Goal: Information Seeking & Learning: Check status

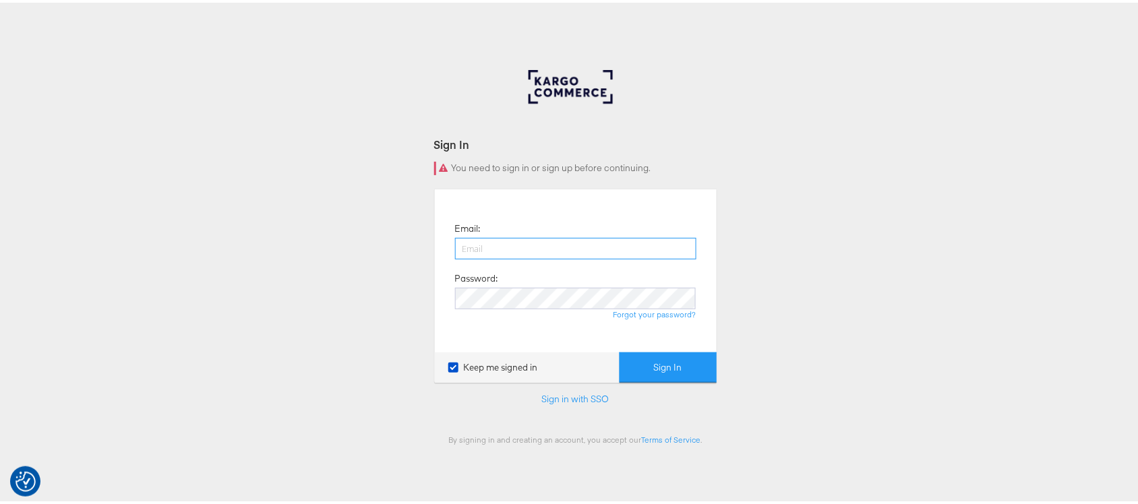
click at [580, 243] on input "email" at bounding box center [575, 246] width 241 height 22
type input "sanjana.pradhan@kargo.com"
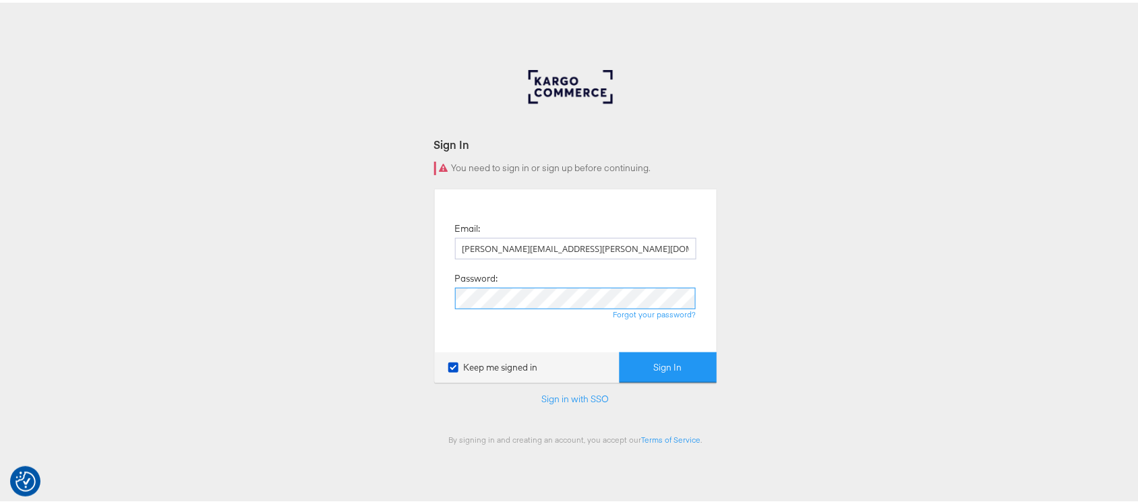
click at [620, 350] on button "Sign In" at bounding box center [668, 365] width 97 height 30
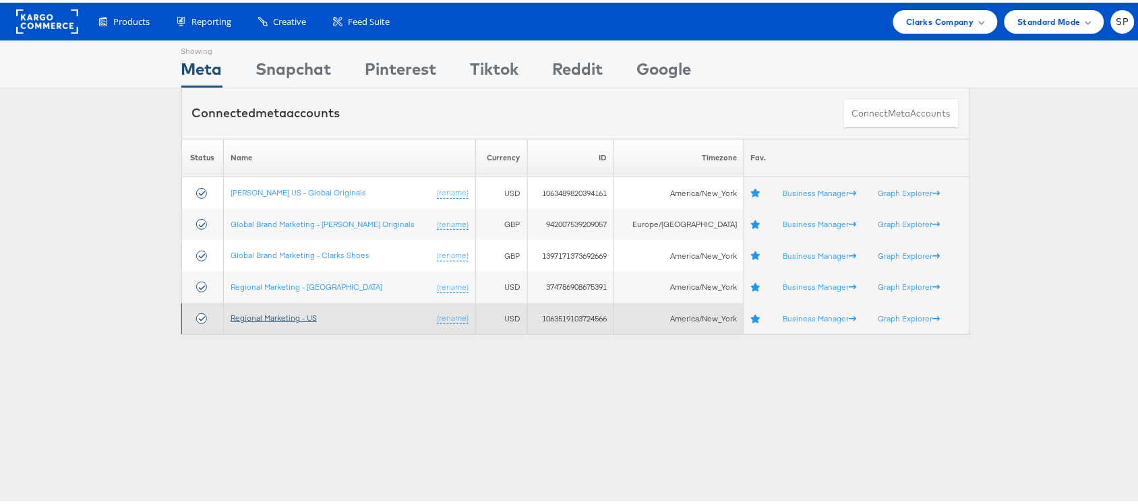
click link "Regional Marketing - US"
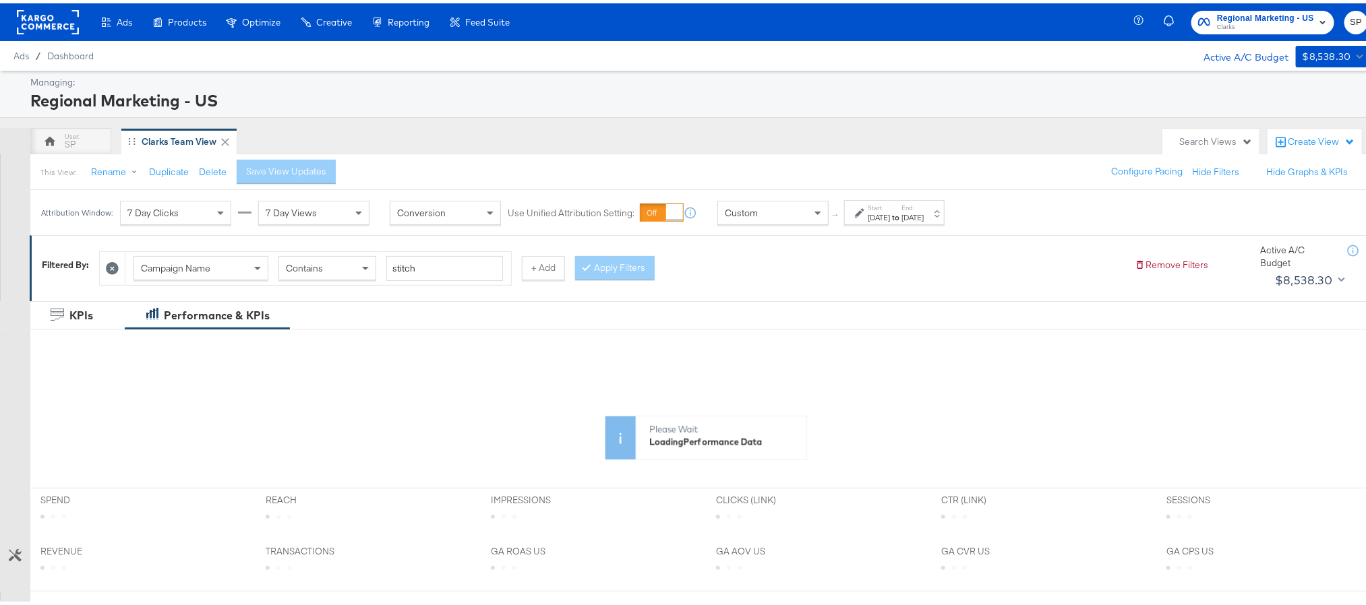
click at [924, 217] on div "[DATE]" at bounding box center [912, 214] width 22 height 11
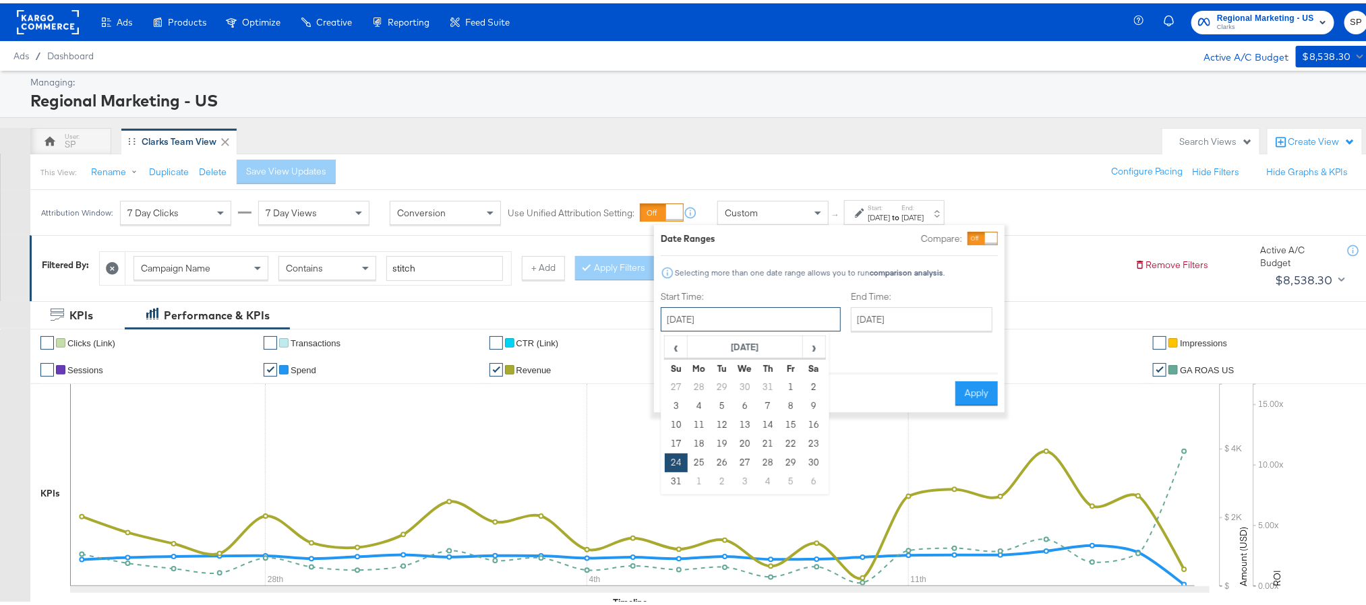
click at [777, 314] on input "[DATE]" at bounding box center [751, 316] width 180 height 24
click at [809, 345] on span "›" at bounding box center [814, 344] width 21 height 20
click at [684, 441] on td "21" at bounding box center [676, 440] width 23 height 19
type input "September 21st 2025"
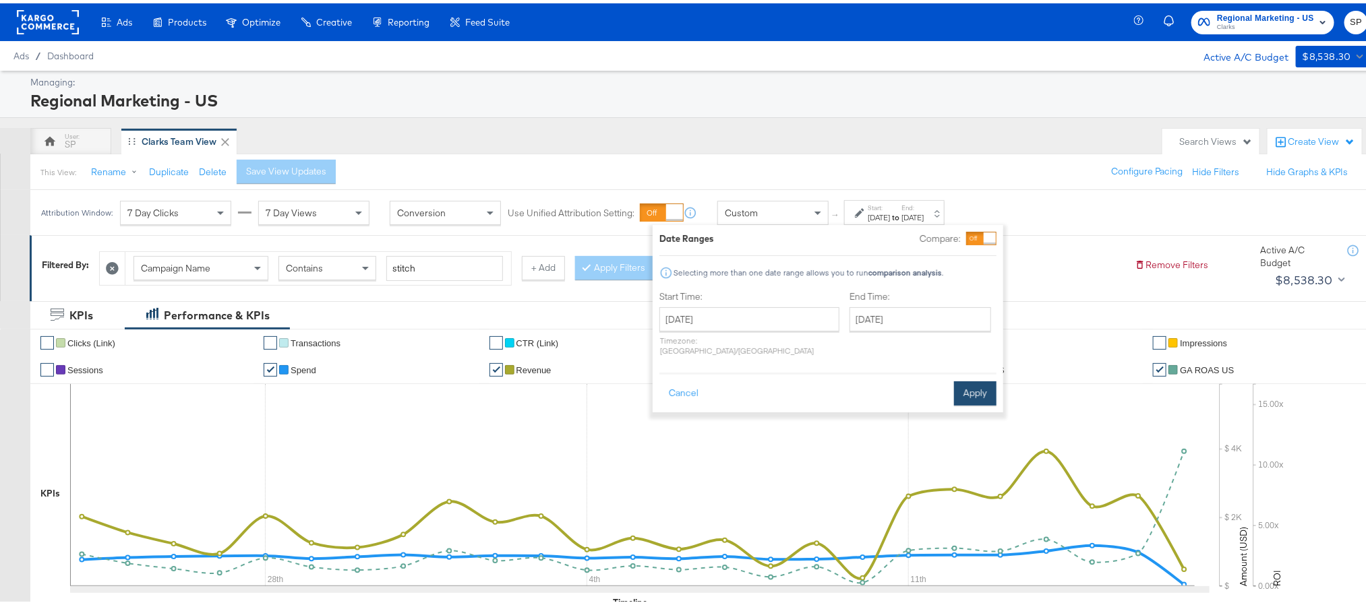
click at [971, 379] on button "Apply" at bounding box center [975, 390] width 42 height 24
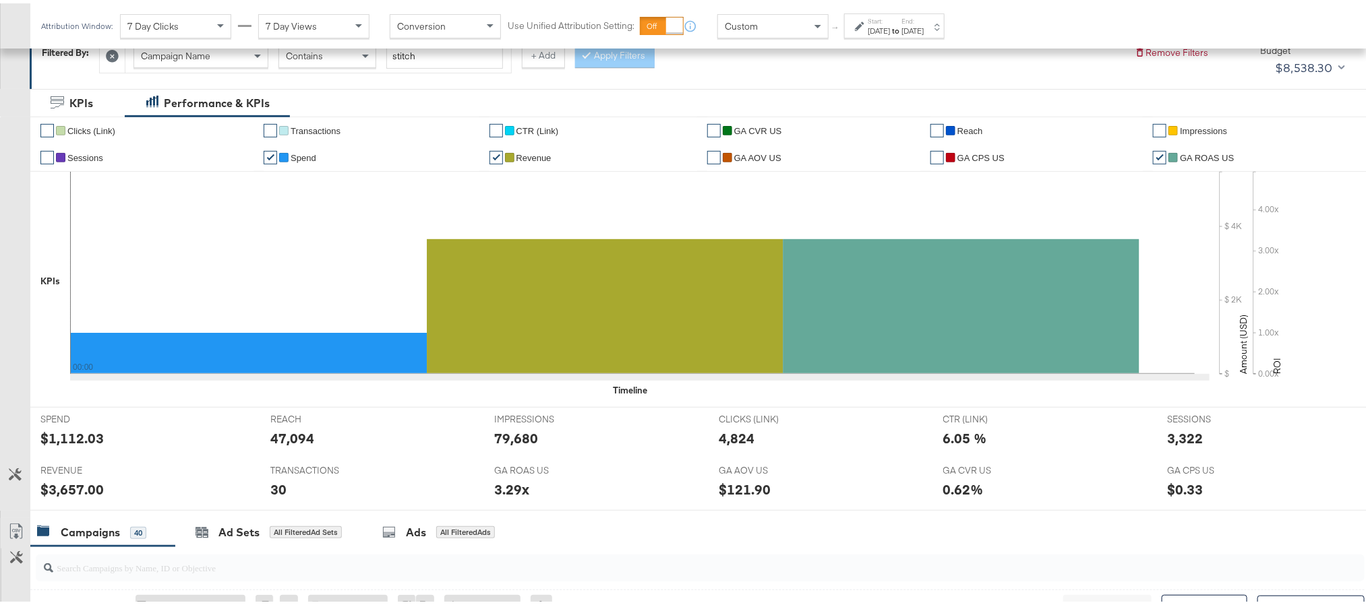
scroll to position [355, 0]
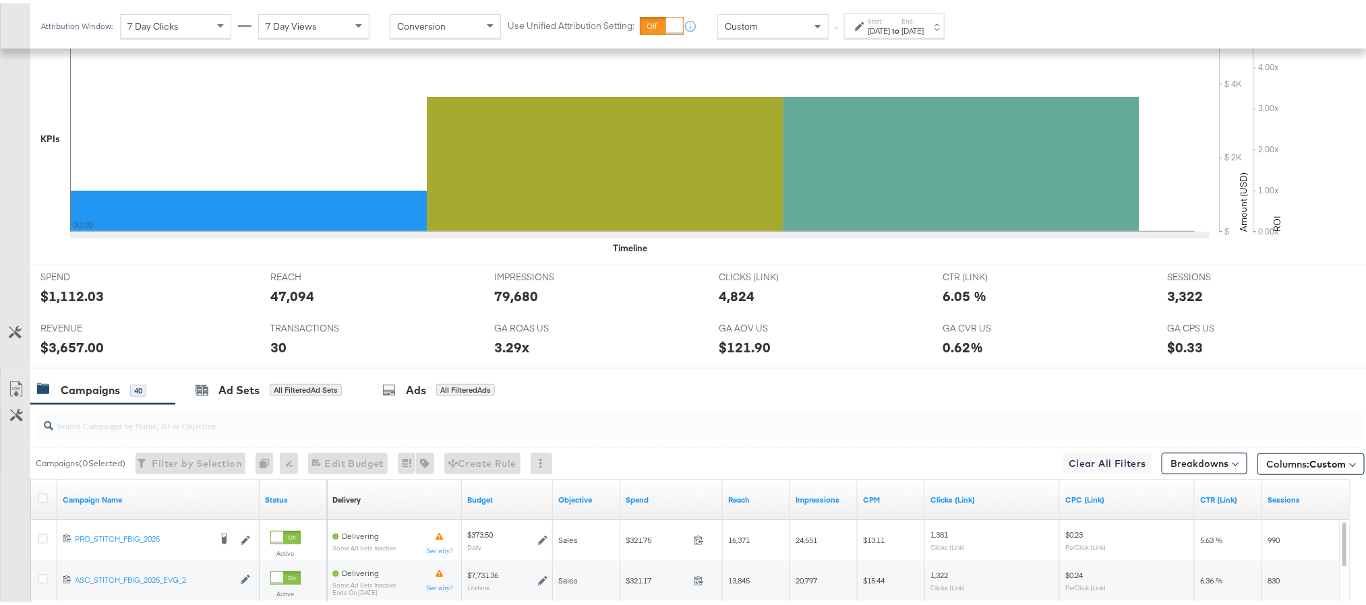
click at [67, 300] on div "$1,112.03" at bounding box center [71, 293] width 63 height 20
copy div "1,112.03"
click at [502, 297] on div "79,680" at bounding box center [516, 293] width 44 height 20
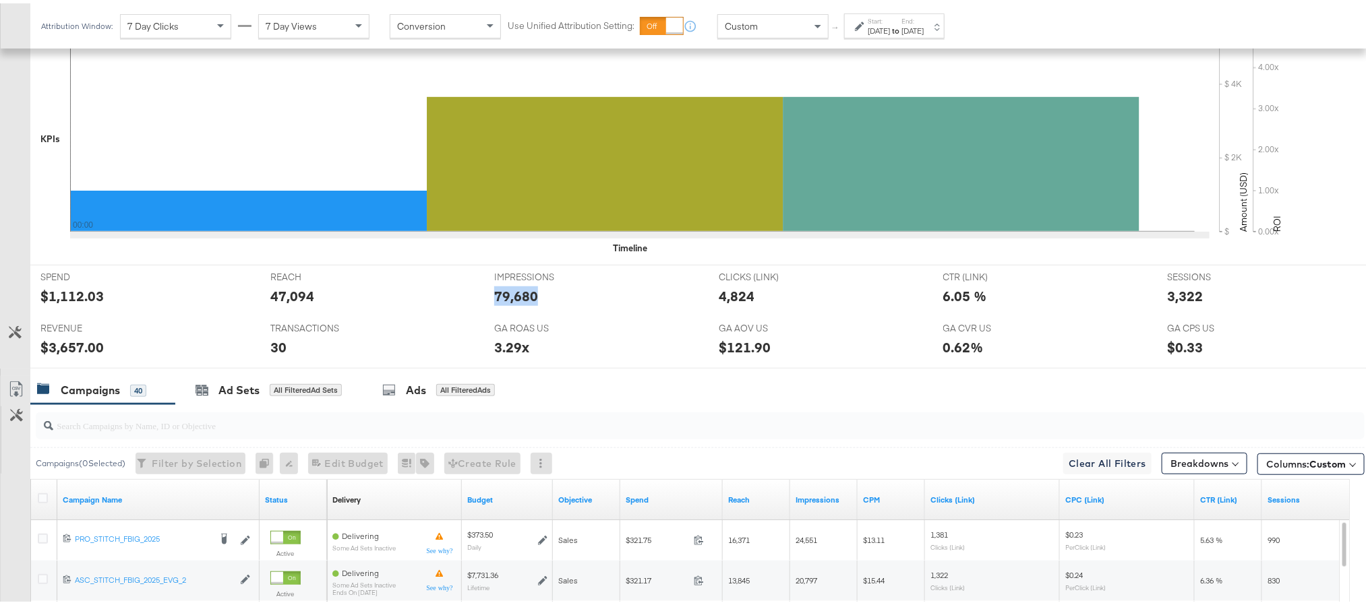
copy div "79,680"
click at [723, 298] on div "4,824" at bounding box center [737, 293] width 36 height 20
copy div "4,824"
click at [1171, 293] on div "3,322" at bounding box center [1185, 293] width 36 height 20
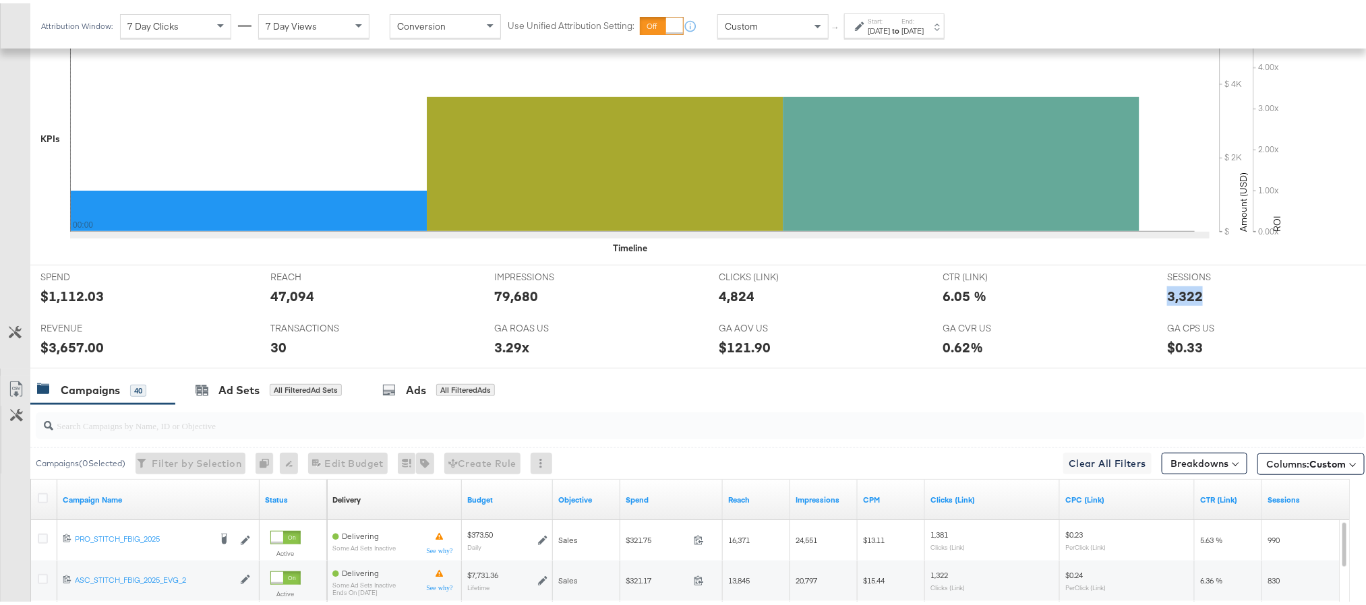
click at [1171, 293] on div "3,322" at bounding box center [1185, 293] width 36 height 20
copy div "3,322"
click at [275, 350] on div "30" at bounding box center [278, 344] width 16 height 20
copy div "30"
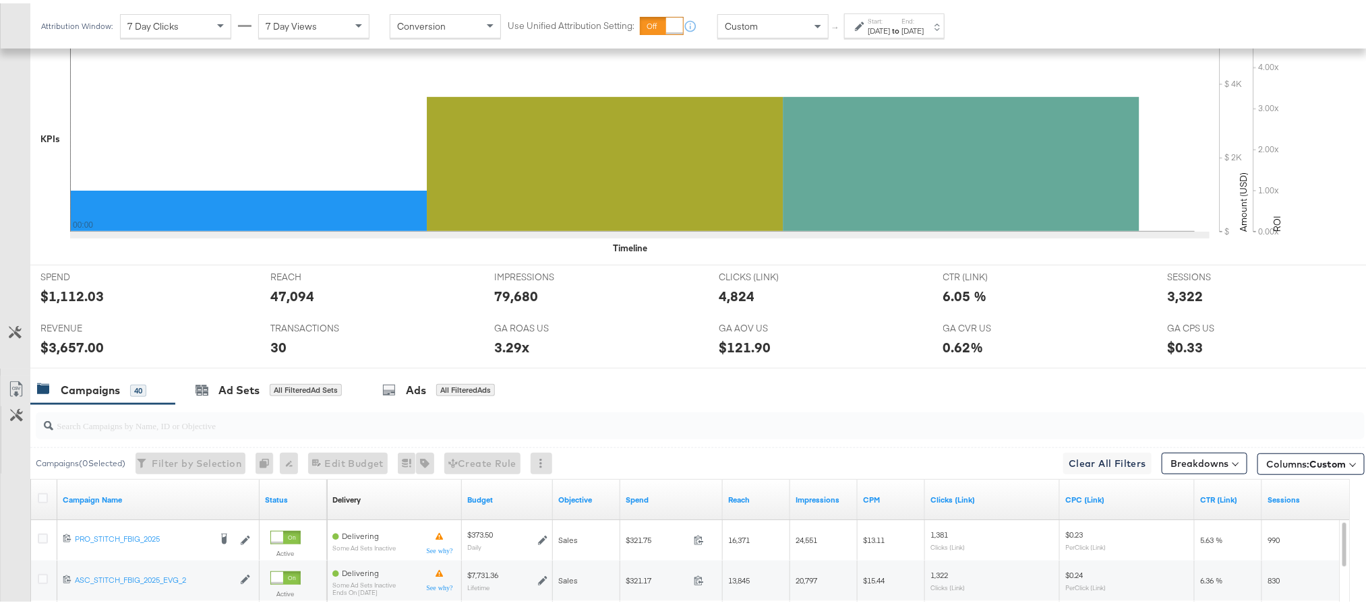
click at [65, 345] on div "$3,657.00" at bounding box center [71, 344] width 63 height 20
copy div "3,657.00"
click at [890, 29] on div "[DATE]" at bounding box center [879, 27] width 22 height 11
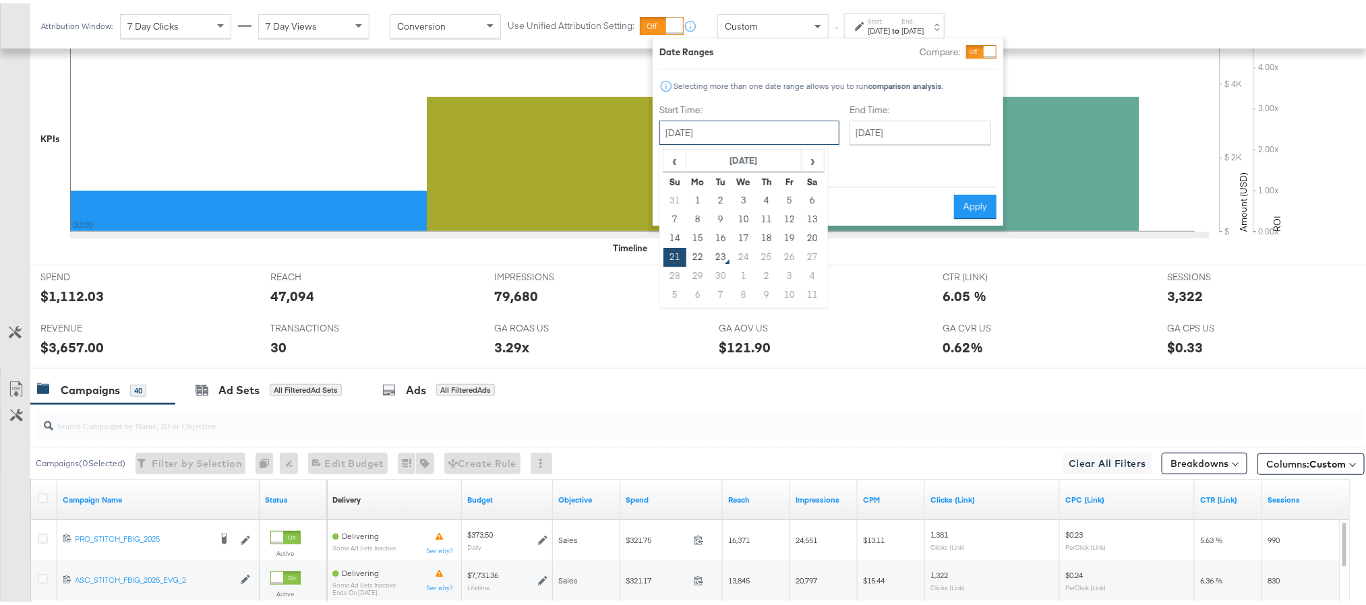
click at [773, 130] on input "[DATE]" at bounding box center [749, 129] width 180 height 24
click at [814, 241] on td "20" at bounding box center [812, 235] width 23 height 19
type input "September 20th 2025"
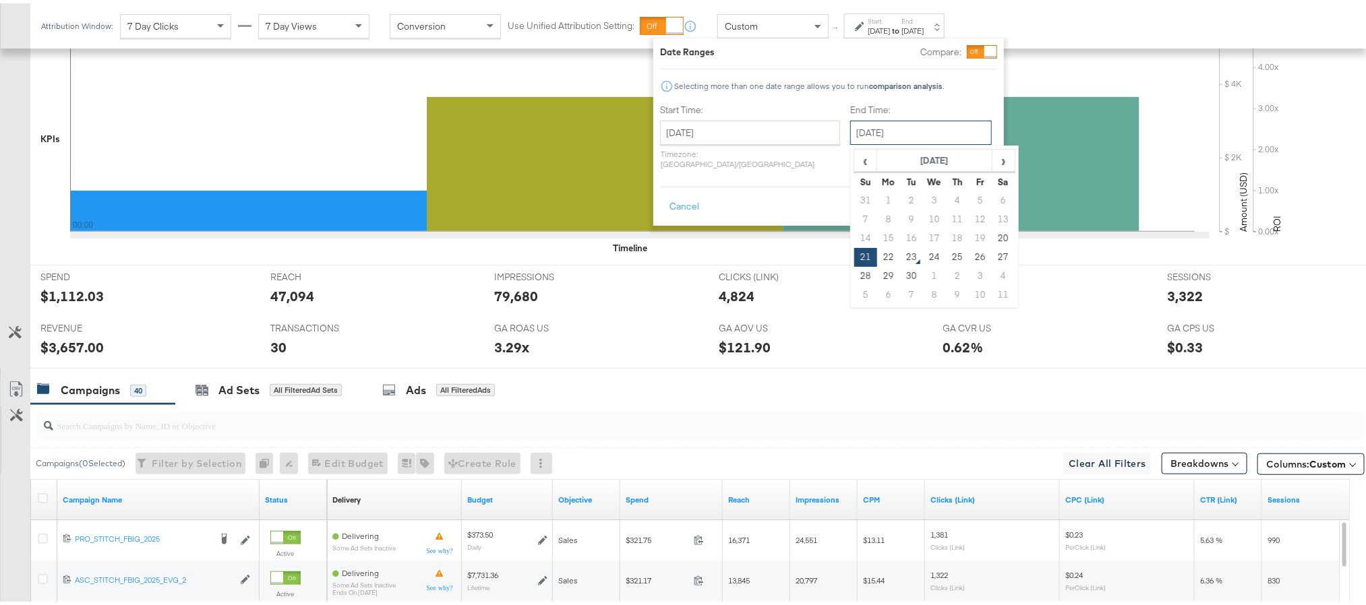
click at [907, 119] on input "[DATE]" at bounding box center [921, 129] width 142 height 24
click at [992, 233] on td "20" at bounding box center [1003, 235] width 23 height 19
type input "September 20th 2025"
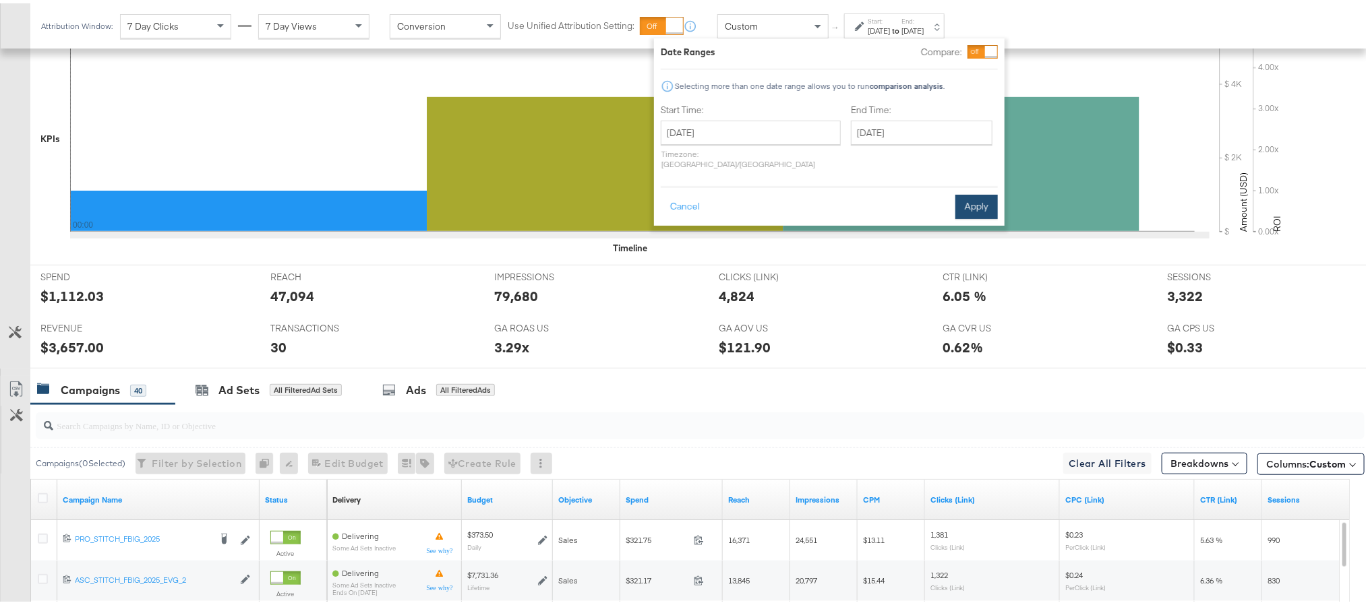
click at [974, 199] on button "Apply" at bounding box center [976, 203] width 42 height 24
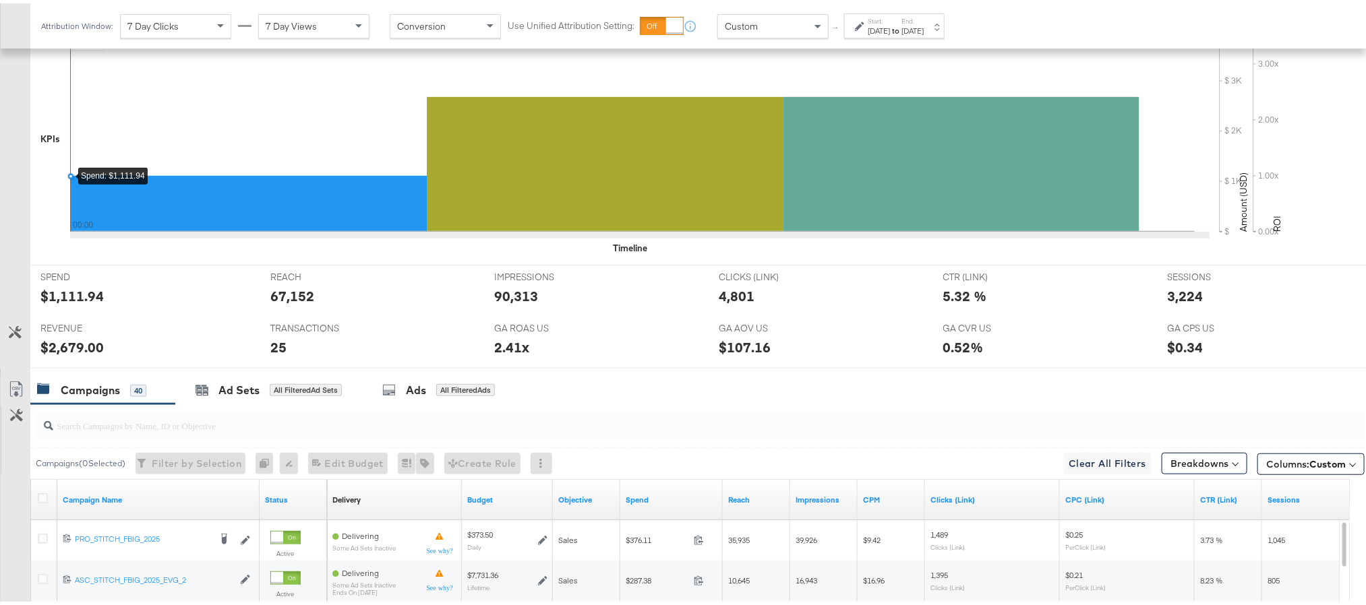
click at [1169, 302] on div "3,224" at bounding box center [1185, 293] width 36 height 20
copy div "3,224"
click at [876, 30] on div "Sep 20th 2025" at bounding box center [879, 27] width 22 height 11
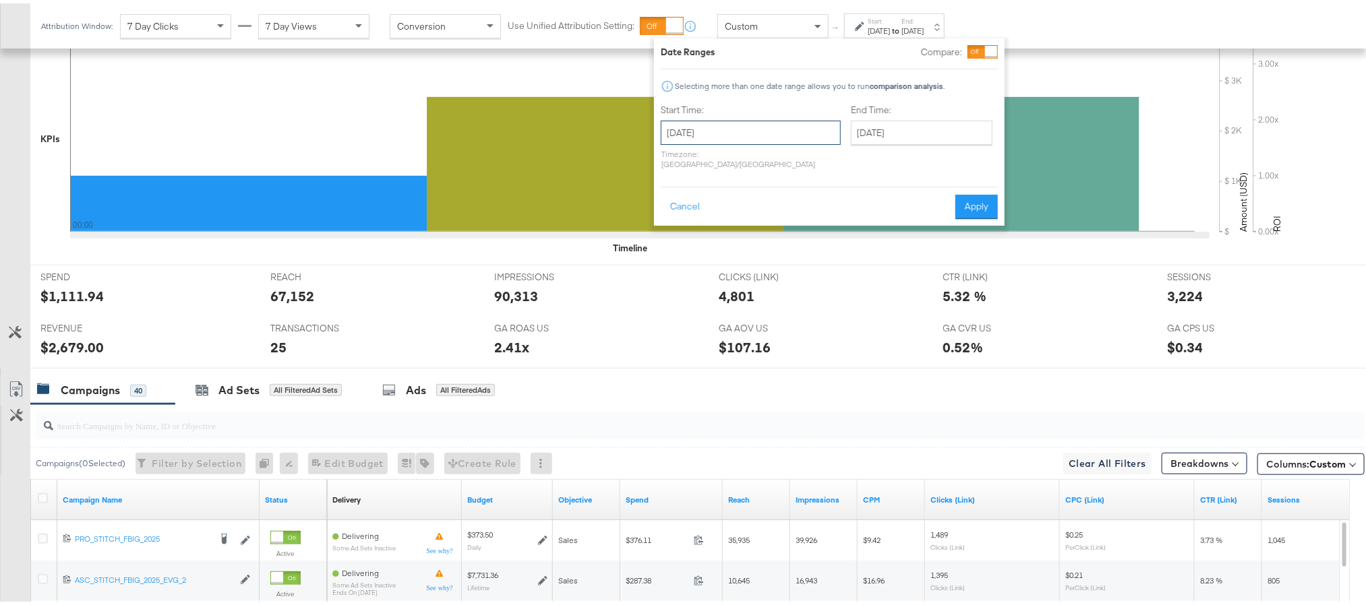
click at [785, 133] on input "September 20th 2025" at bounding box center [751, 129] width 180 height 24
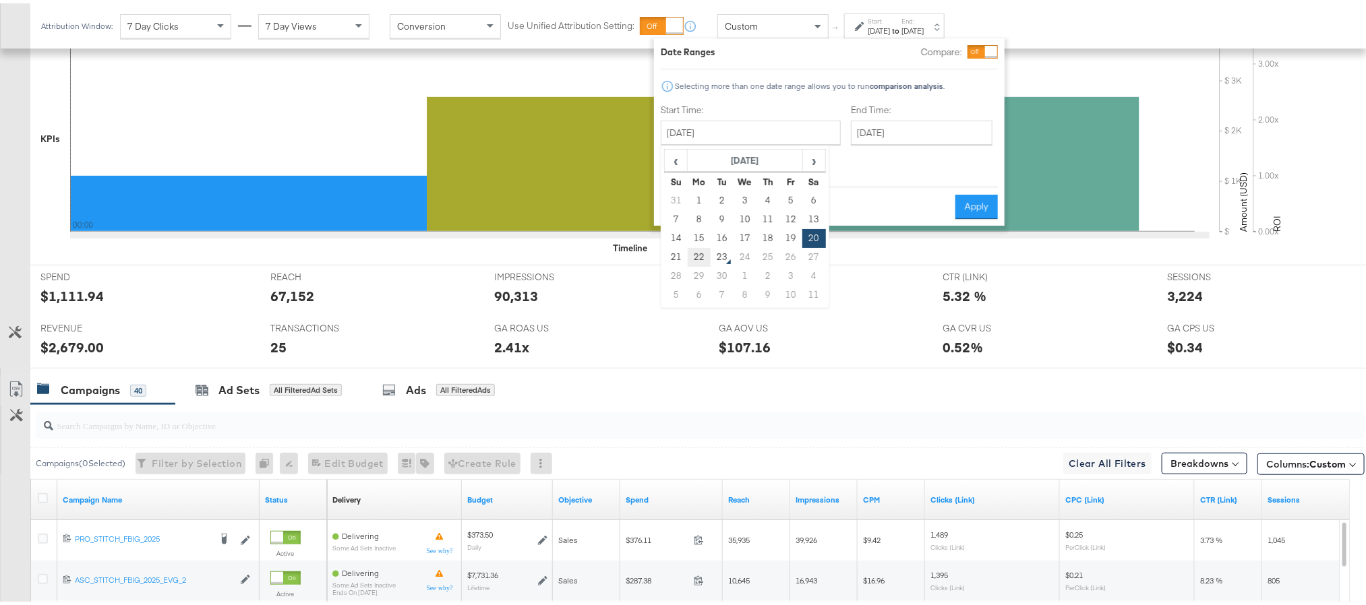
click at [698, 255] on td "22" at bounding box center [699, 254] width 23 height 19
type input "[DATE]"
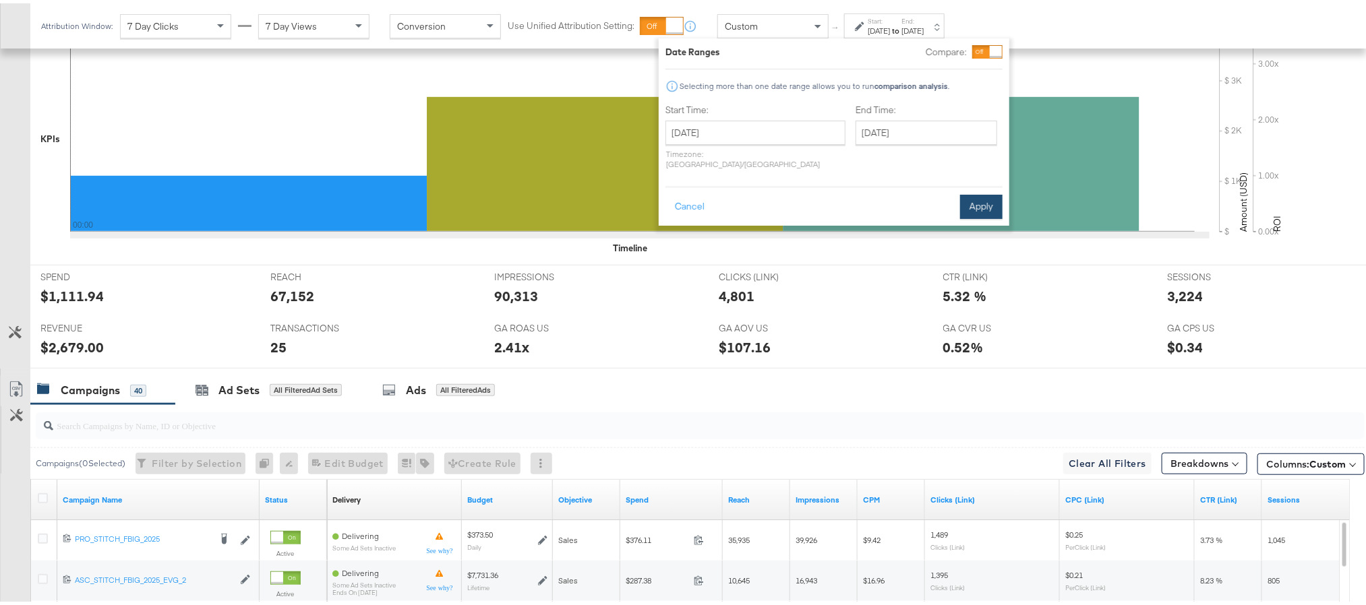
click at [975, 198] on button "Apply" at bounding box center [981, 203] width 42 height 24
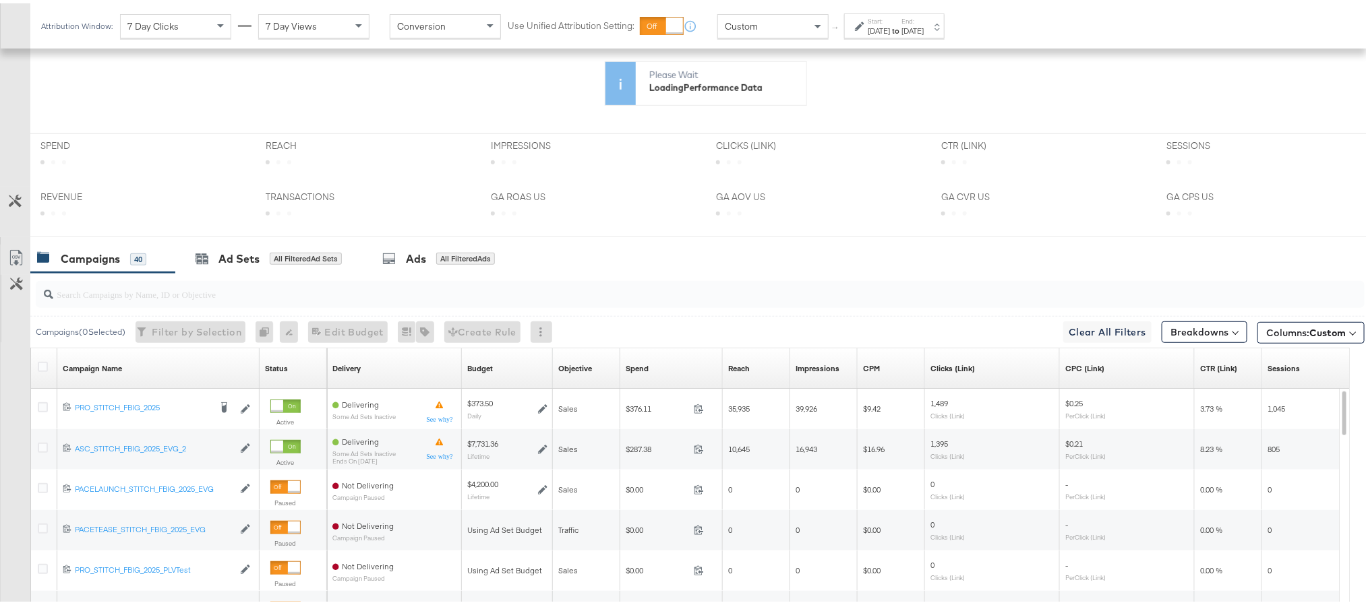
scroll to position [223, 0]
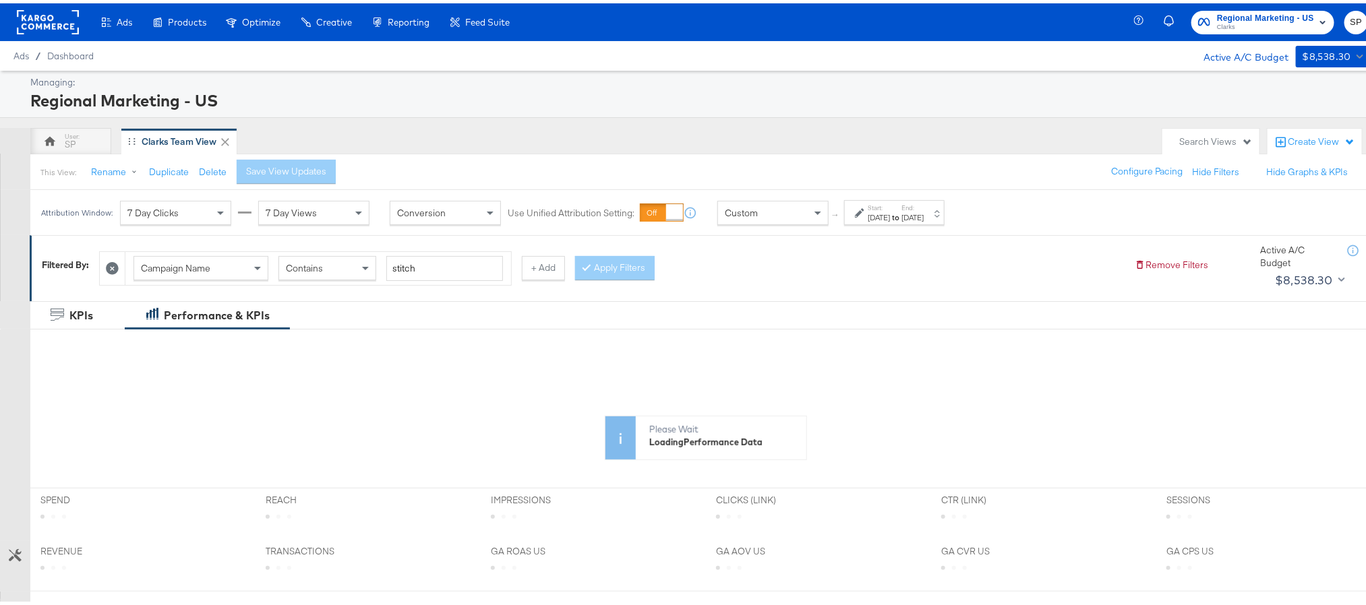
click at [901, 211] on strong "to" at bounding box center [895, 214] width 11 height 10
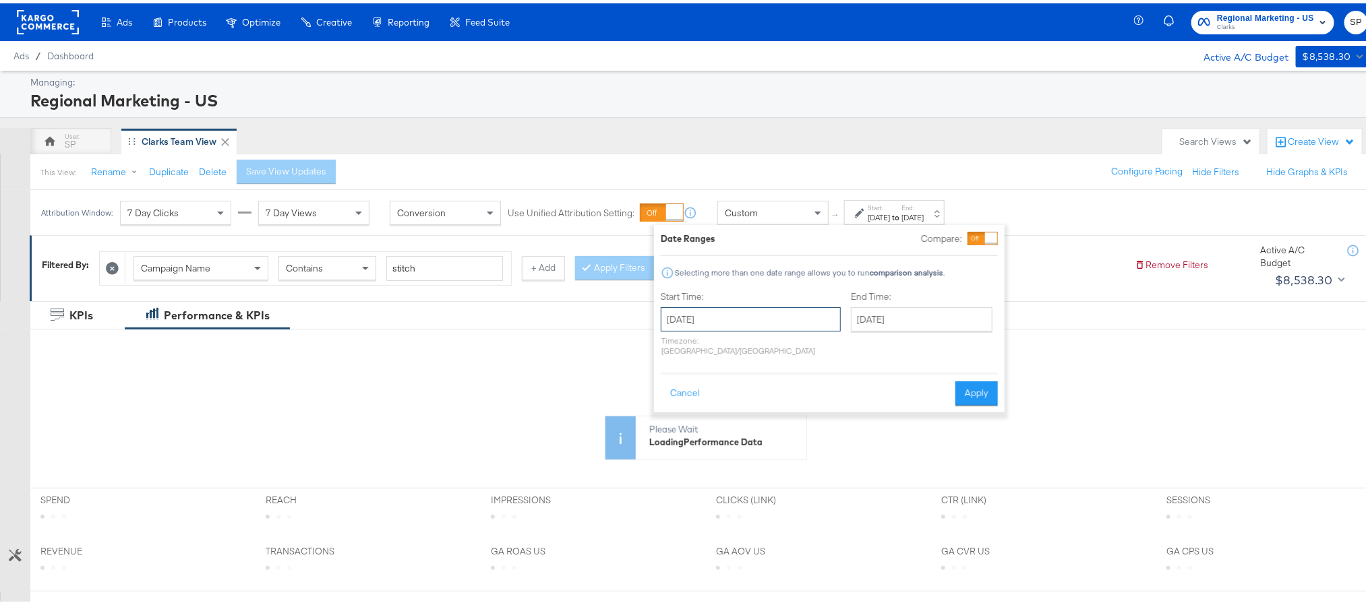
click at [785, 324] on input "[DATE]" at bounding box center [751, 316] width 180 height 24
click at [804, 354] on span "›" at bounding box center [814, 344] width 21 height 20
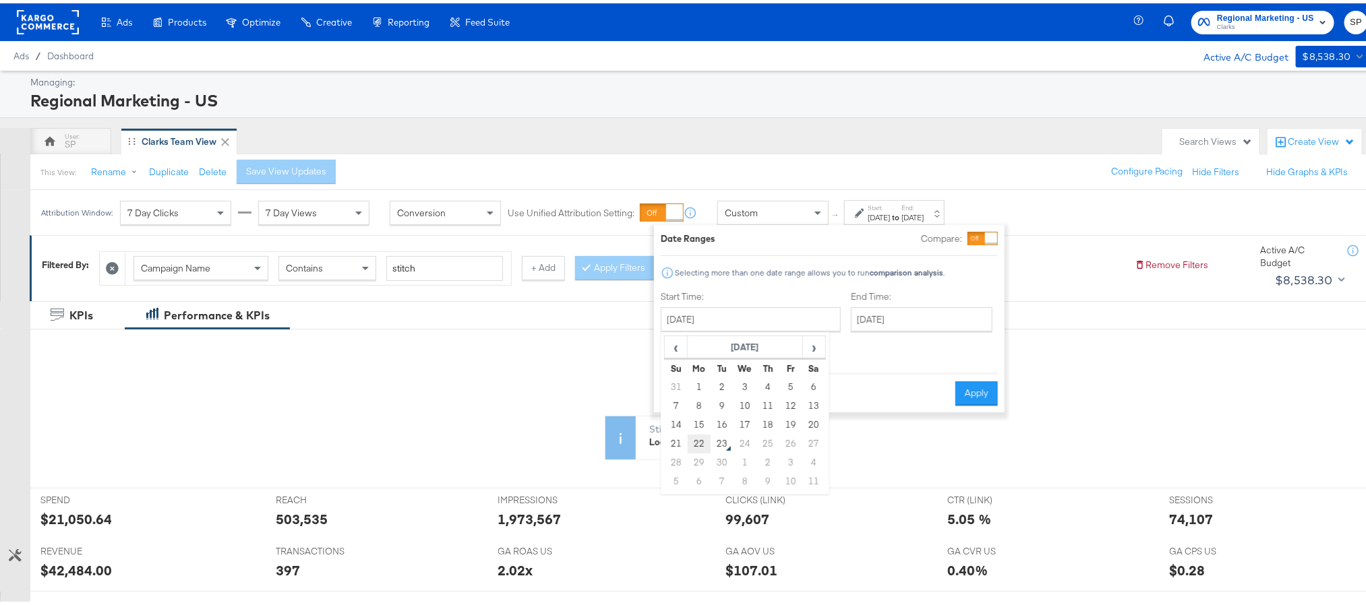
click at [702, 441] on td "22" at bounding box center [699, 440] width 23 height 19
type input "September 22nd 2025"
click at [985, 391] on button "Apply" at bounding box center [981, 390] width 42 height 24
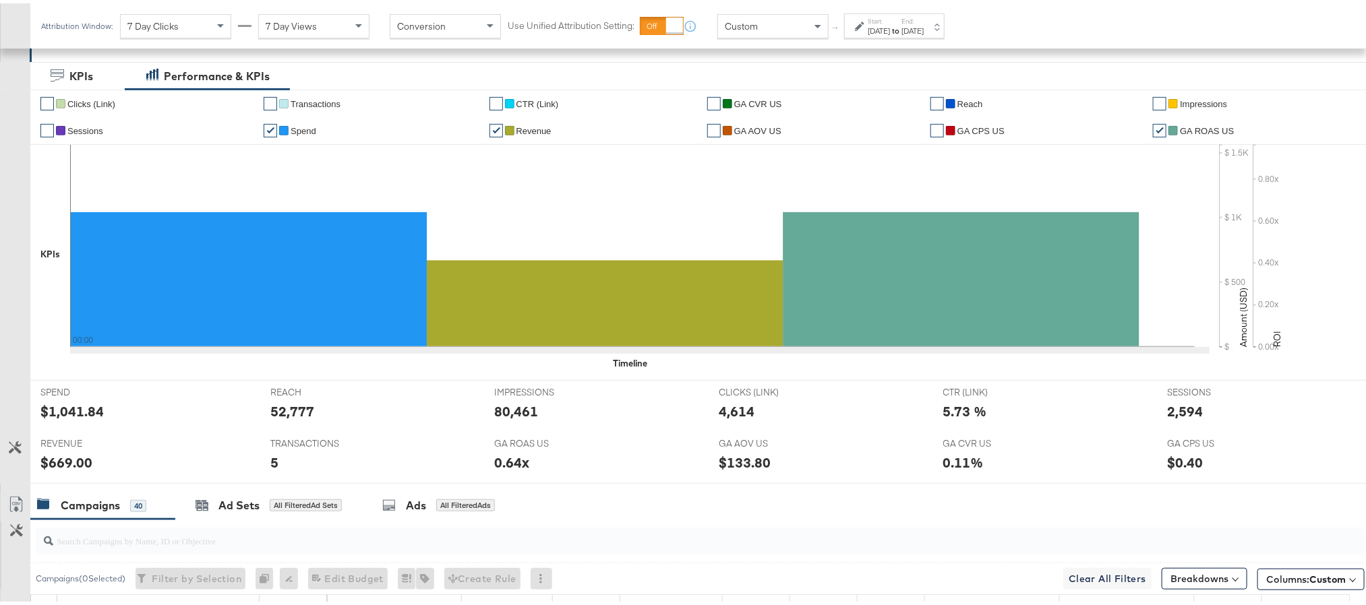
scroll to position [241, 0]
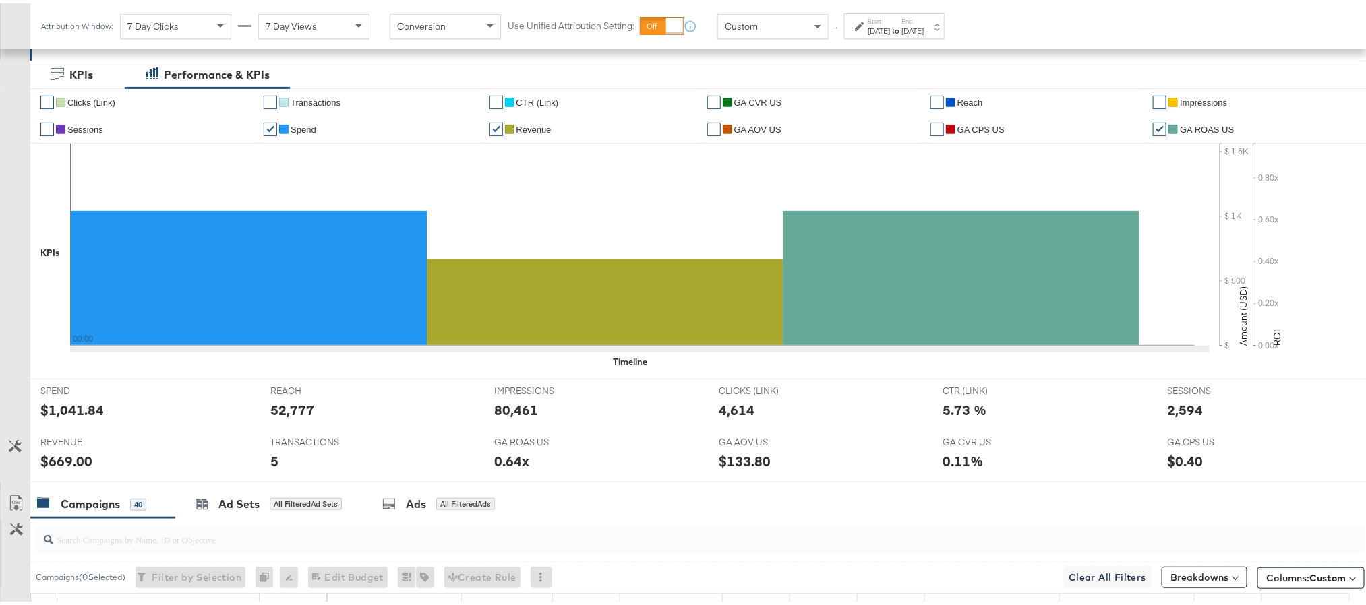
click at [73, 415] on div "$1,041.84" at bounding box center [71, 407] width 63 height 20
copy div "1,041.84"
click at [287, 417] on div "52,777" at bounding box center [292, 407] width 44 height 20
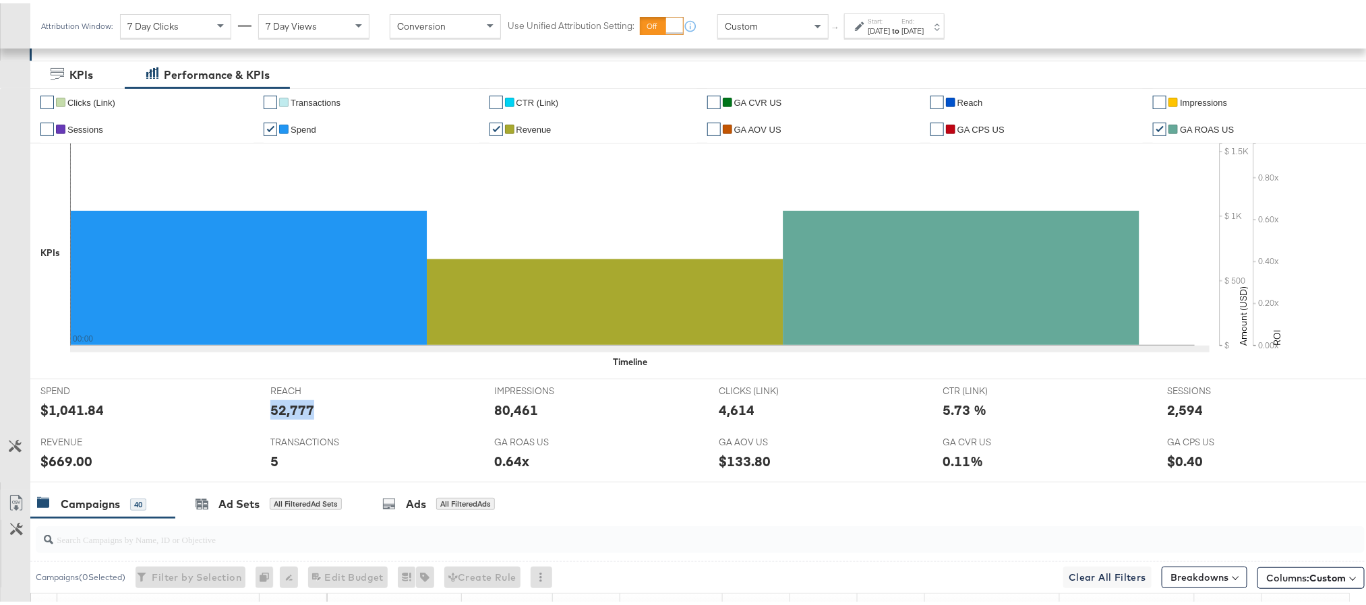
copy div "52,777"
click at [508, 405] on div "80,461" at bounding box center [516, 407] width 44 height 20
copy div "80,461"
click at [724, 409] on div "4,614" at bounding box center [737, 407] width 36 height 20
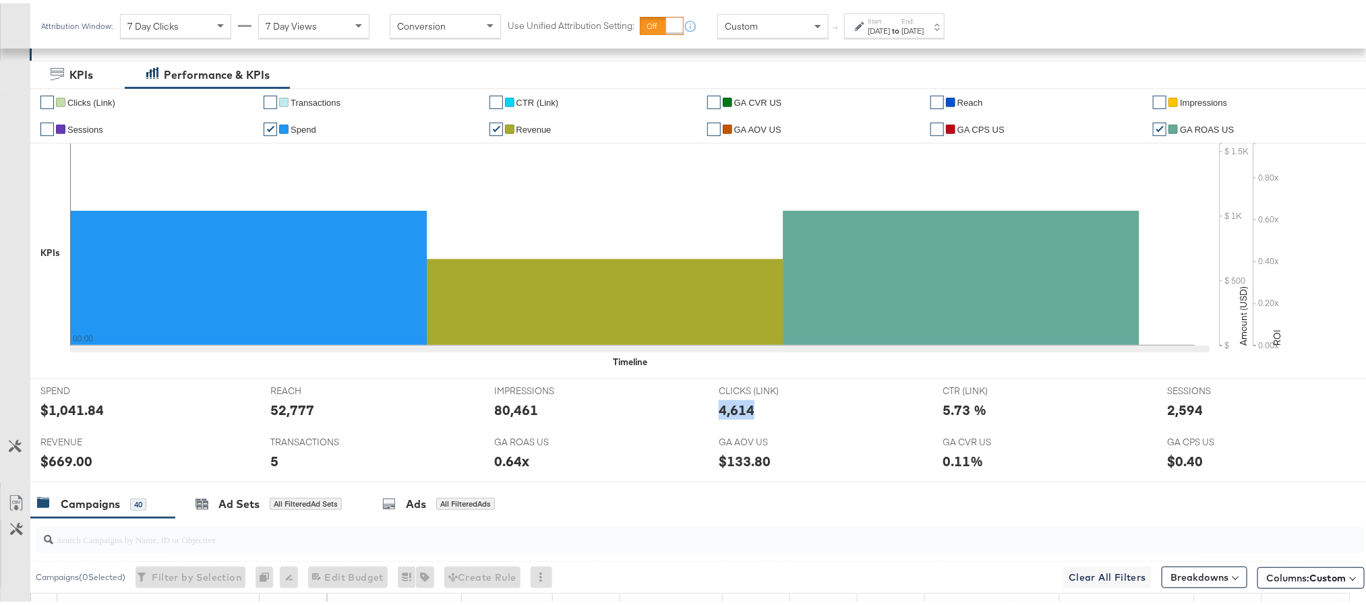
copy div "4,614"
click at [724, 409] on div "4,614" at bounding box center [737, 407] width 36 height 20
click at [1168, 411] on div "2,594" at bounding box center [1185, 407] width 36 height 20
copy div "2,594"
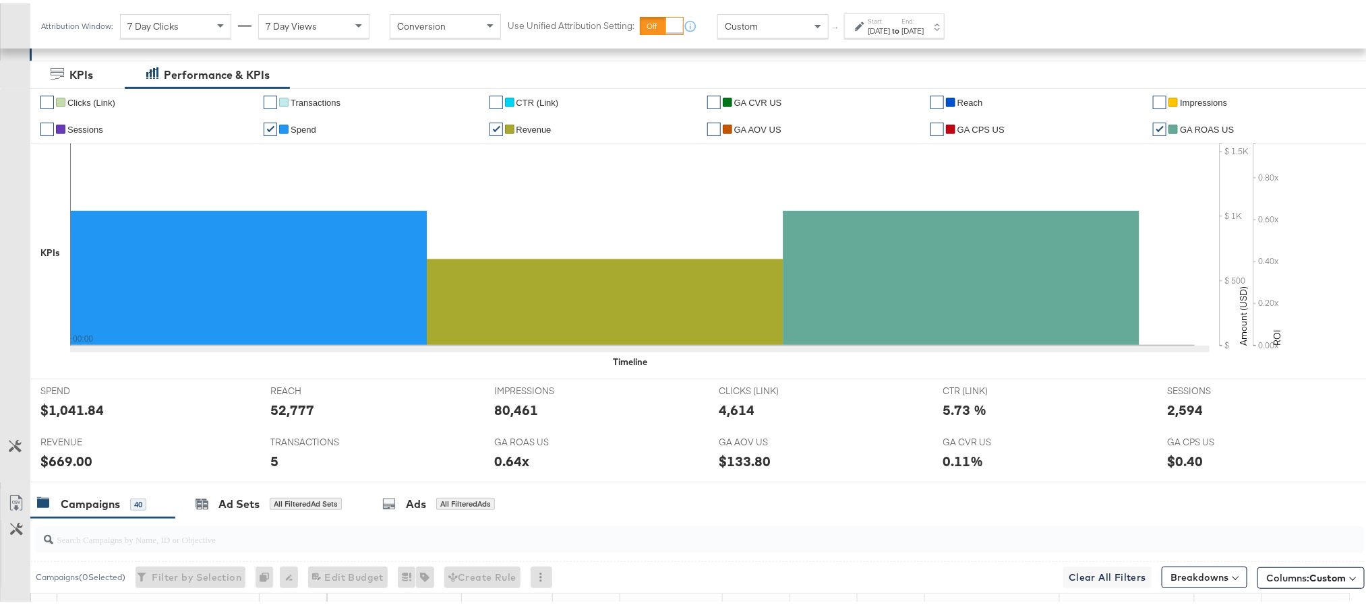
click at [59, 459] on div "$669.00" at bounding box center [66, 458] width 52 height 20
copy div "669.00"
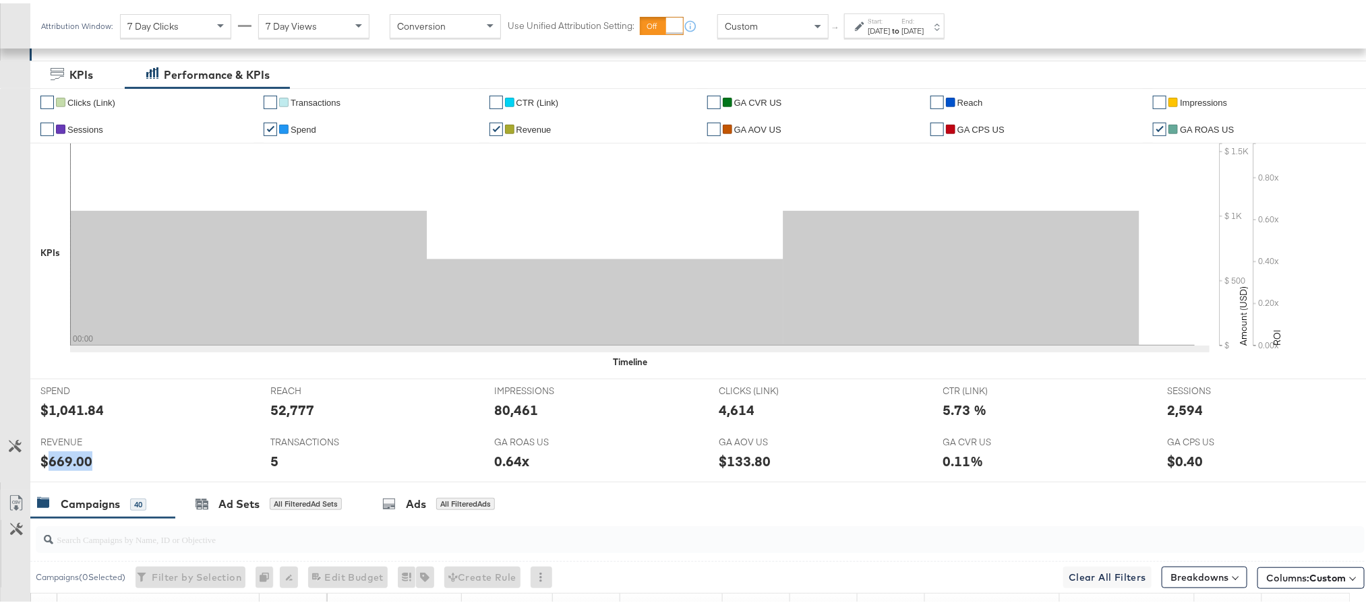
scroll to position [0, 0]
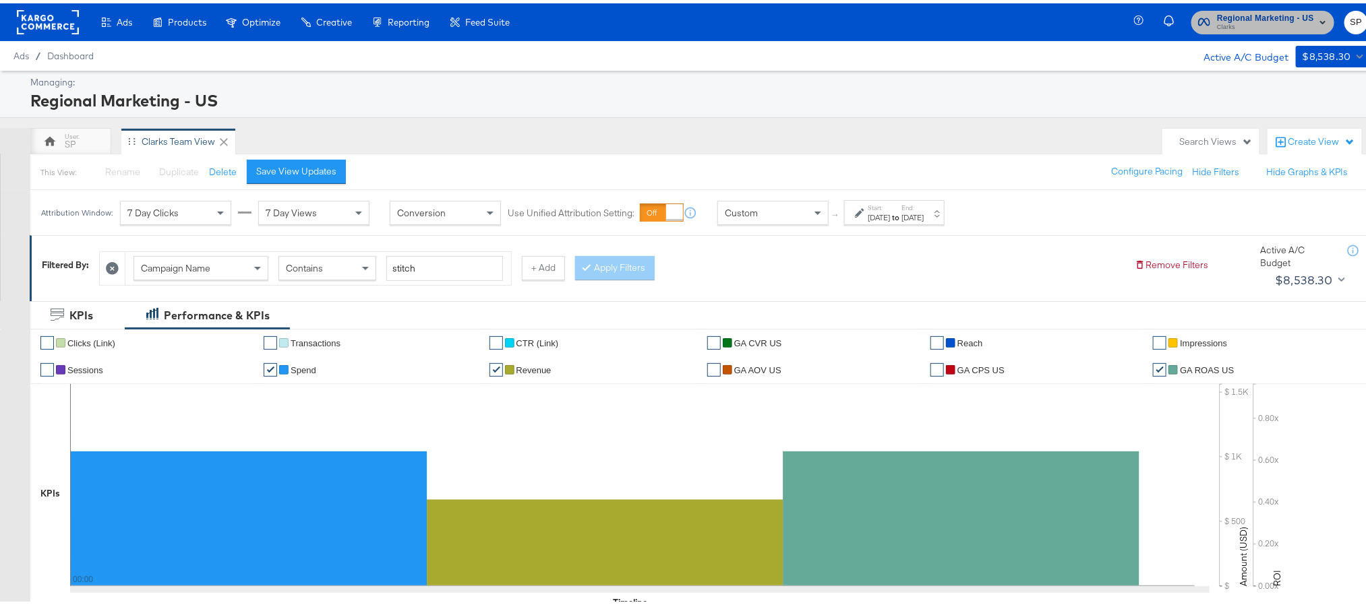
click at [1261, 21] on span "Clarks" at bounding box center [1265, 24] width 97 height 11
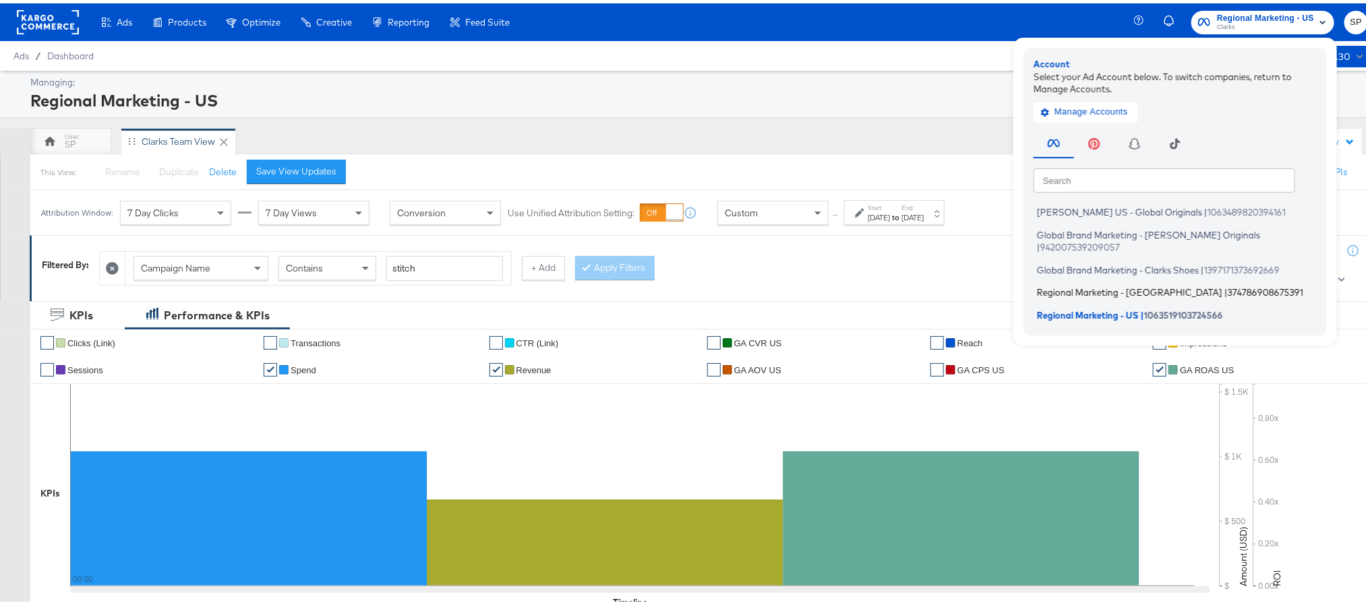
click at [1090, 284] on span "Regional Marketing - [GEOGRAPHIC_DATA]" at bounding box center [1129, 289] width 185 height 11
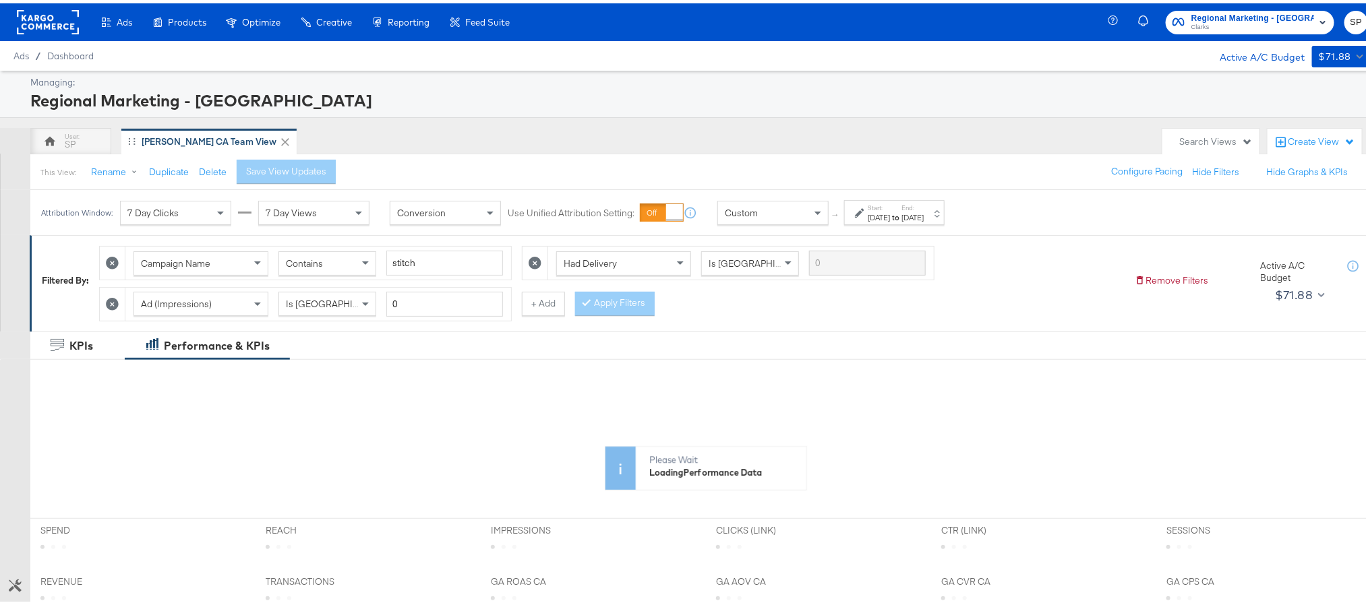
click at [890, 211] on div "Aug 24th 2025" at bounding box center [879, 214] width 22 height 11
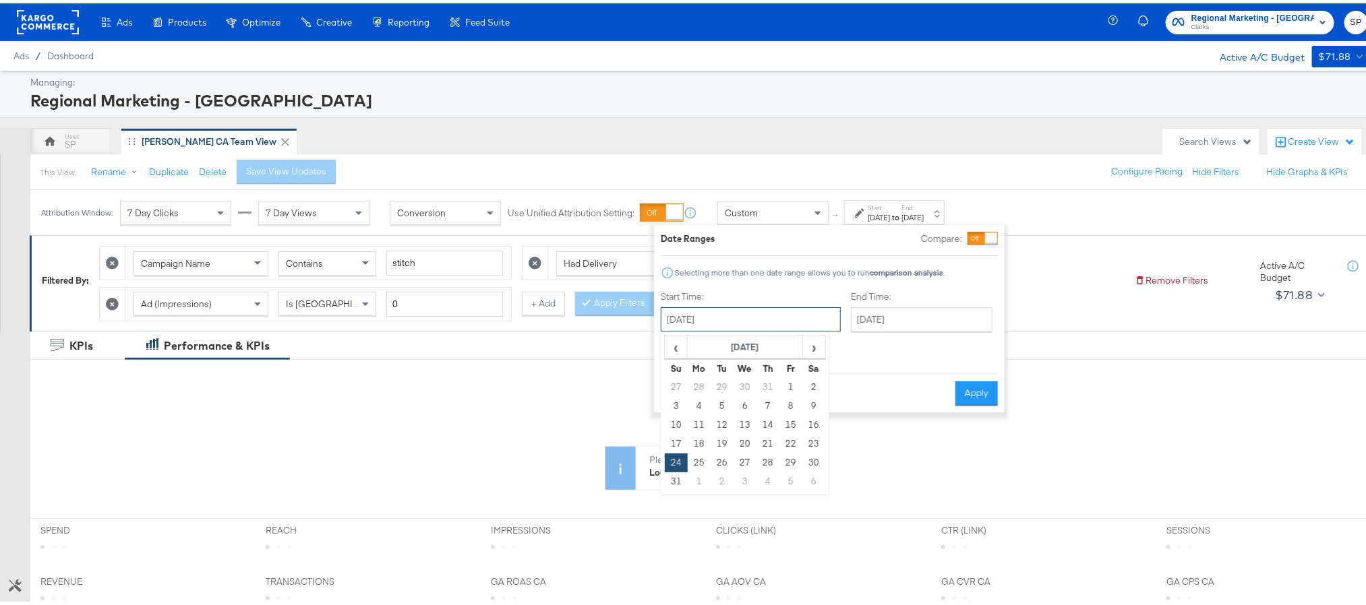
click at [789, 322] on input "August 24th 2025" at bounding box center [751, 316] width 180 height 24
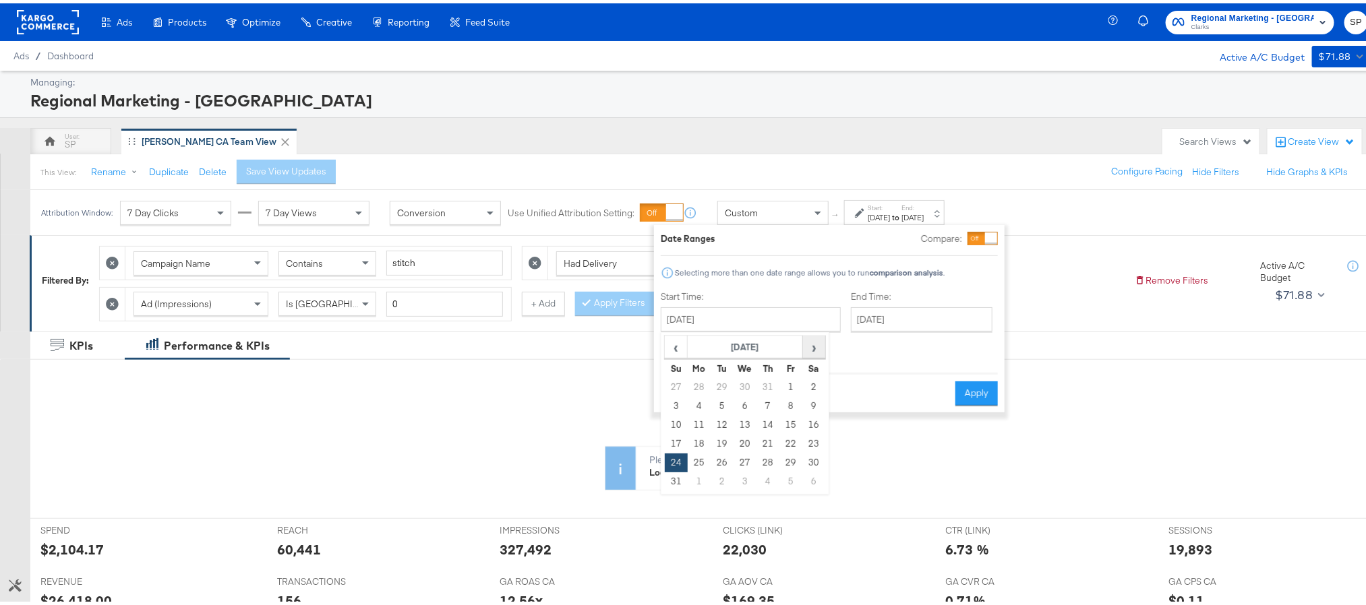
click at [806, 349] on span "›" at bounding box center [814, 344] width 21 height 20
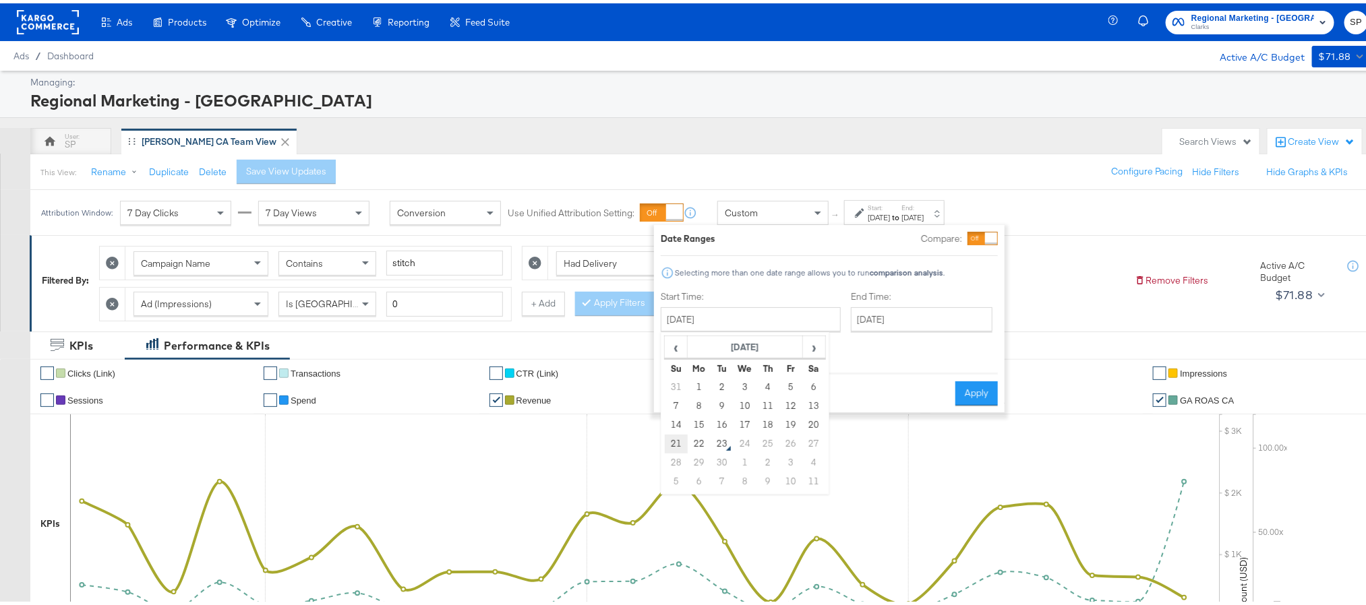
click at [678, 450] on td "21" at bounding box center [676, 440] width 23 height 19
type input "September 21st 2025"
click at [963, 391] on button "Apply" at bounding box center [975, 390] width 42 height 24
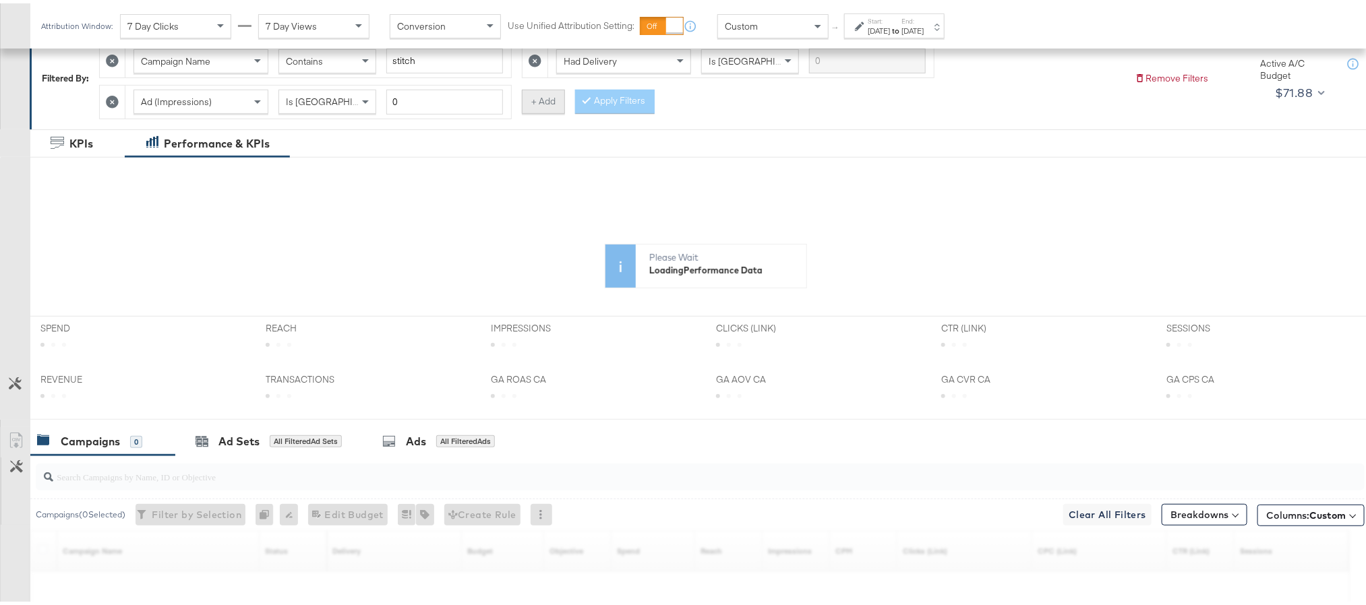
scroll to position [237, 0]
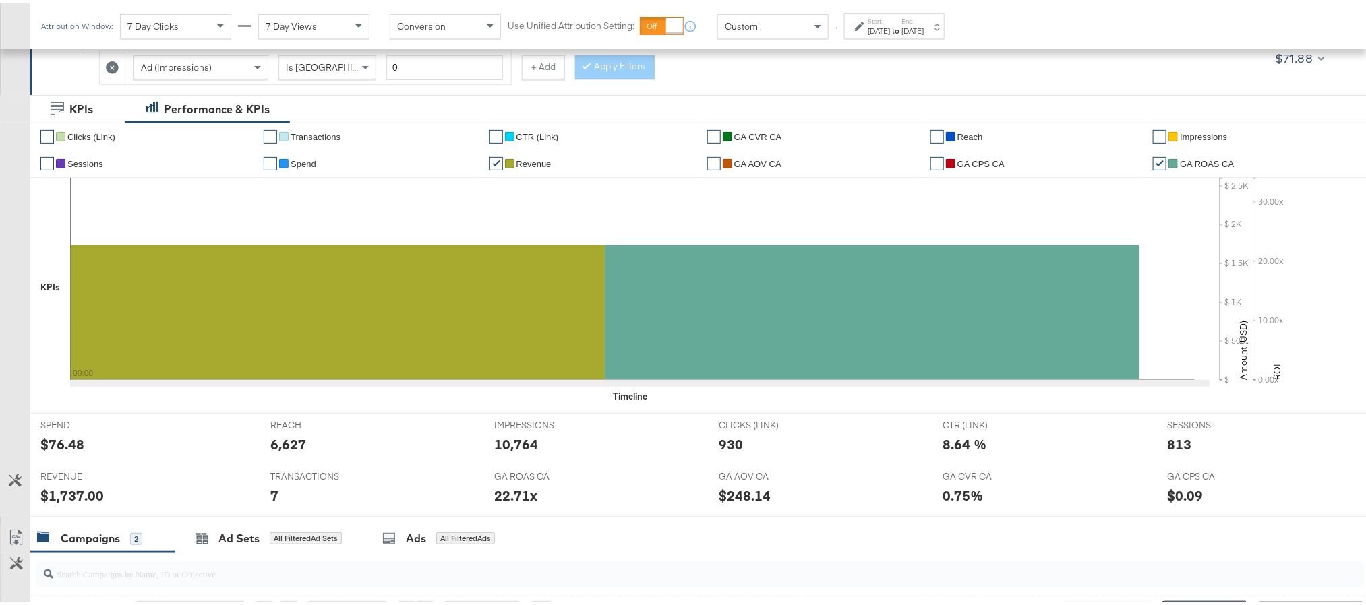
click at [57, 450] on div "$76.48" at bounding box center [62, 441] width 44 height 20
copy div "76.48"
click at [57, 450] on div "$76.48" at bounding box center [62, 441] width 44 height 20
click at [516, 449] on div "10,764" at bounding box center [516, 441] width 44 height 20
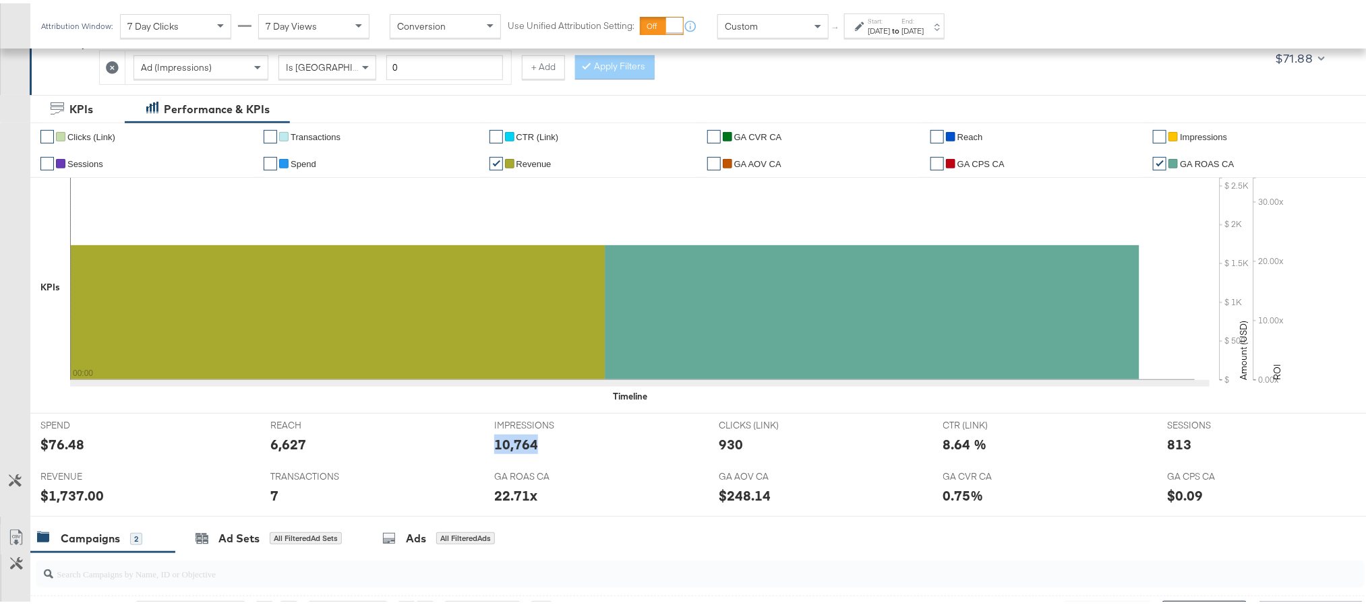
copy div "10,764"
click at [724, 449] on div "930" at bounding box center [731, 441] width 24 height 20
copy div "930"
click at [1167, 446] on div "813" at bounding box center [1179, 441] width 24 height 20
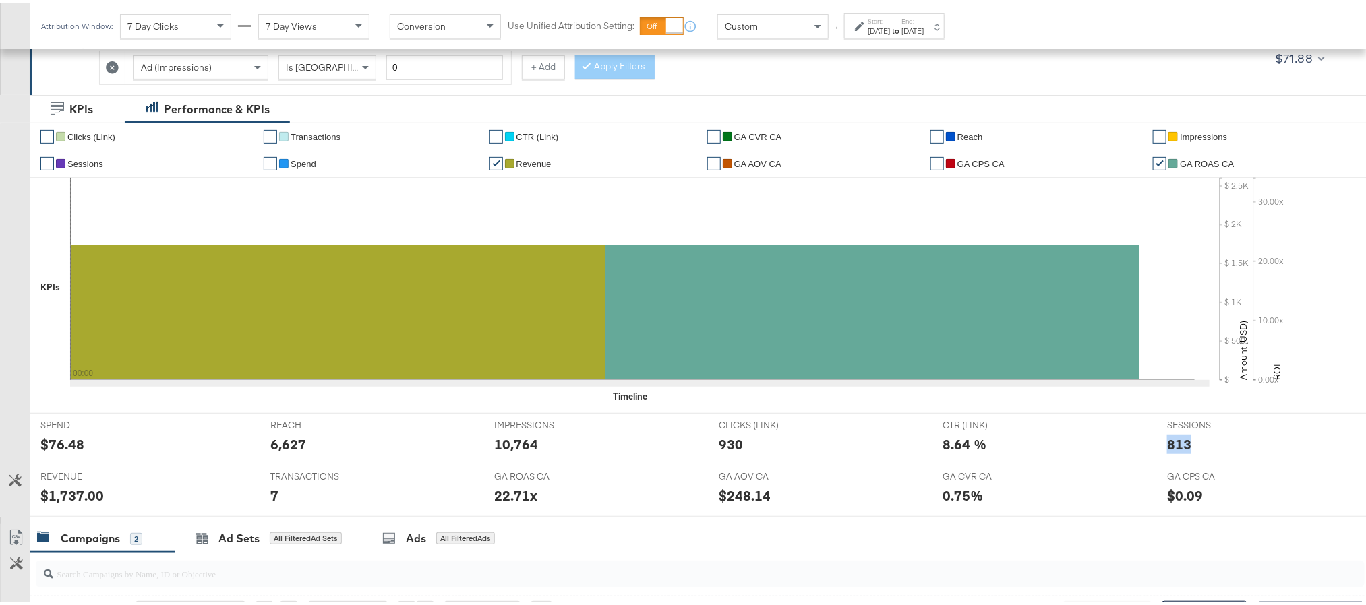
click at [1167, 446] on div "813" at bounding box center [1179, 441] width 24 height 20
copy div "813"
click at [63, 496] on div "$1,737.00" at bounding box center [71, 493] width 63 height 20
copy div "1,737.00"
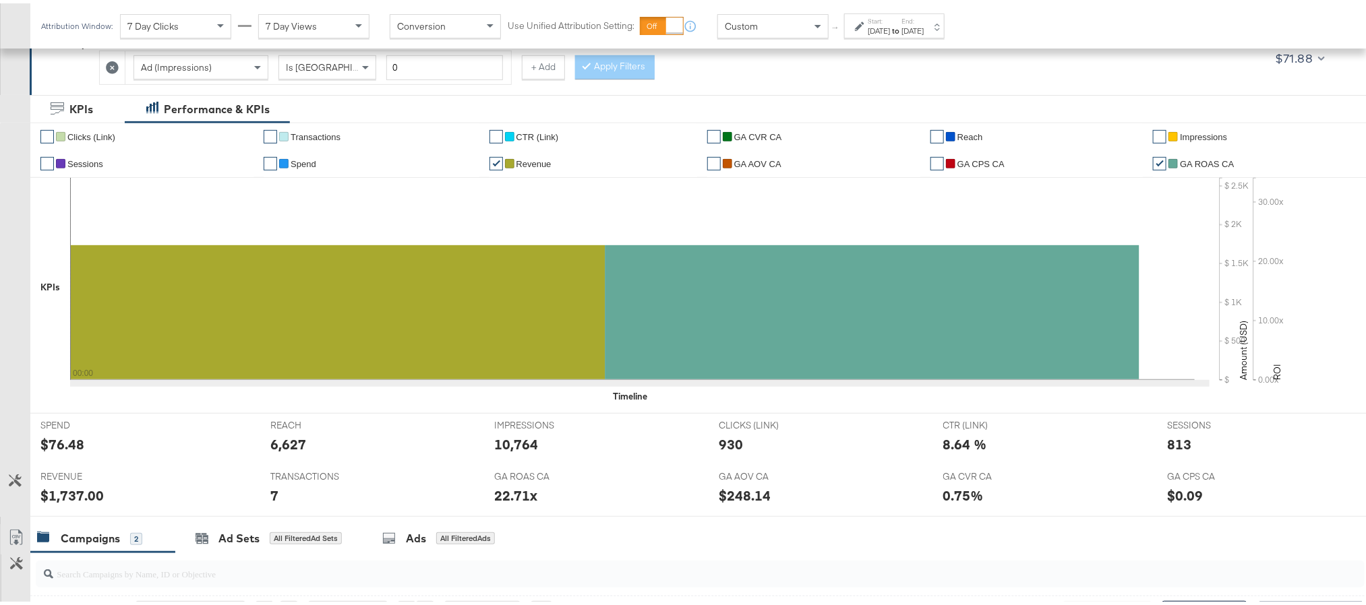
click at [924, 24] on div "Sep 21st 2025" at bounding box center [912, 27] width 22 height 11
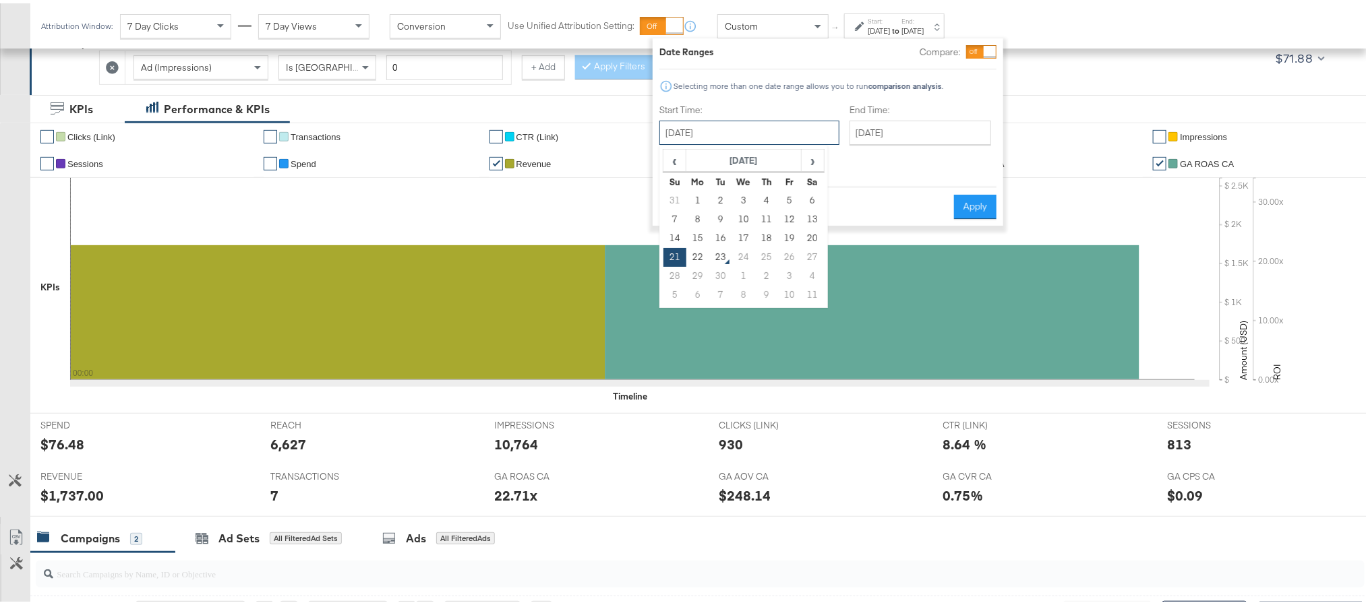
click at [777, 124] on input "September 21st 2025" at bounding box center [749, 129] width 180 height 24
click at [702, 253] on td "22" at bounding box center [697, 254] width 23 height 19
type input "September 22nd 2025"
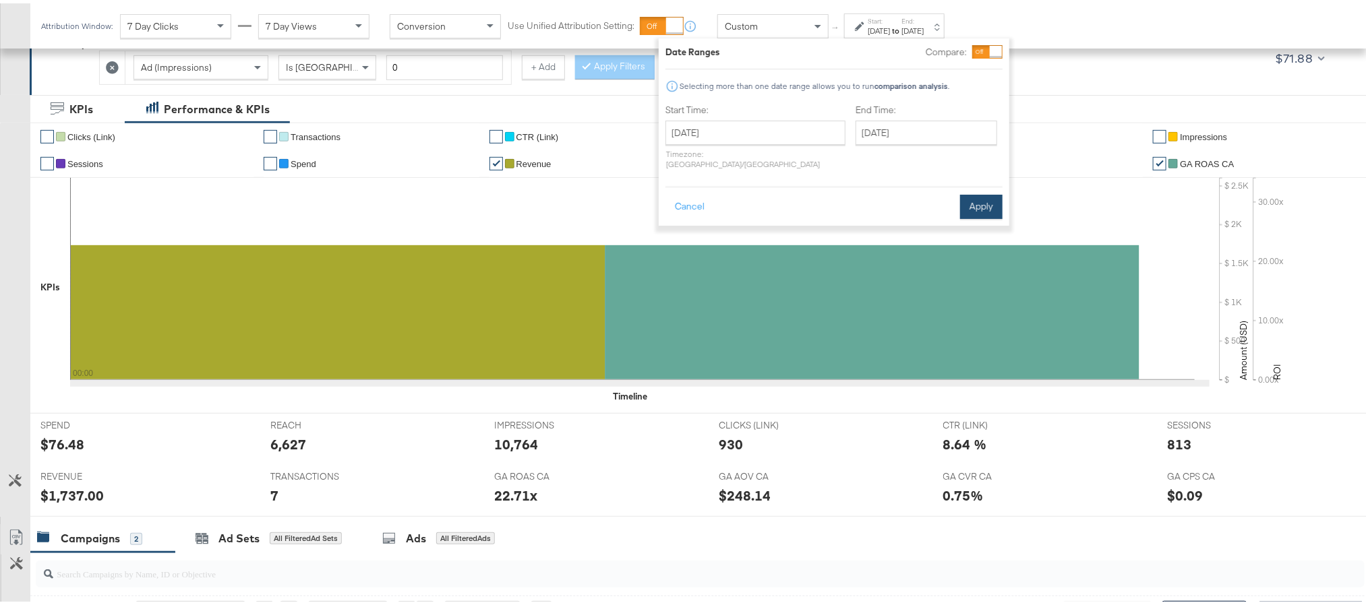
click at [963, 198] on button "Apply" at bounding box center [981, 203] width 42 height 24
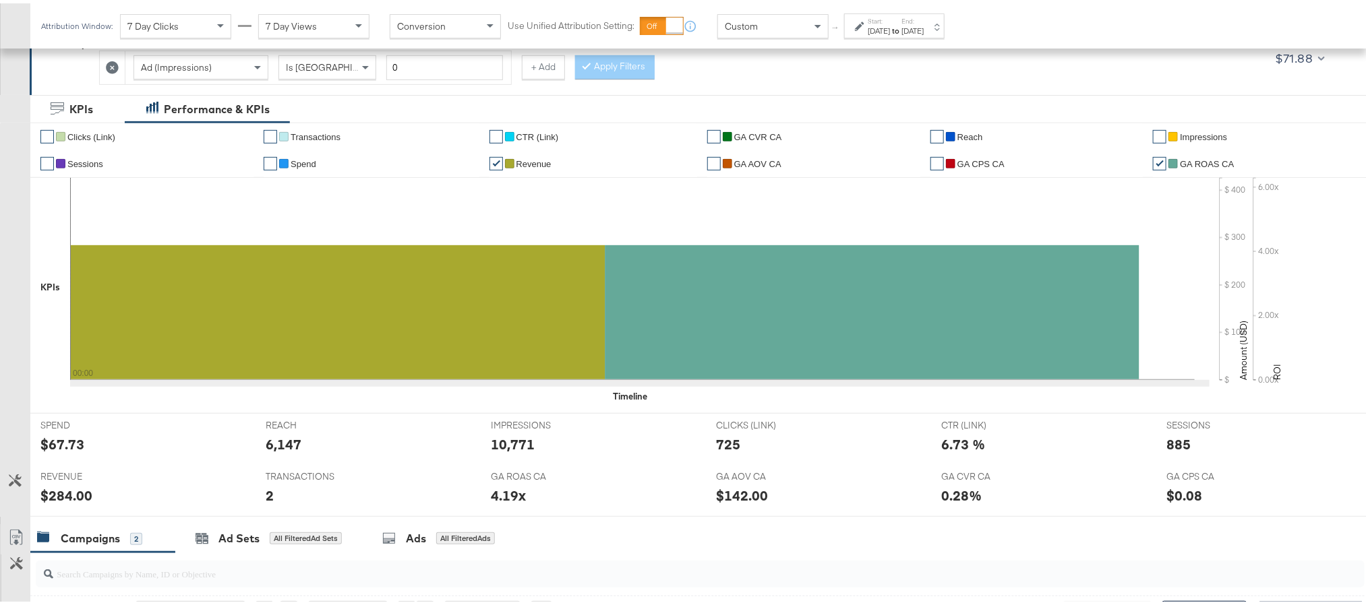
click at [63, 444] on div "$67.73" at bounding box center [62, 441] width 44 height 20
copy div "67.73"
click at [278, 445] on div "6,147" at bounding box center [284, 441] width 36 height 20
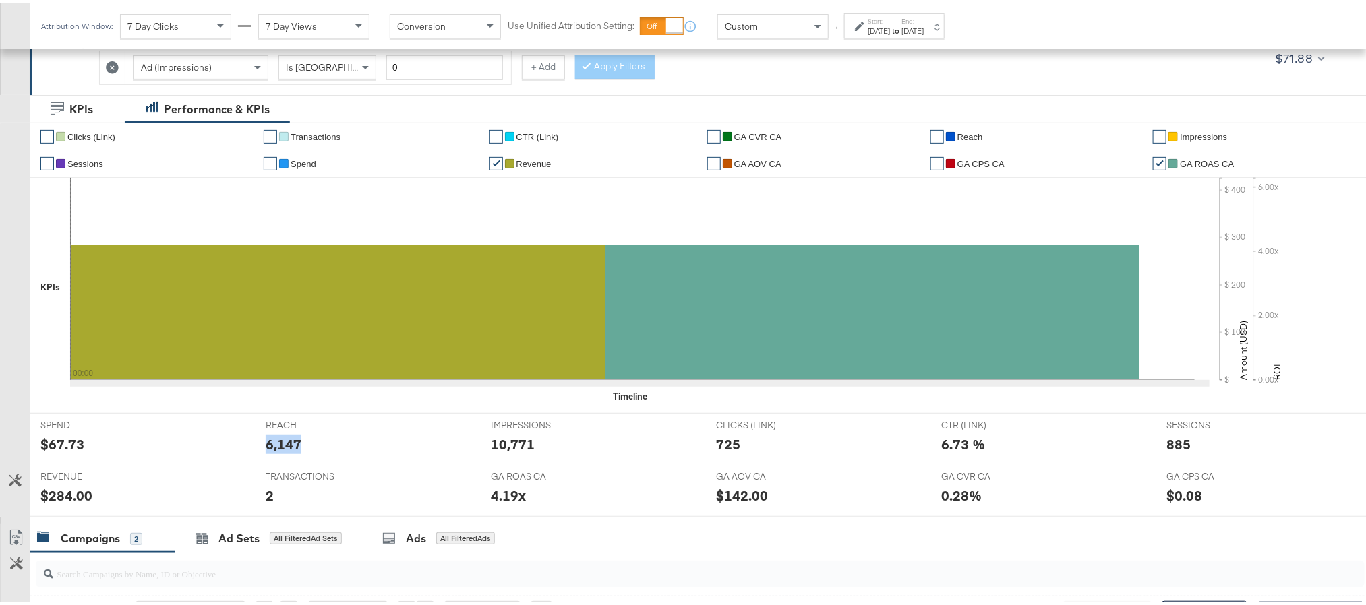
copy div "6,147"
click at [508, 442] on div "10,771" at bounding box center [513, 441] width 44 height 20
copy div "10,771"
click at [724, 443] on div "725" at bounding box center [728, 441] width 24 height 20
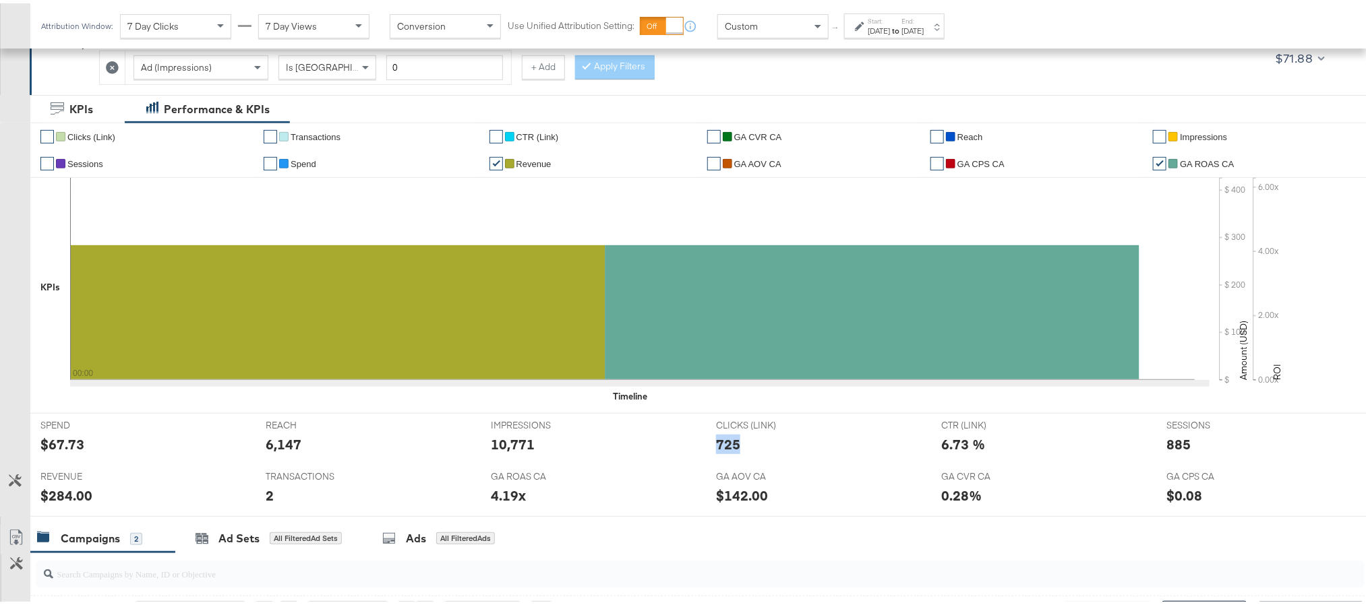
click at [724, 443] on div "725" at bounding box center [728, 441] width 24 height 20
copy div "725"
click at [1166, 448] on div "885" at bounding box center [1178, 441] width 24 height 20
copy div "885"
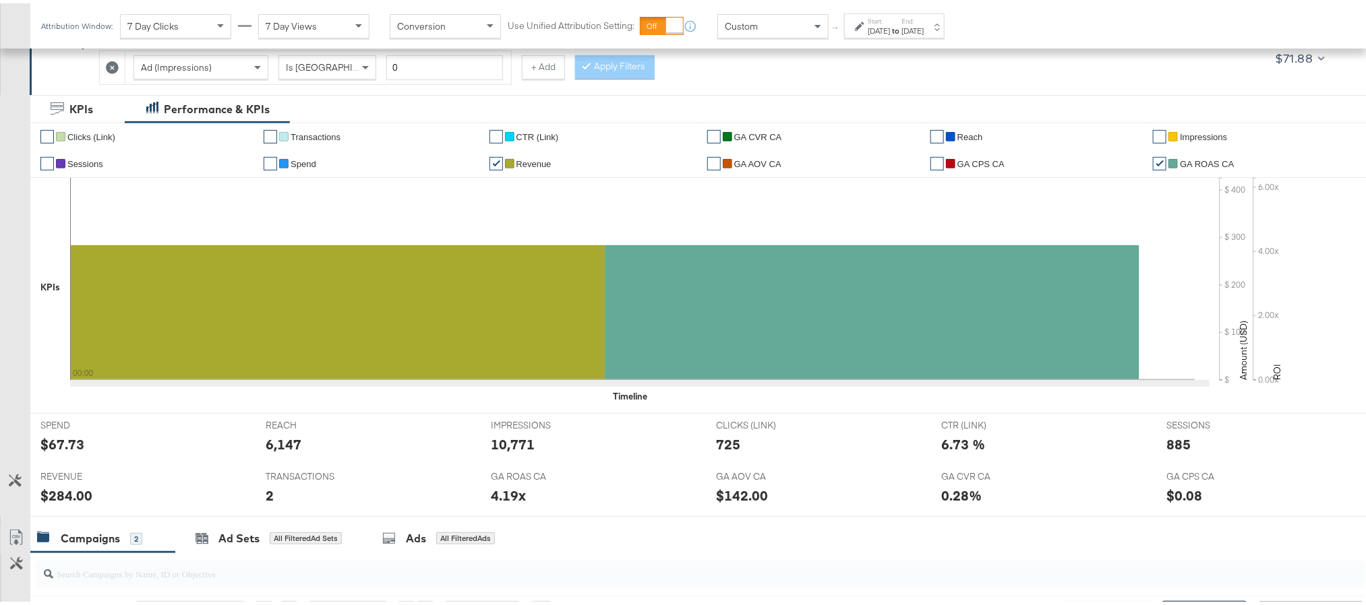
click at [57, 500] on div "$284.00" at bounding box center [66, 493] width 52 height 20
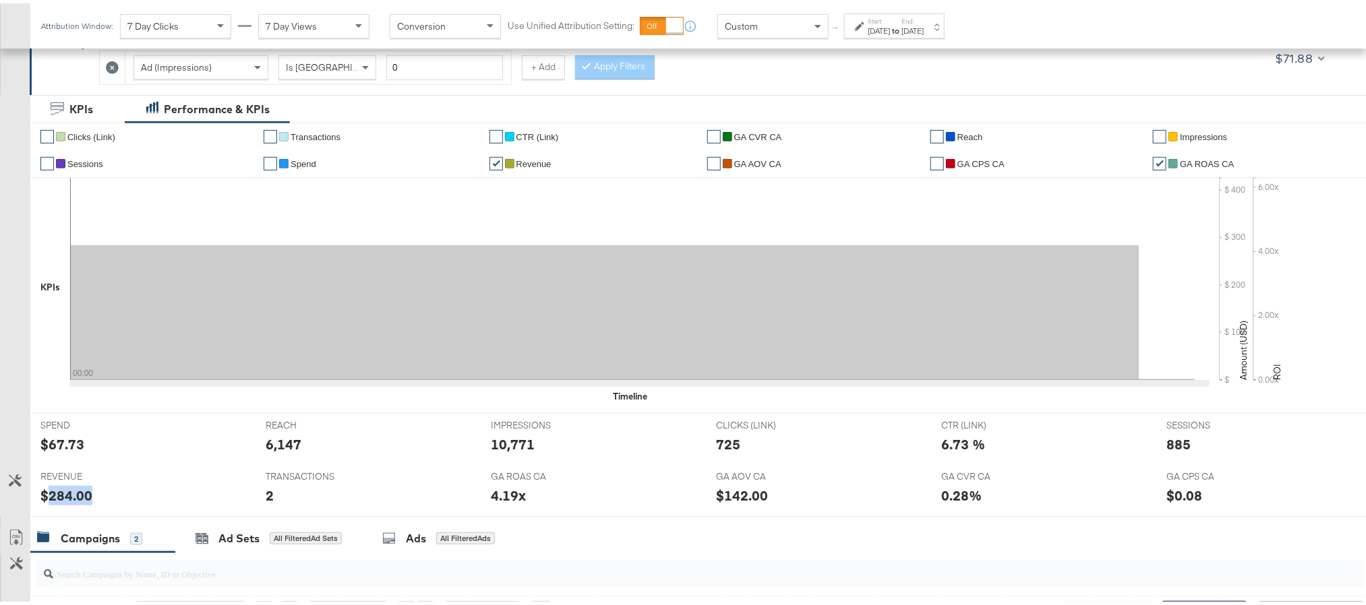
scroll to position [0, 0]
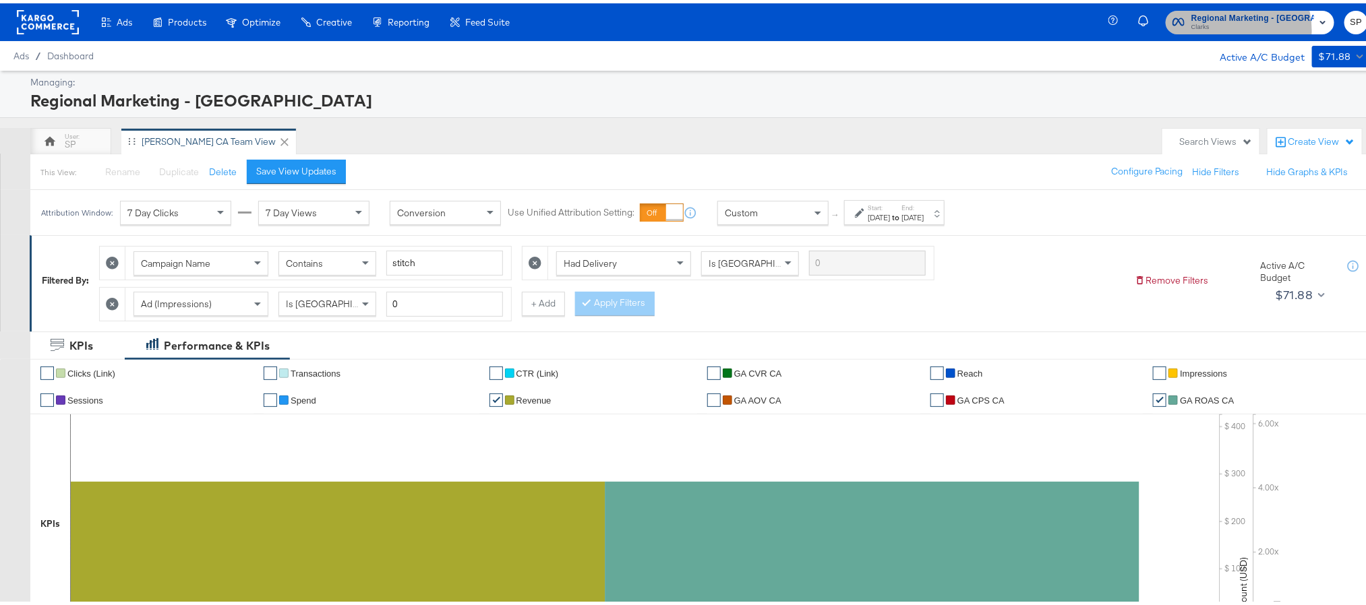
click at [1236, 26] on span "Clarks" at bounding box center [1252, 24] width 123 height 11
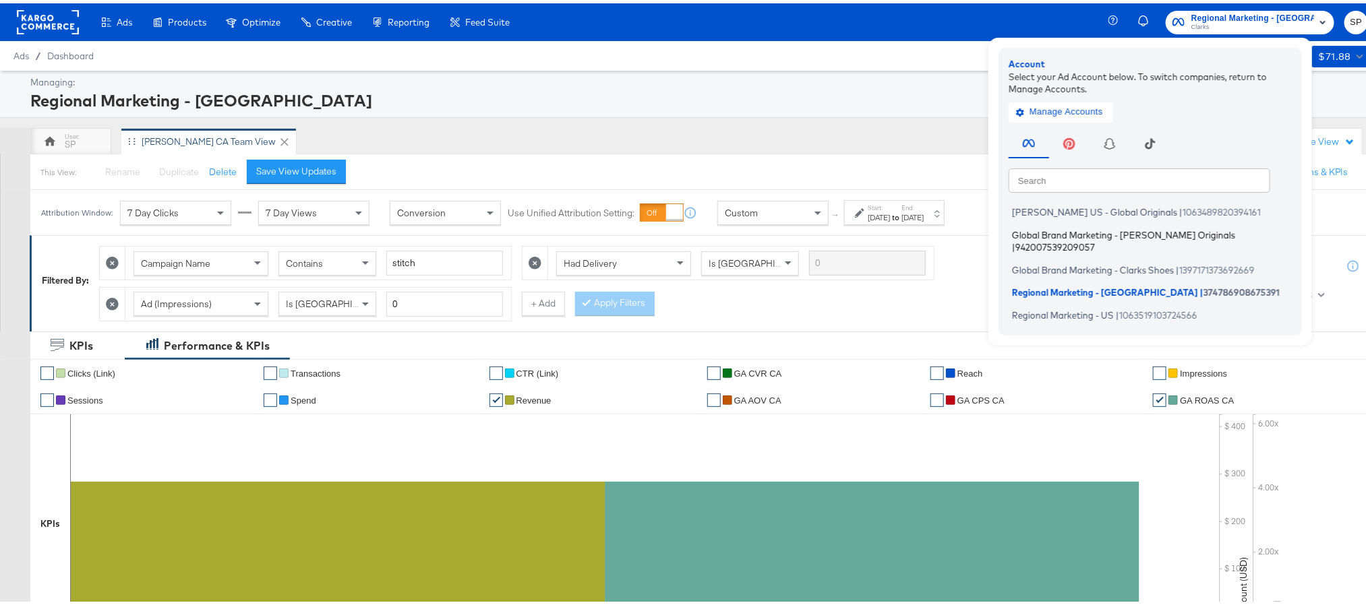
click at [1105, 223] on li "Global Brand Marketing - Clarks Originals | 942007539209057" at bounding box center [1154, 238] width 290 height 32
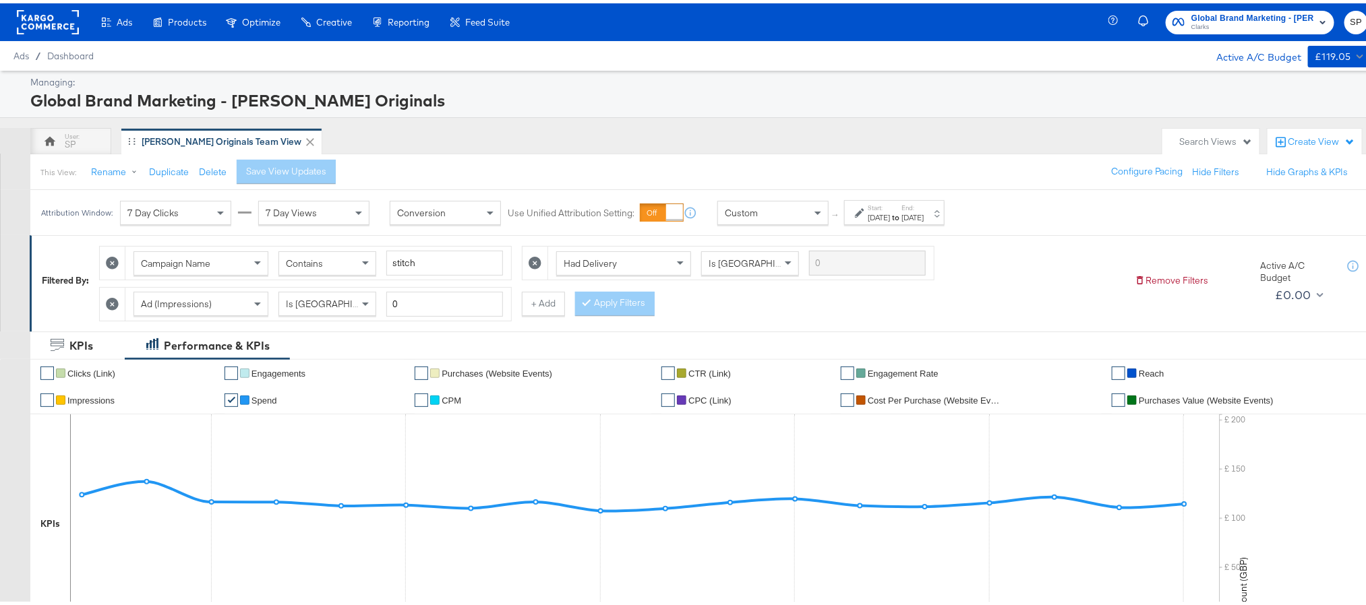
click at [924, 212] on div "[DATE]" at bounding box center [912, 214] width 22 height 11
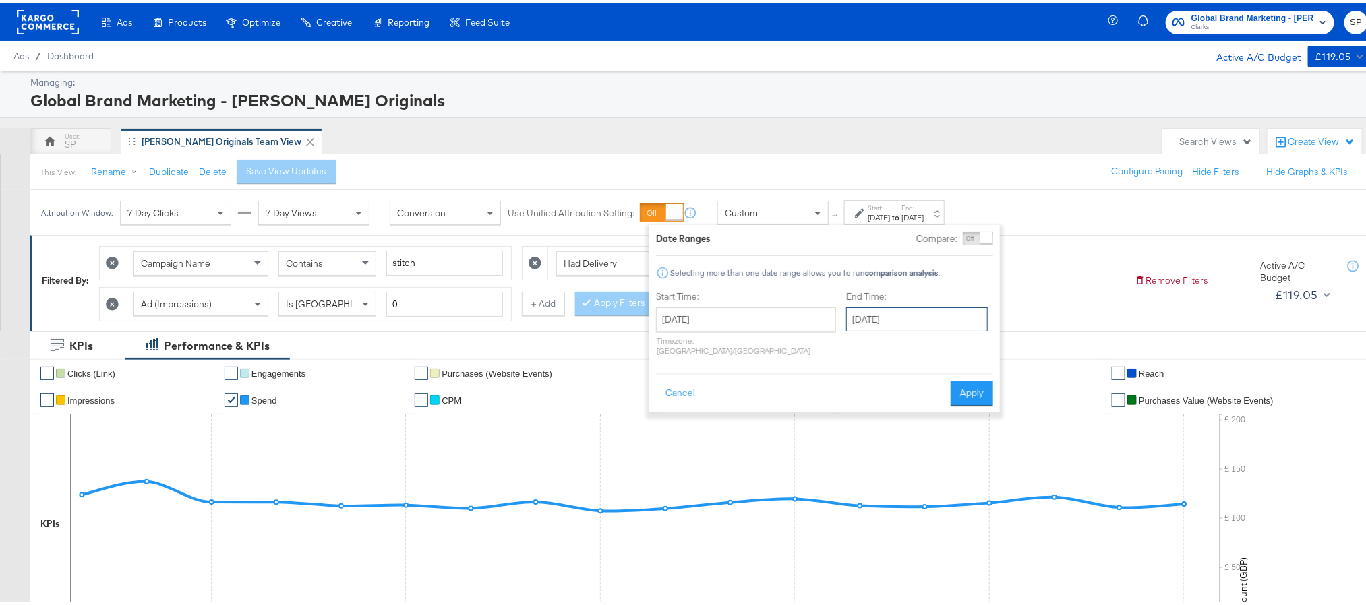
click at [872, 322] on input "[DATE]" at bounding box center [917, 316] width 142 height 24
click at [873, 447] on td "22" at bounding box center [884, 440] width 23 height 19
type input "[DATE]"
click at [965, 378] on button "Apply" at bounding box center [974, 390] width 42 height 24
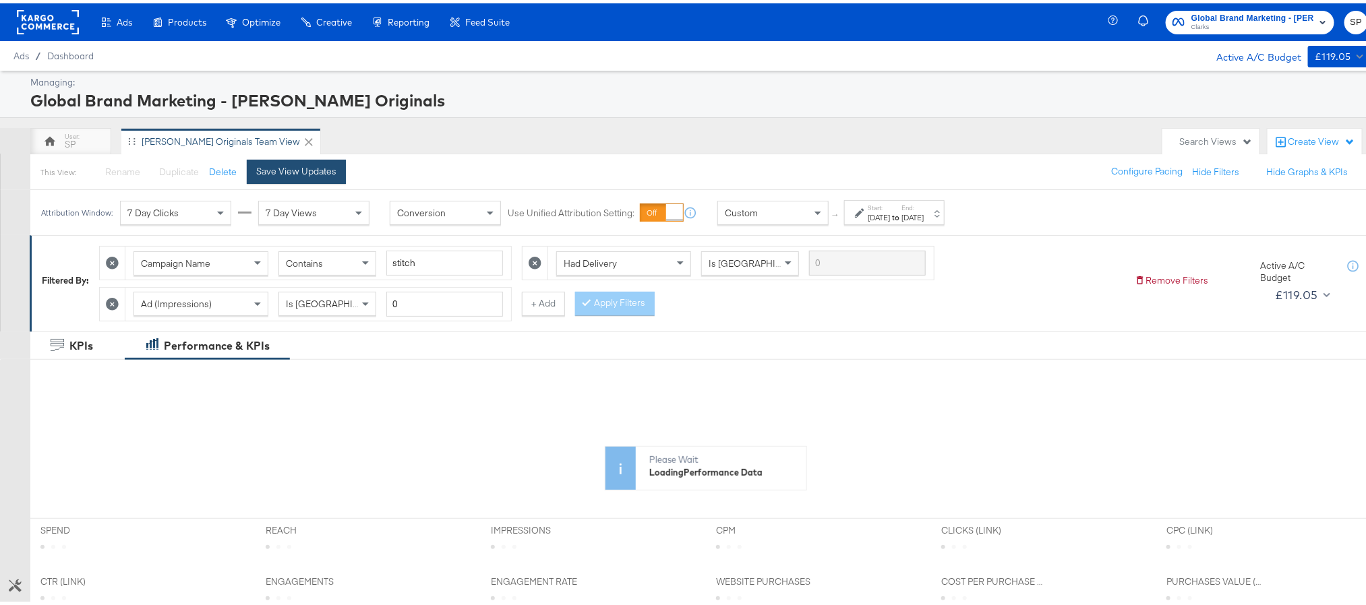
click at [326, 175] on div "Save View Updates" at bounding box center [296, 168] width 80 height 13
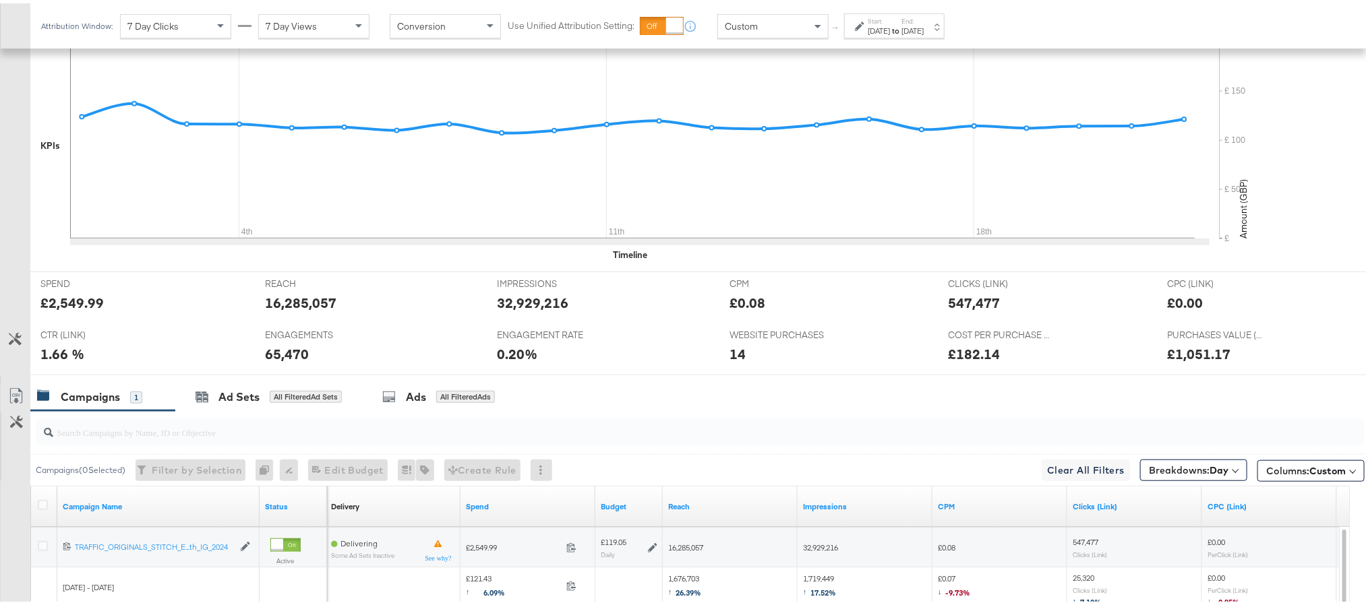
scroll to position [377, 0]
click at [1209, 472] on b "Day" at bounding box center [1218, 468] width 19 height 12
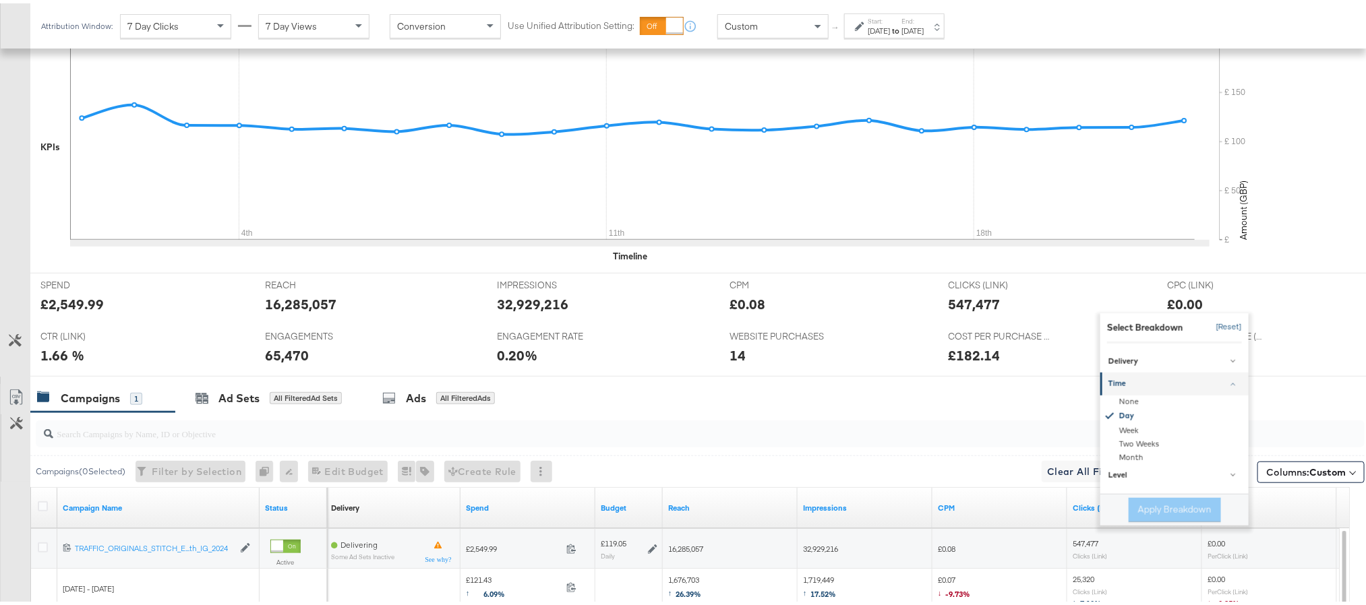
click at [1208, 328] on button "[Reset]" at bounding box center [1225, 324] width 34 height 22
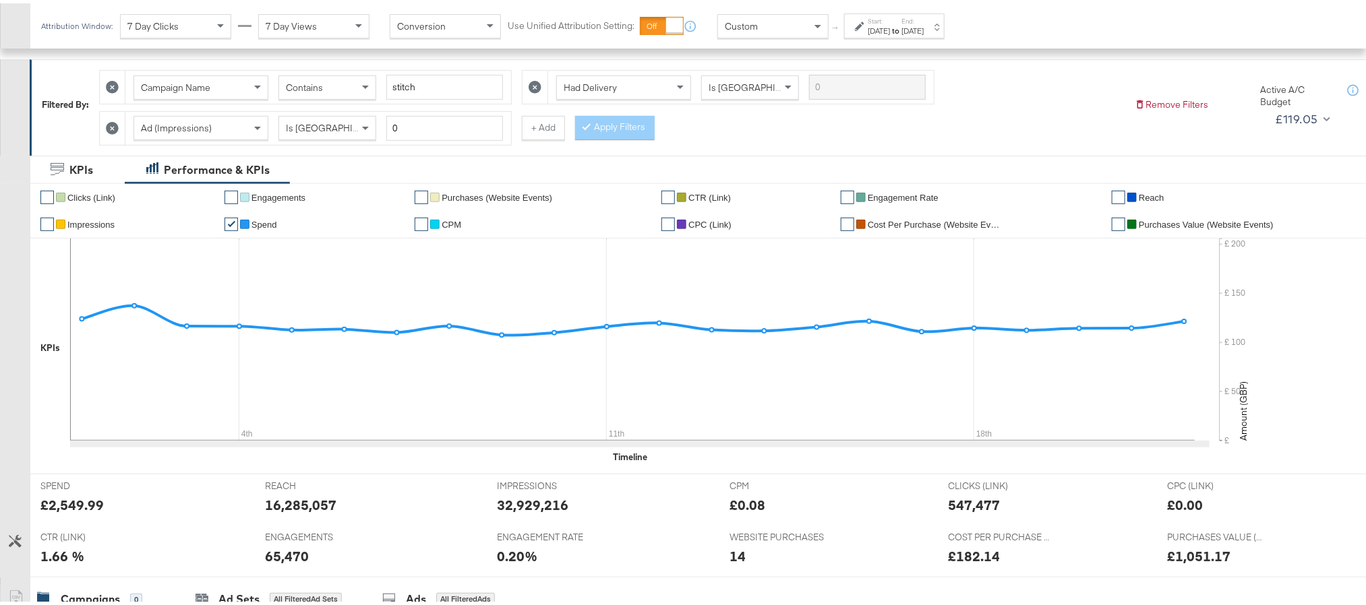
scroll to position [253, 0]
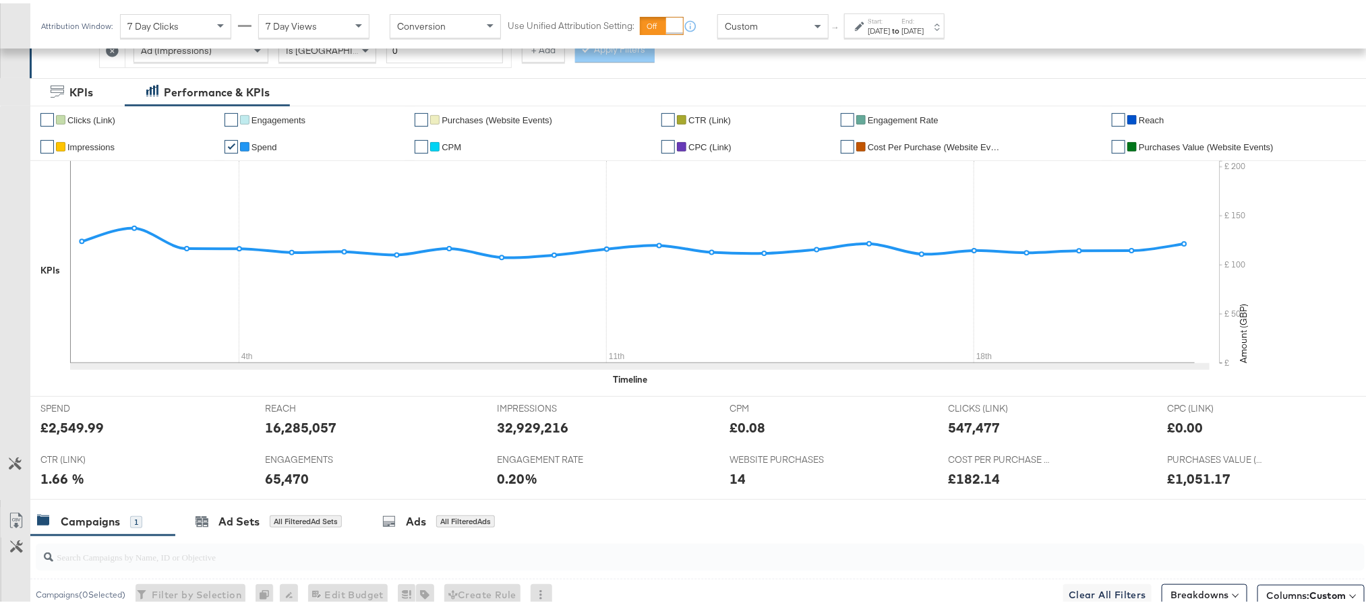
click at [61, 433] on div "£2,549.99" at bounding box center [71, 425] width 63 height 20
copy div "2,549.99"
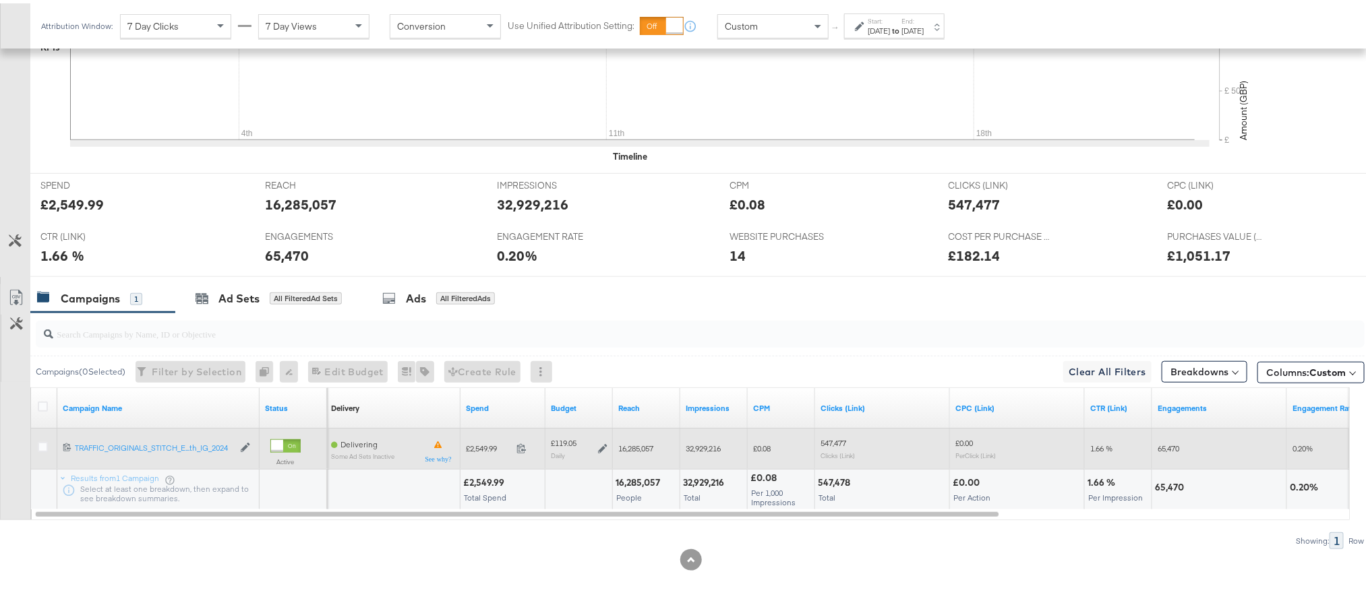
click at [605, 447] on icon at bounding box center [602, 445] width 9 height 9
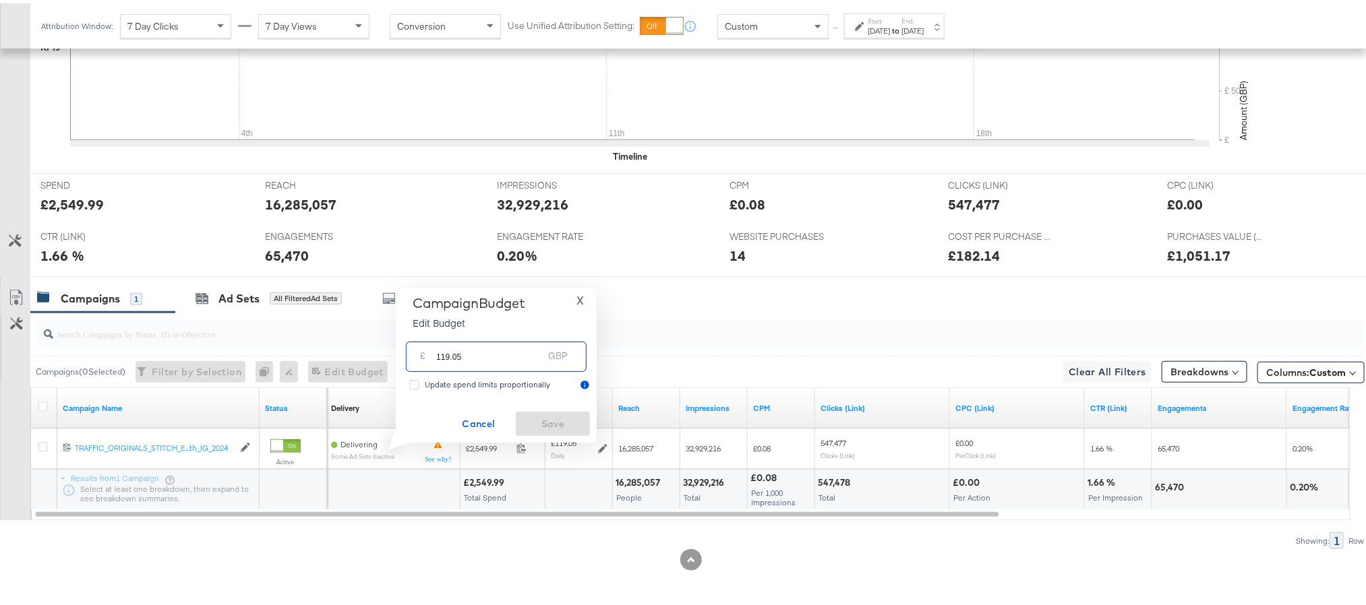
click at [488, 360] on input "119.05" at bounding box center [489, 348] width 107 height 29
paste input "£118.7"
type input "118.75"
click at [536, 421] on span "Save" at bounding box center [552, 421] width 63 height 17
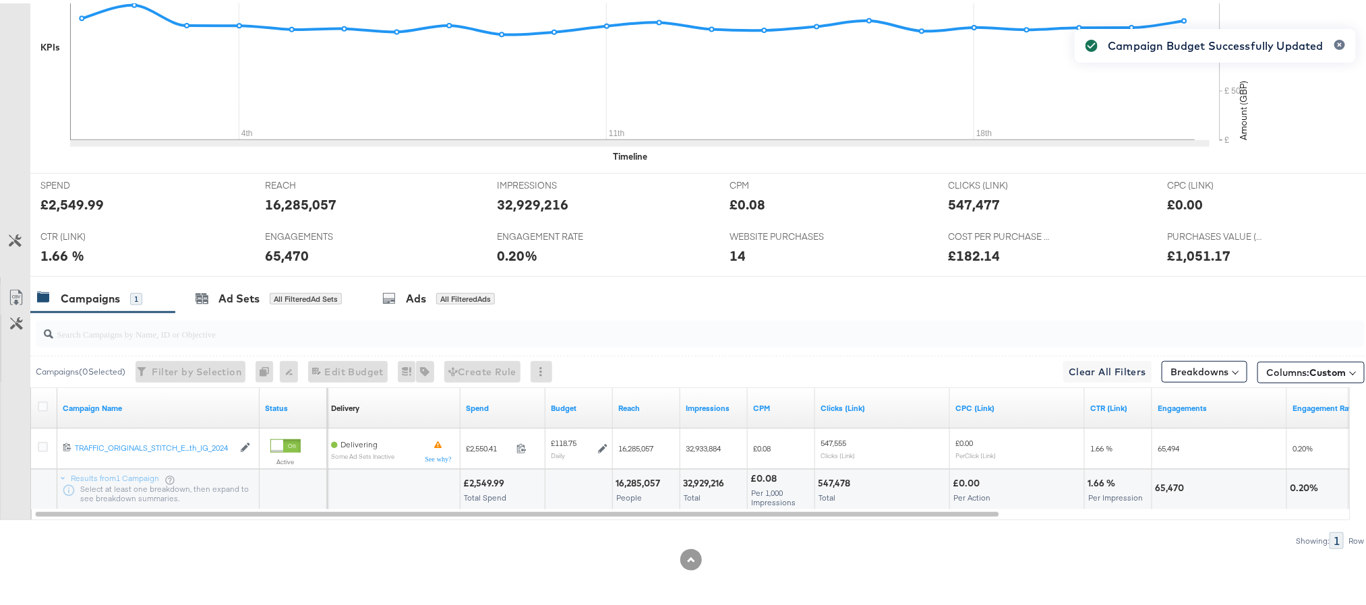
scroll to position [0, 0]
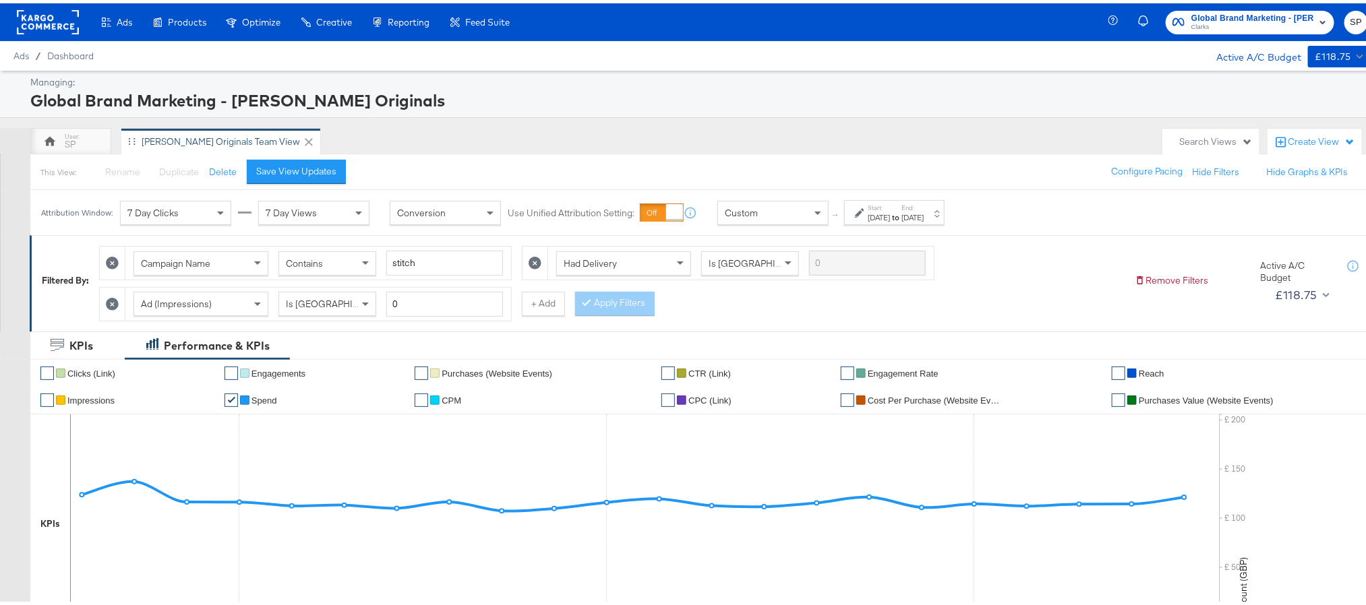
click at [924, 203] on label "End:" at bounding box center [912, 204] width 22 height 9
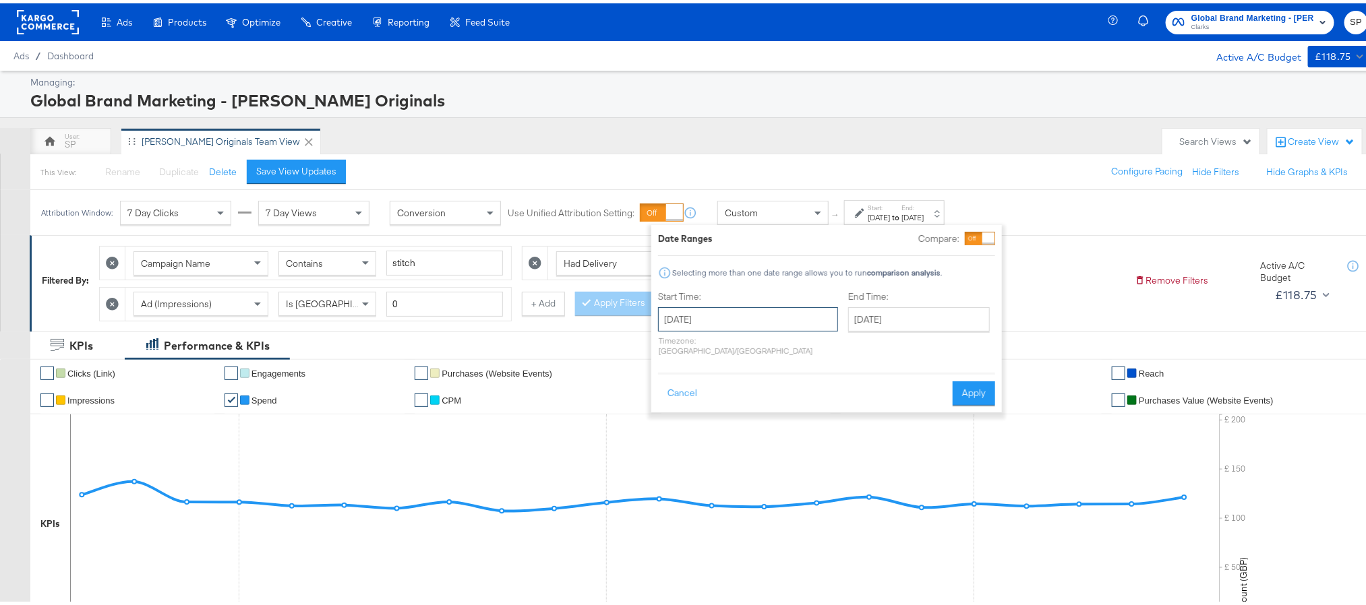
click at [775, 320] on input "[DATE]" at bounding box center [748, 316] width 180 height 24
click at [676, 440] on td "21" at bounding box center [673, 440] width 23 height 19
type input "September 21st 2025"
click at [899, 305] on input "[DATE]" at bounding box center [924, 316] width 142 height 24
click at [857, 444] on td "21" at bounding box center [868, 440] width 23 height 19
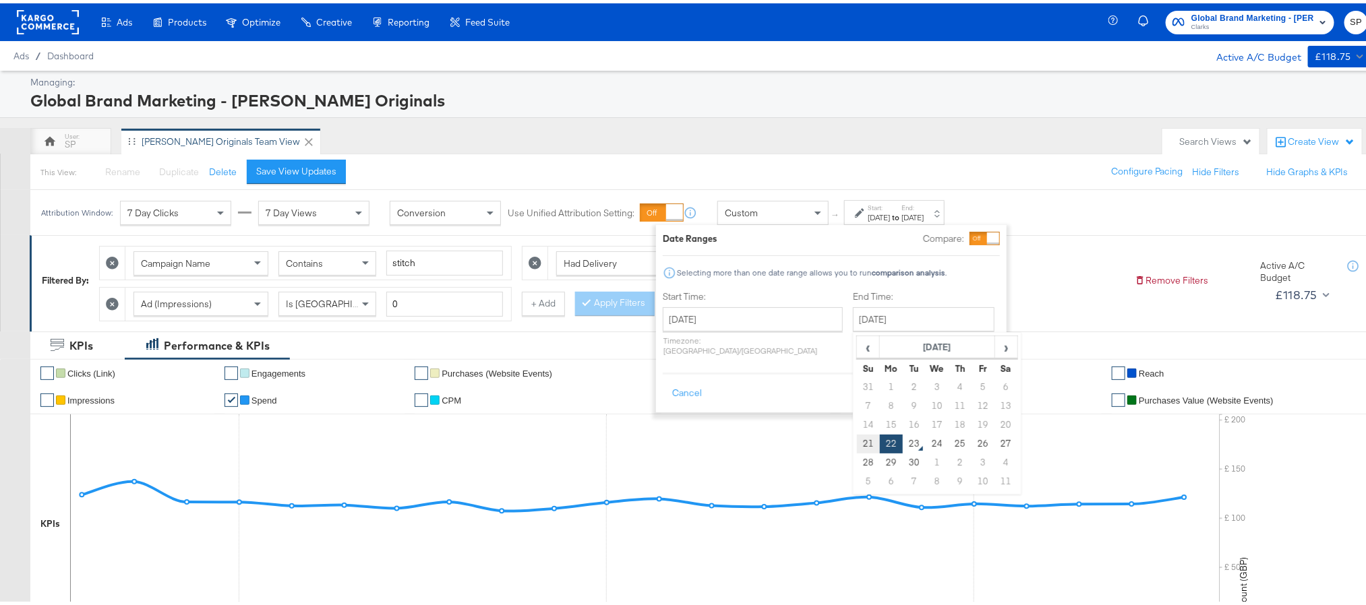
type input "September 21st 2025"
click at [975, 386] on button "Apply" at bounding box center [975, 390] width 42 height 24
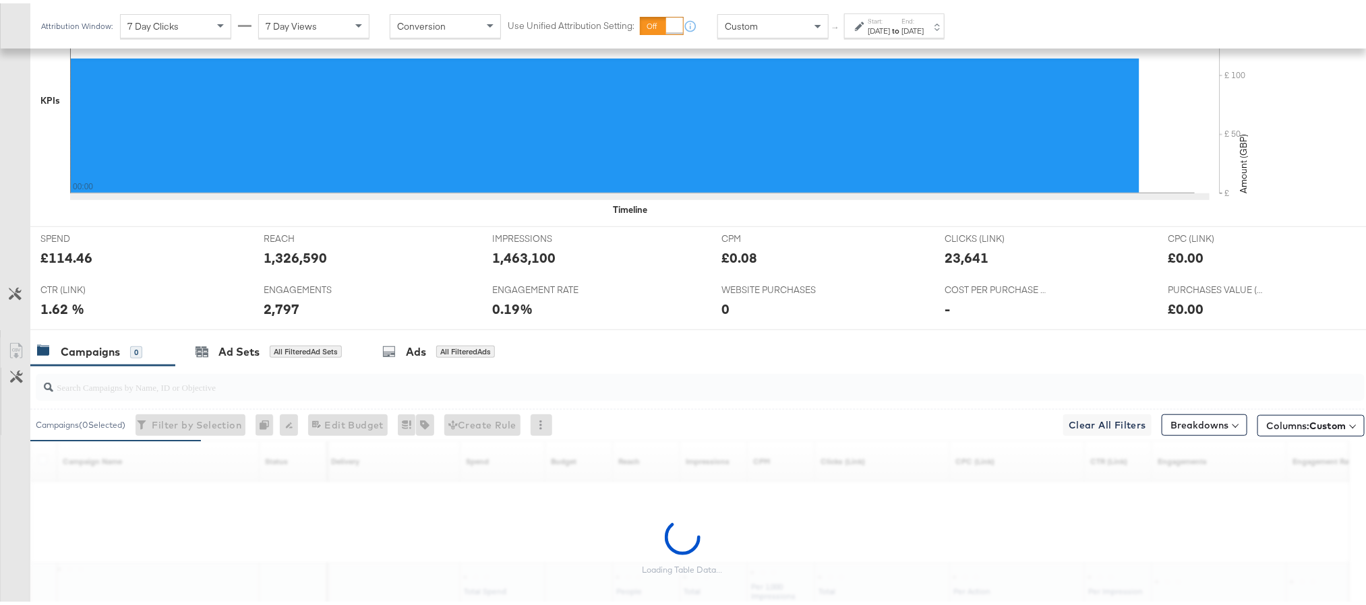
scroll to position [425, 0]
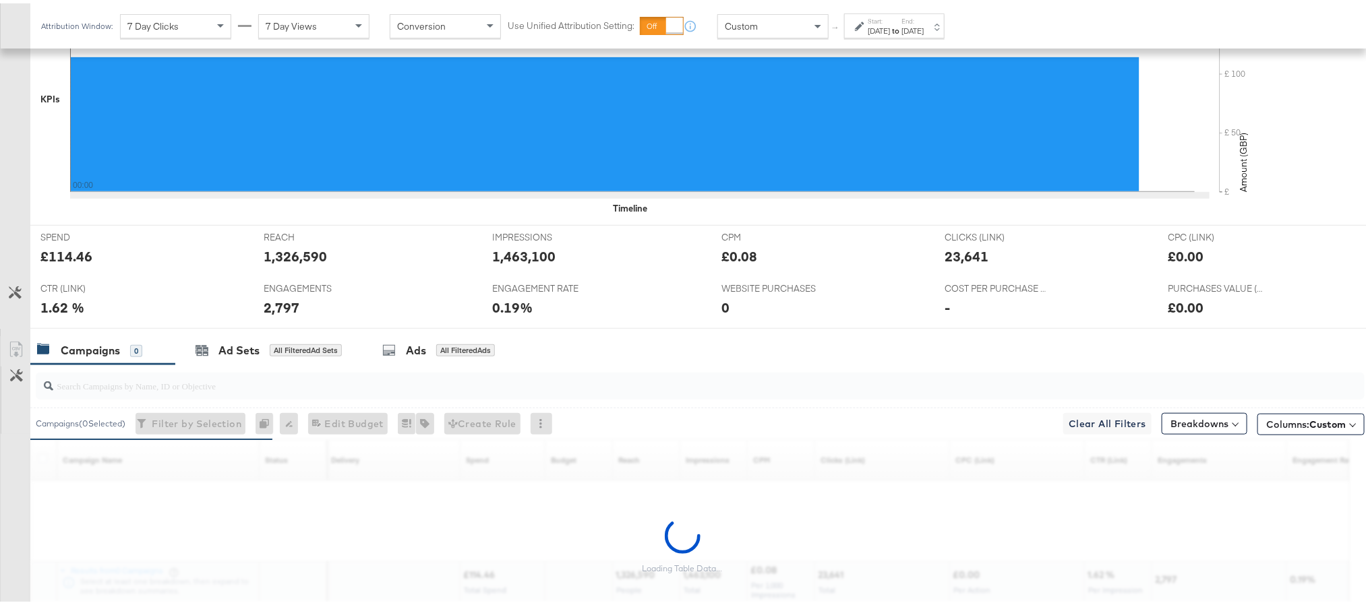
click at [61, 263] on div "£114.46" at bounding box center [66, 253] width 52 height 20
copy div "114.46"
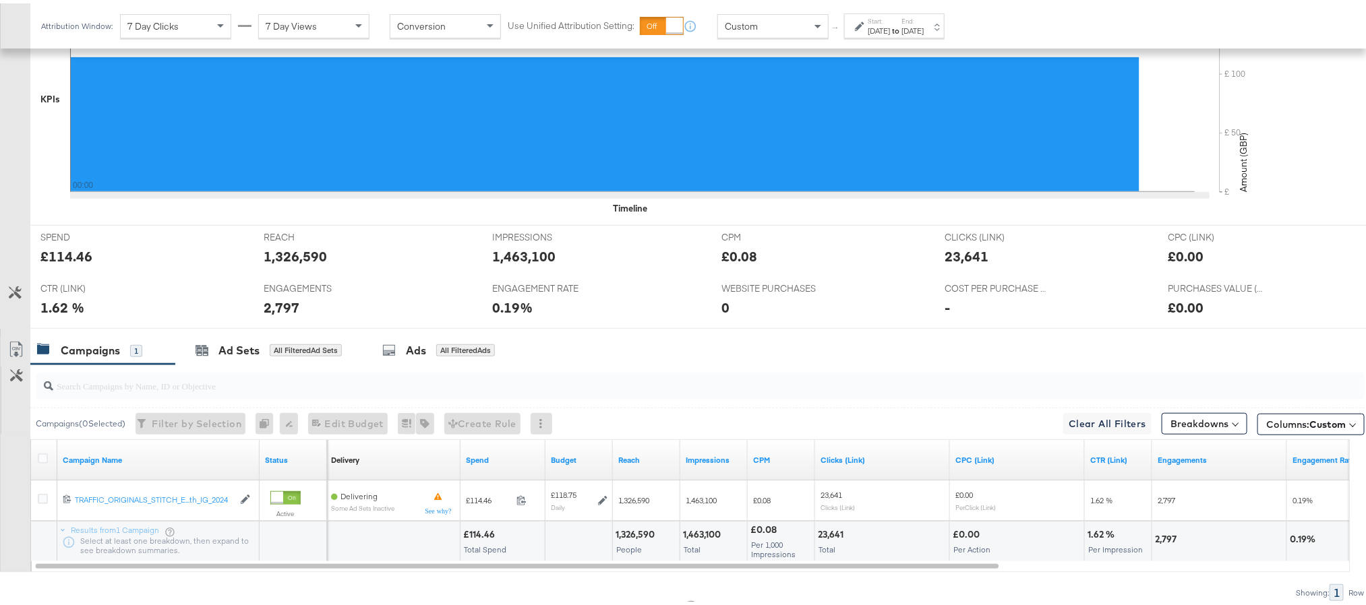
click at [275, 257] on div "1,326,590" at bounding box center [295, 253] width 63 height 20
copy div "1,326,590"
click at [275, 257] on div "1,326,590" at bounding box center [295, 253] width 63 height 20
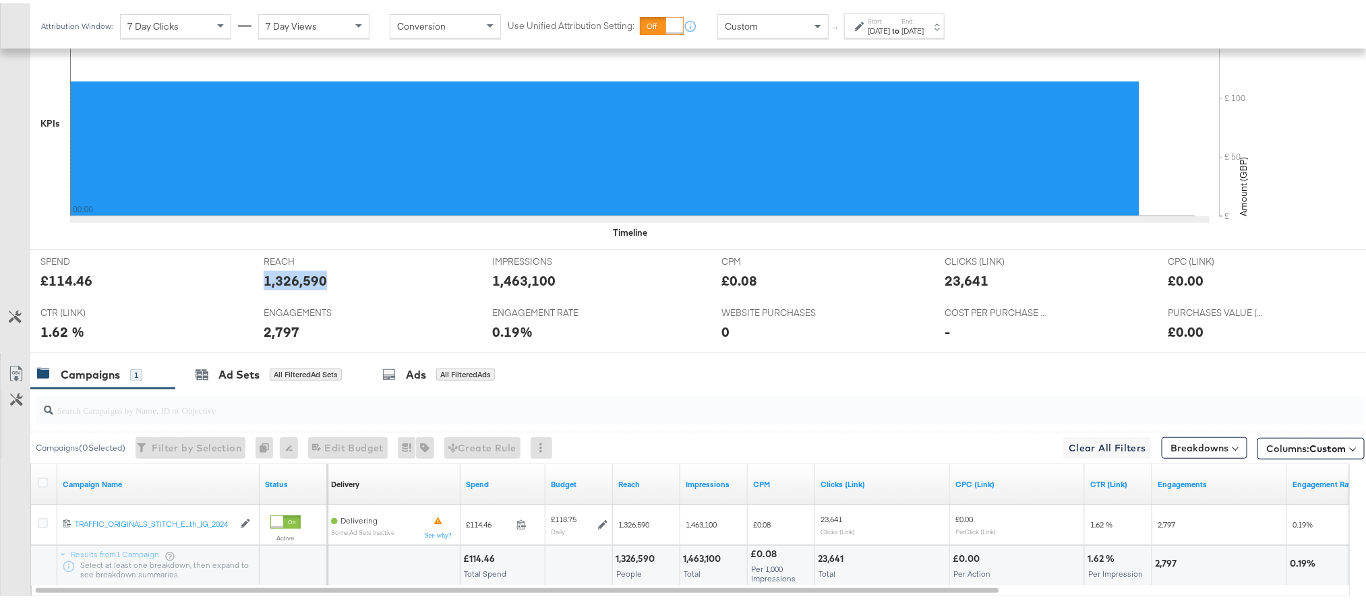
scroll to position [399, 0]
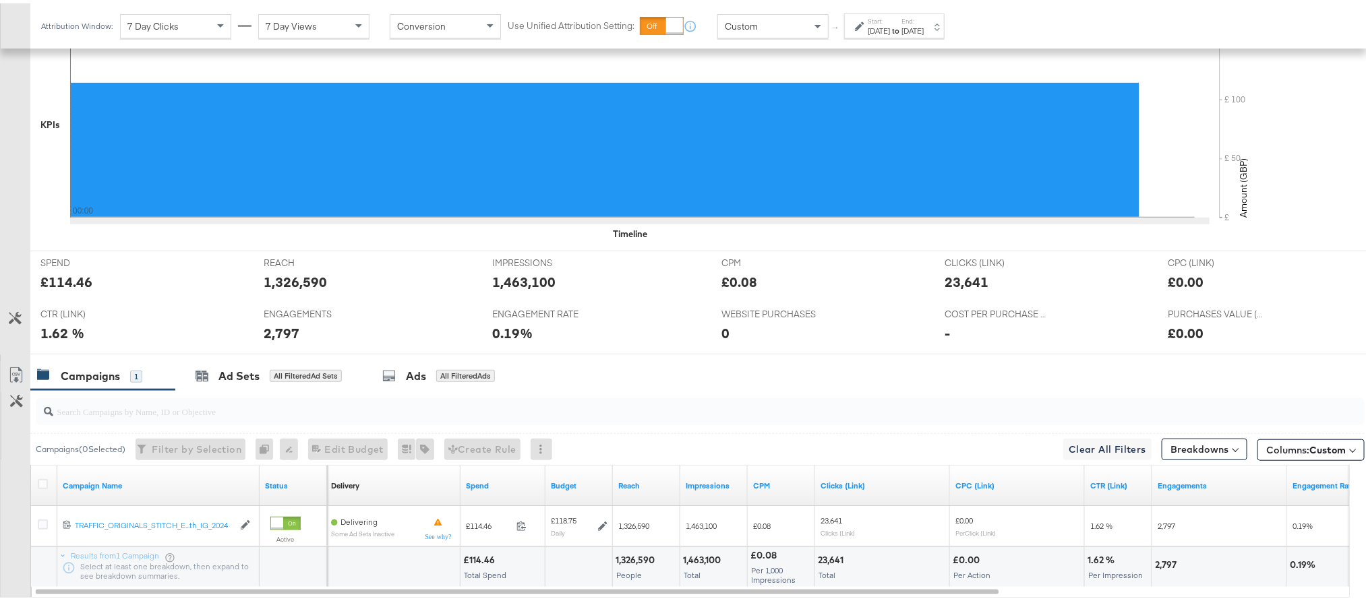
click at [516, 283] on div "1,463,100" at bounding box center [524, 279] width 63 height 20
copy div "1,463,100"
click at [959, 288] on div "23,641" at bounding box center [967, 279] width 44 height 20
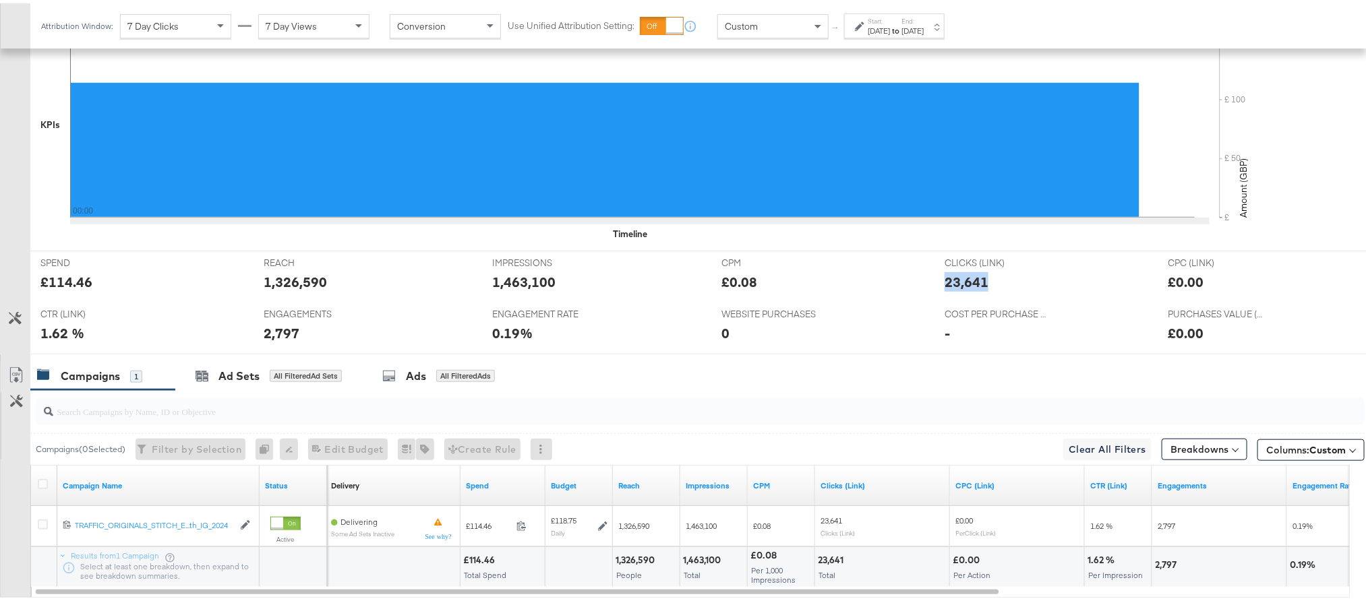
copy div "23,641"
click at [281, 336] on div "2,797" at bounding box center [282, 330] width 36 height 20
copy div "2,797"
click at [945, 33] on div "Start: Sep 21st 2025 to End: Sep 21st 2025" at bounding box center [894, 22] width 100 height 25
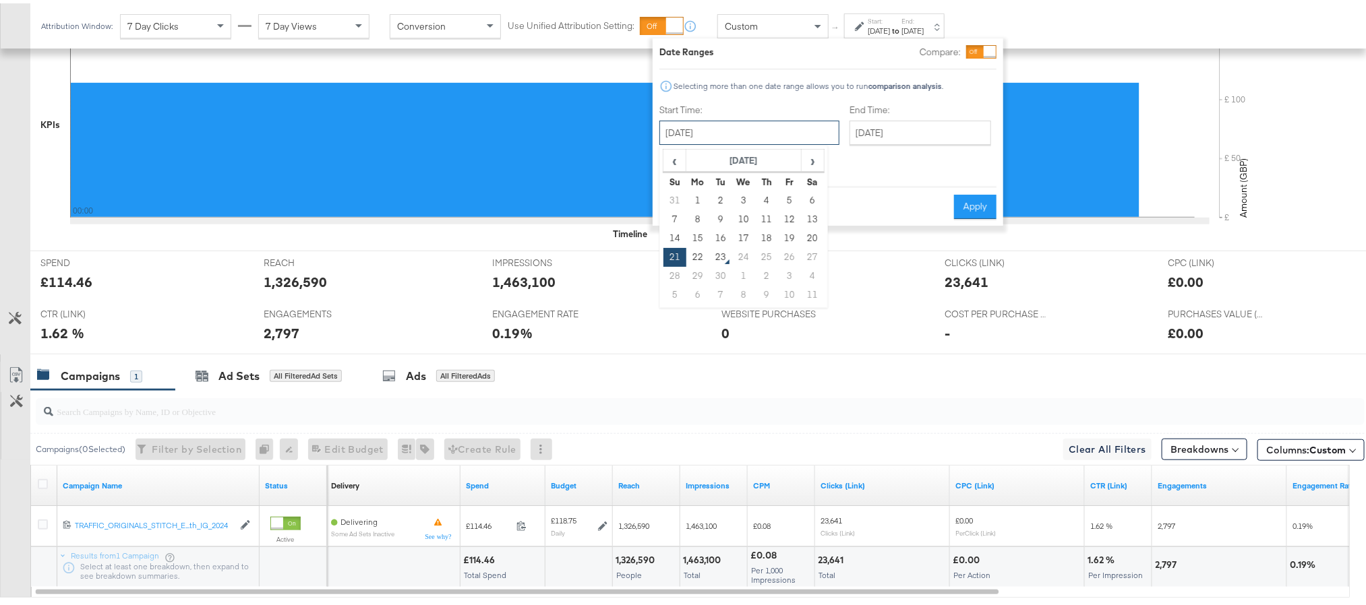
click at [787, 134] on input "September 21st 2025" at bounding box center [749, 129] width 180 height 24
click at [692, 257] on td "22" at bounding box center [697, 254] width 23 height 19
type input "September 22nd 2025"
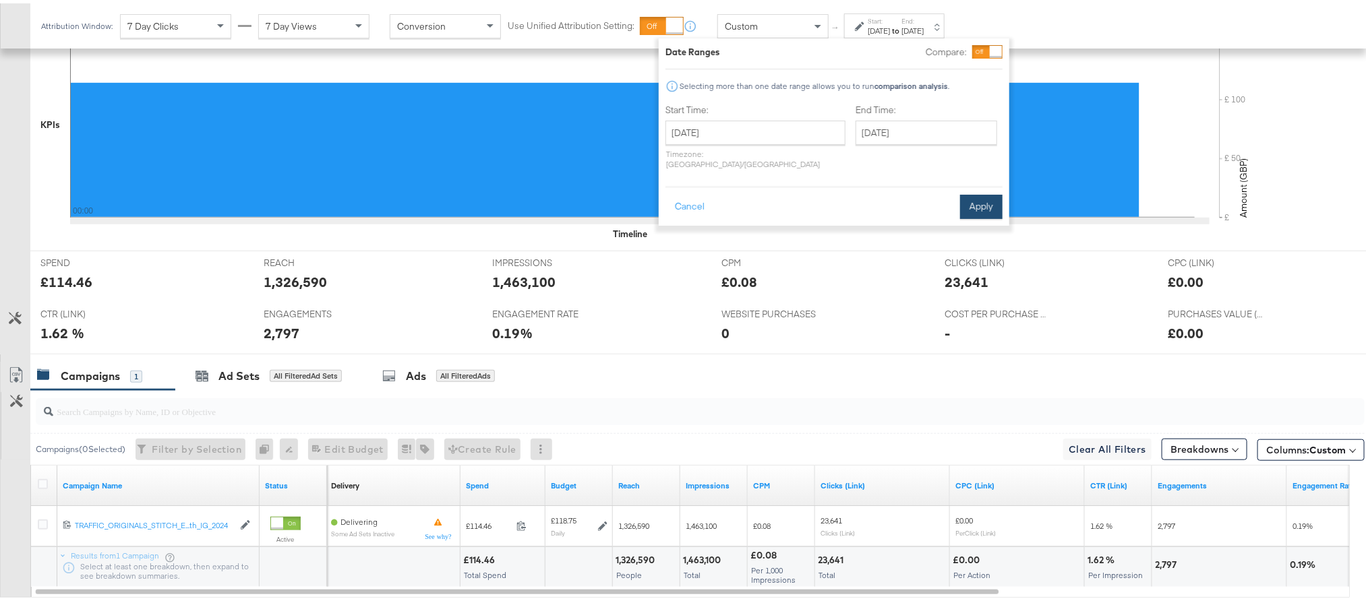
click at [965, 191] on button "Apply" at bounding box center [981, 203] width 42 height 24
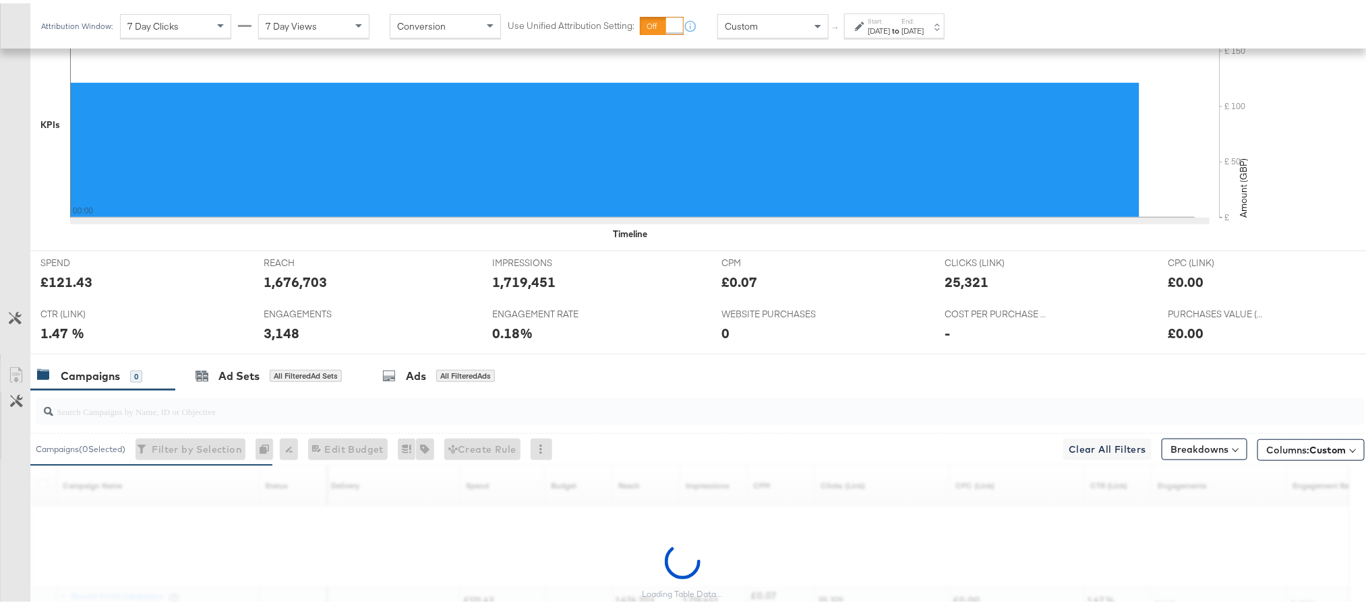
click at [69, 282] on div "£121.43" at bounding box center [66, 279] width 52 height 20
copy div "121.43"
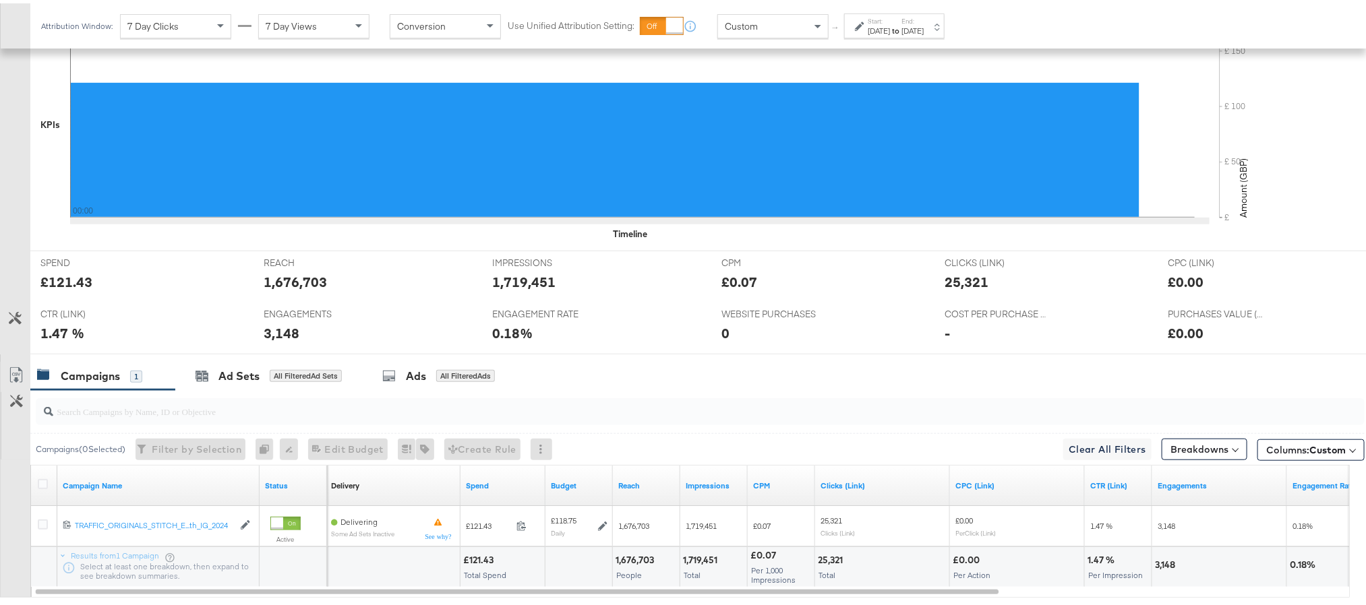
click at [284, 280] on div "1,676,703" at bounding box center [295, 279] width 63 height 20
copy div "1,676,703"
click at [512, 284] on div "1,719,451" at bounding box center [524, 279] width 63 height 20
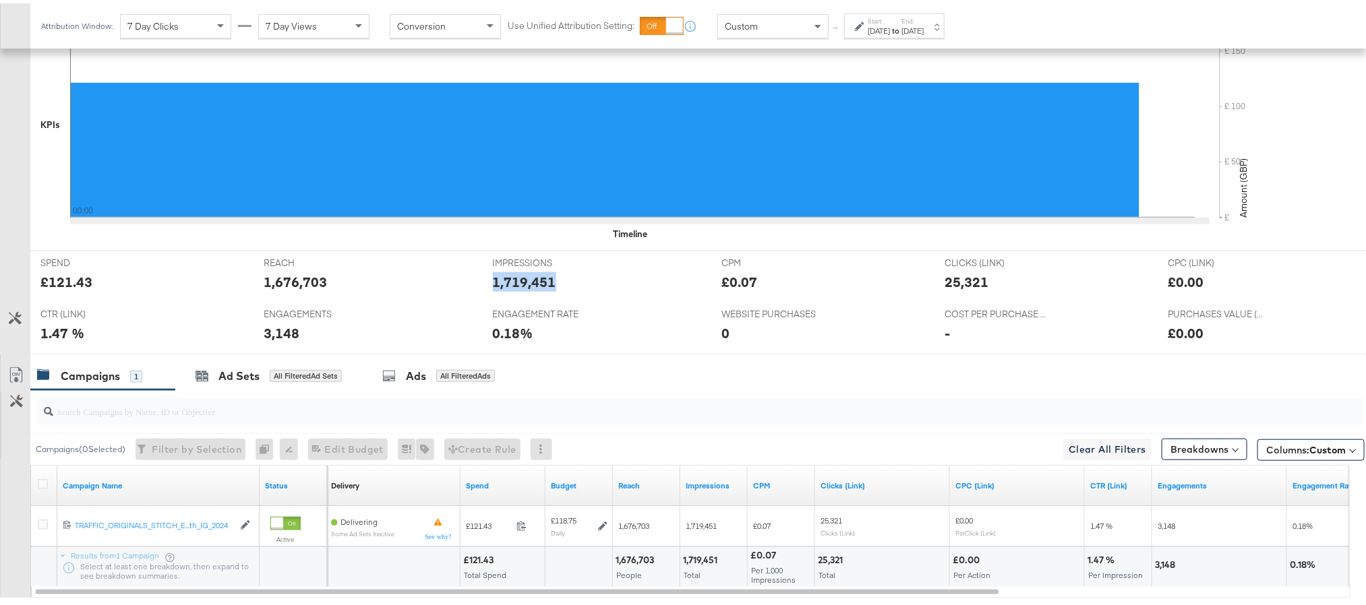
copy div "1,719,451"
click at [945, 282] on div "25,321" at bounding box center [967, 279] width 44 height 20
copy div "25,321"
click at [279, 334] on div "3,148" at bounding box center [282, 330] width 36 height 20
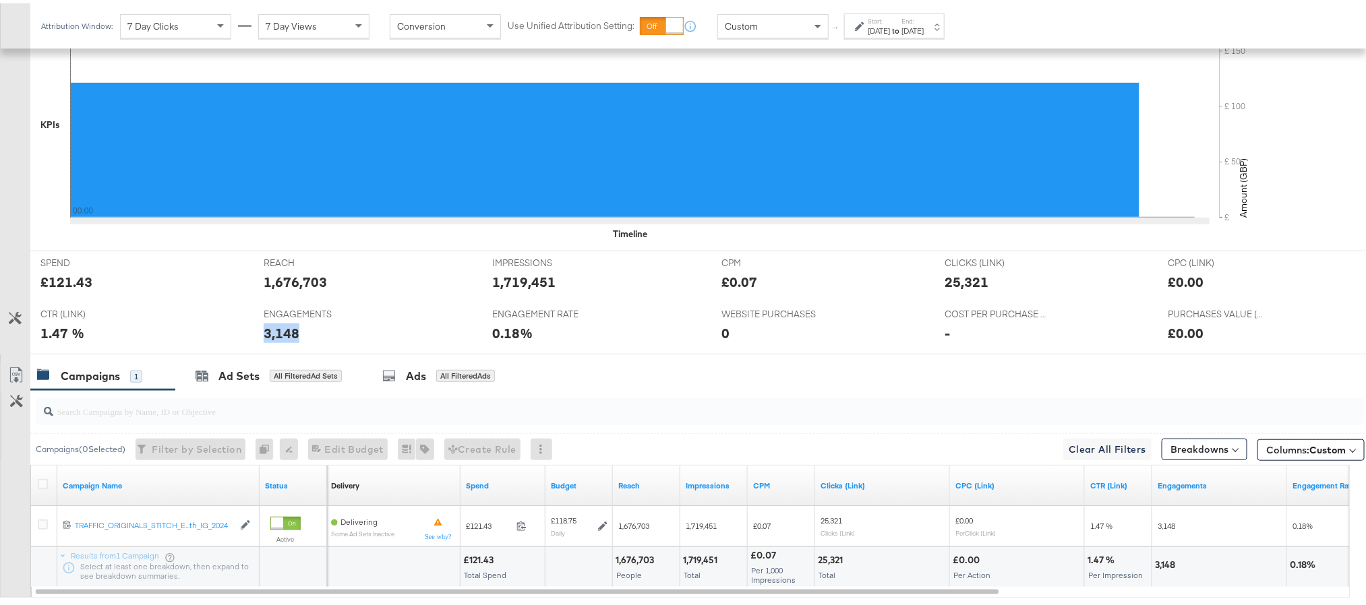
click at [279, 334] on div "3,148" at bounding box center [282, 330] width 36 height 20
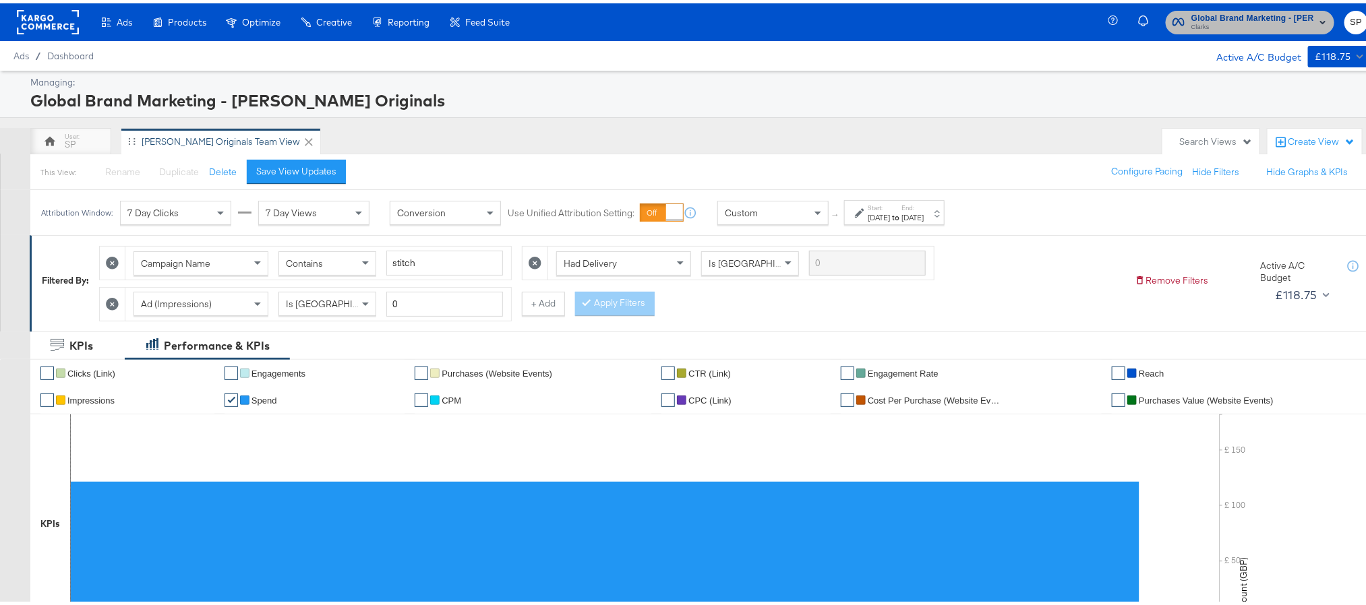
click at [1234, 19] on span "Clarks" at bounding box center [1252, 24] width 123 height 11
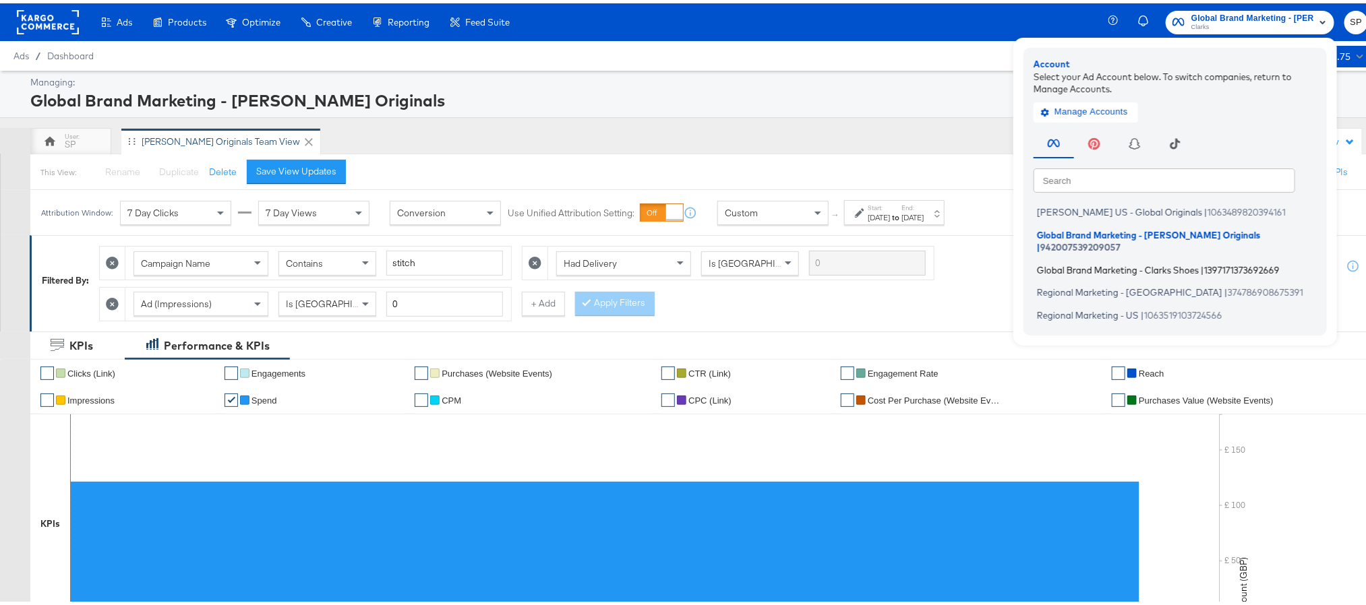
click at [1091, 261] on span "Global Brand Marketing - Clarks Shoes" at bounding box center [1118, 266] width 162 height 11
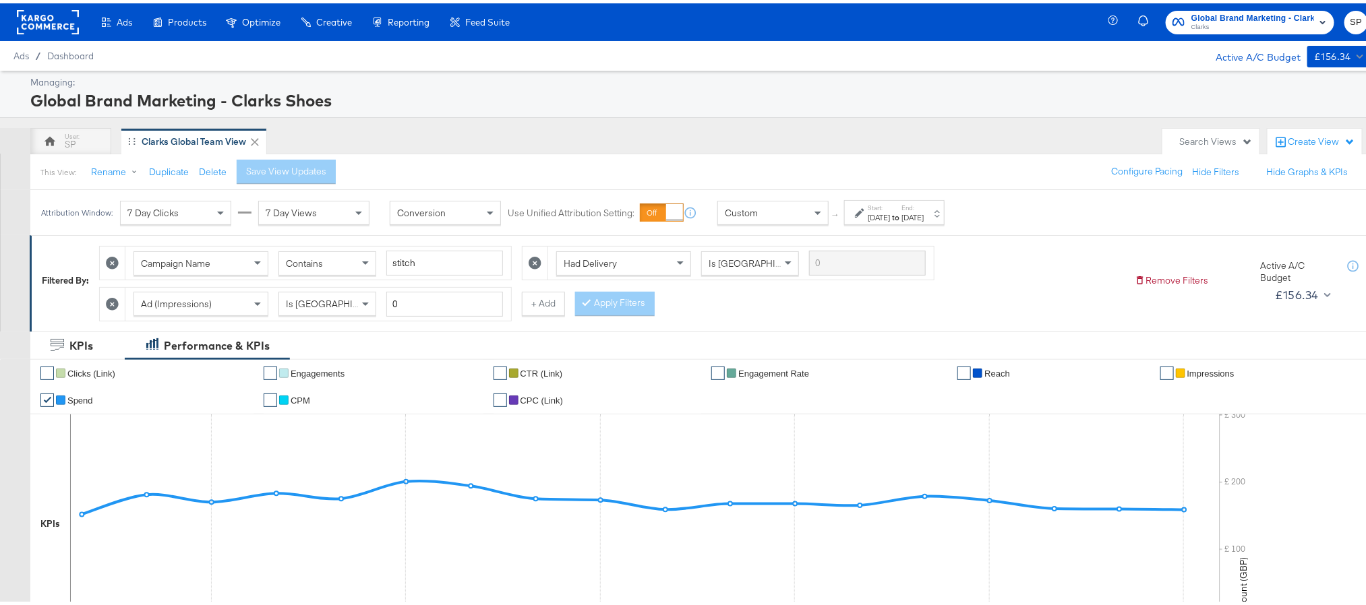
click at [924, 212] on div "[DATE]" at bounding box center [912, 214] width 22 height 11
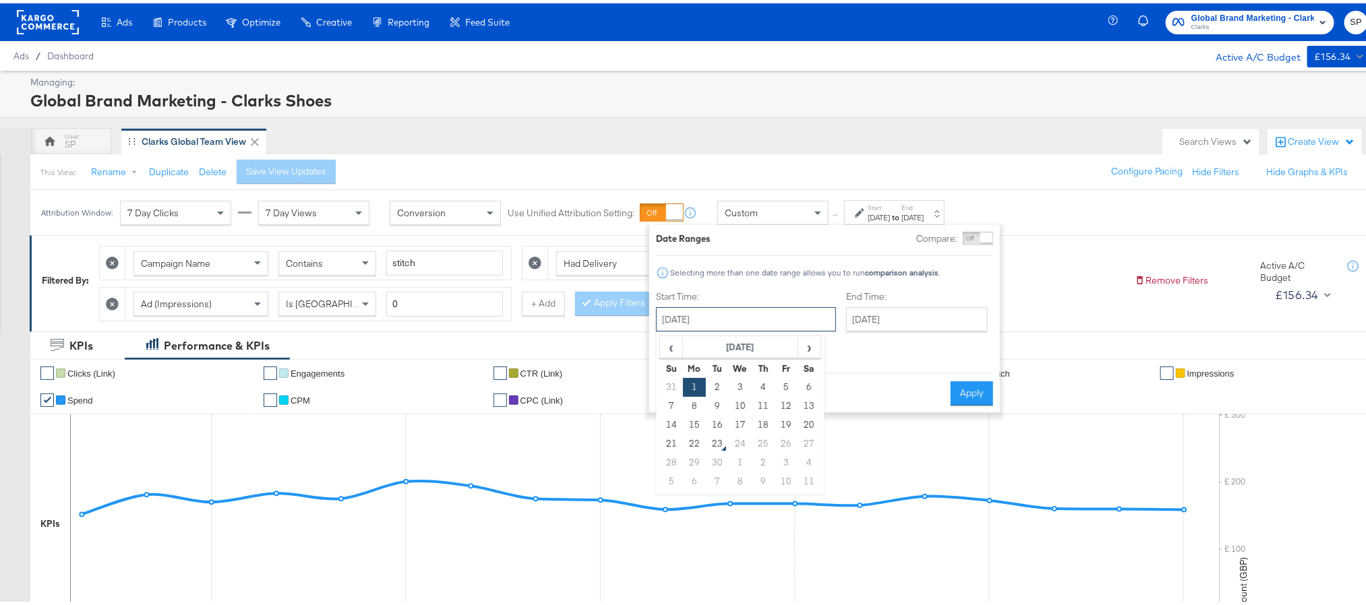
click at [746, 328] on input "[DATE]" at bounding box center [746, 316] width 180 height 24
click at [672, 446] on td "21" at bounding box center [671, 440] width 23 height 19
type input "[DATE]"
click at [971, 386] on button "Apply" at bounding box center [975, 390] width 42 height 24
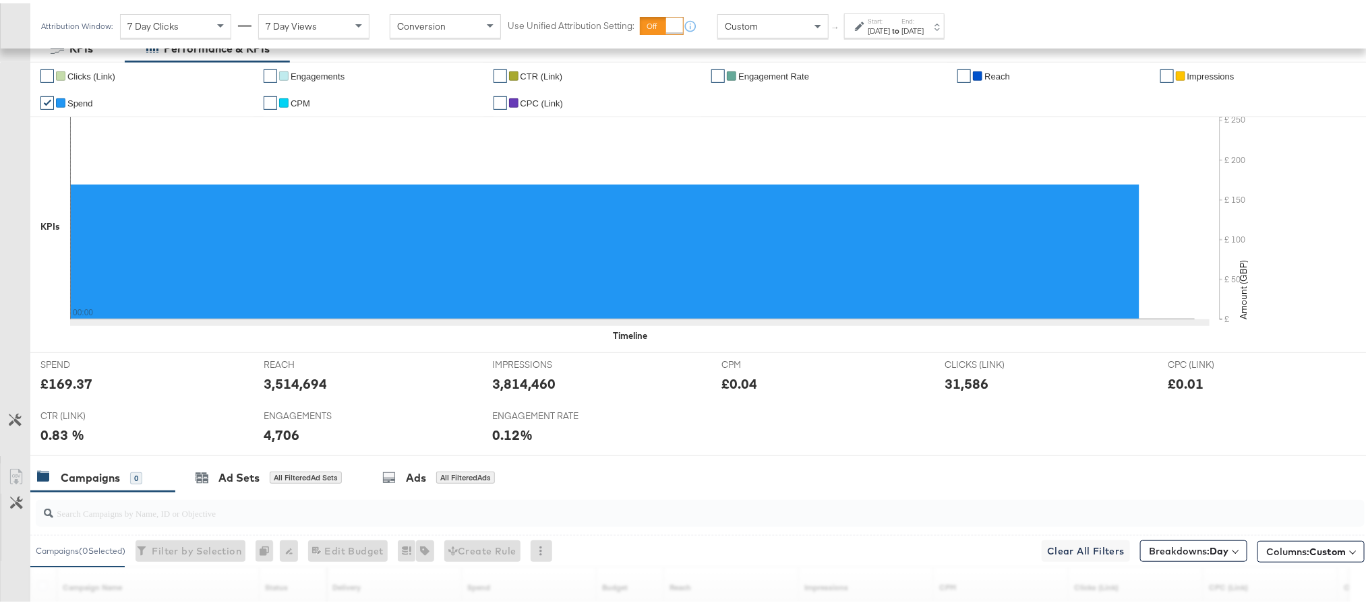
scroll to position [298, 0]
click at [71, 379] on div "£169.37" at bounding box center [66, 380] width 52 height 20
copy div "169.37"
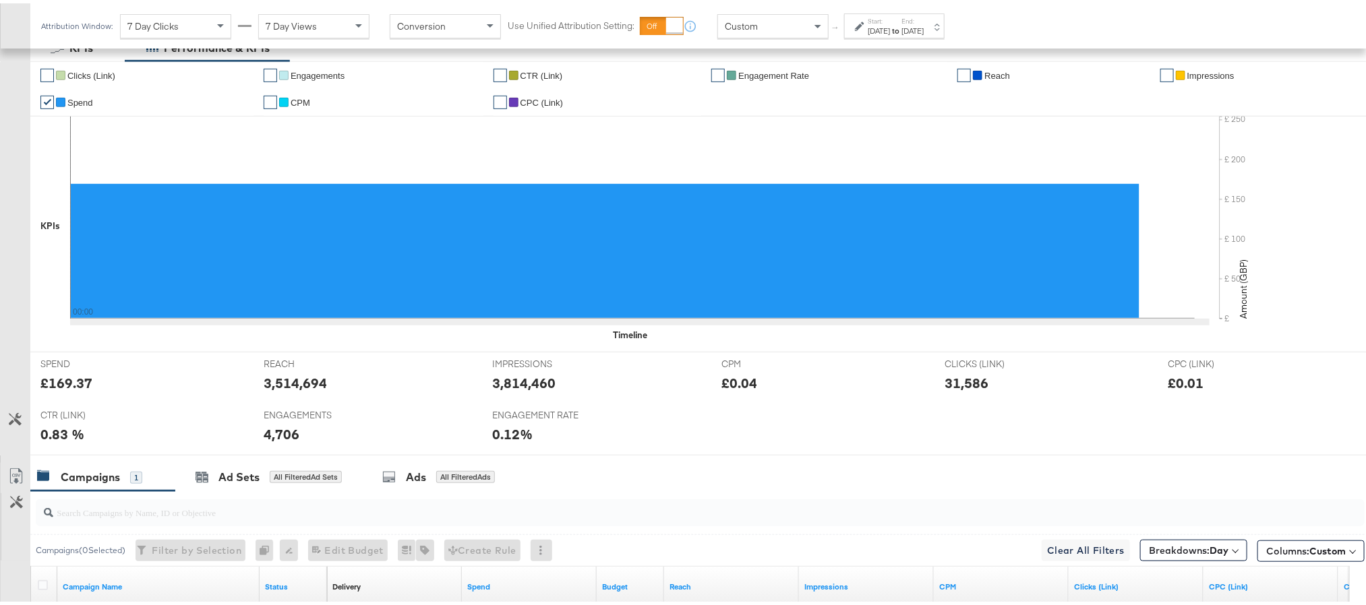
click at [288, 380] on div "3,514,694" at bounding box center [295, 380] width 63 height 20
copy div "3,514,694"
click at [288, 380] on div "3,514,694" at bounding box center [295, 380] width 63 height 20
click at [518, 383] on div "3,814,460" at bounding box center [524, 380] width 63 height 20
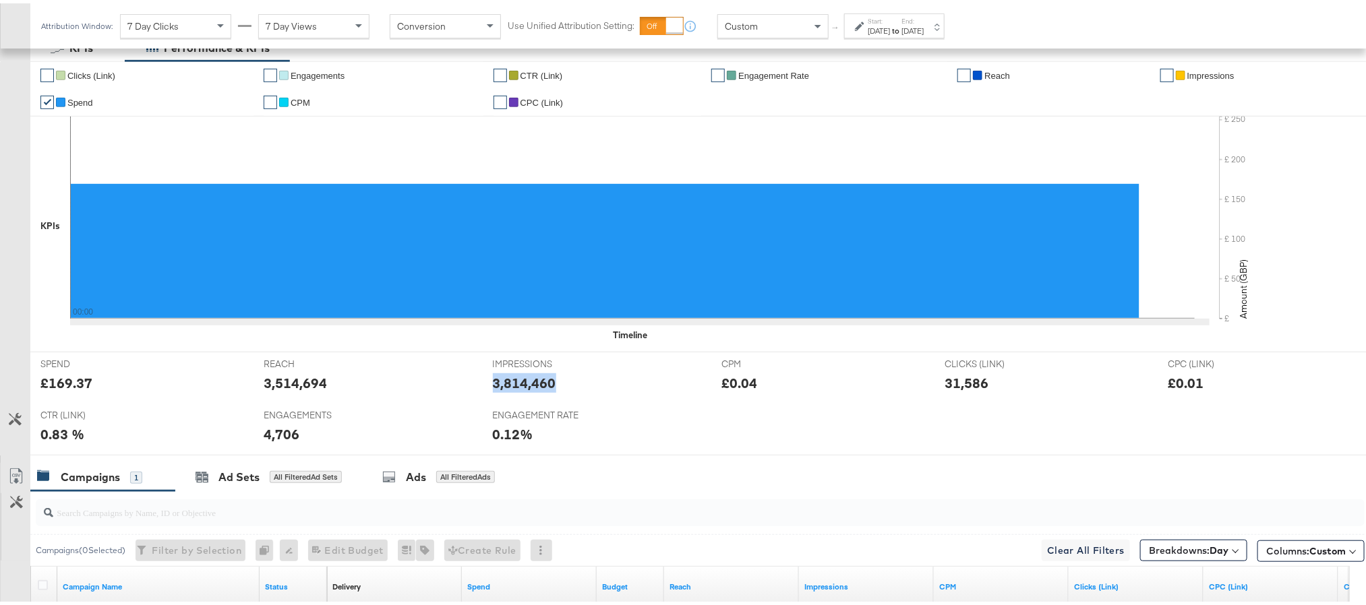
copy div "3,814,460"
click at [955, 389] on div "31,586" at bounding box center [967, 380] width 44 height 20
copy div "31,586"
click at [273, 441] on div "4,706" at bounding box center [282, 431] width 36 height 20
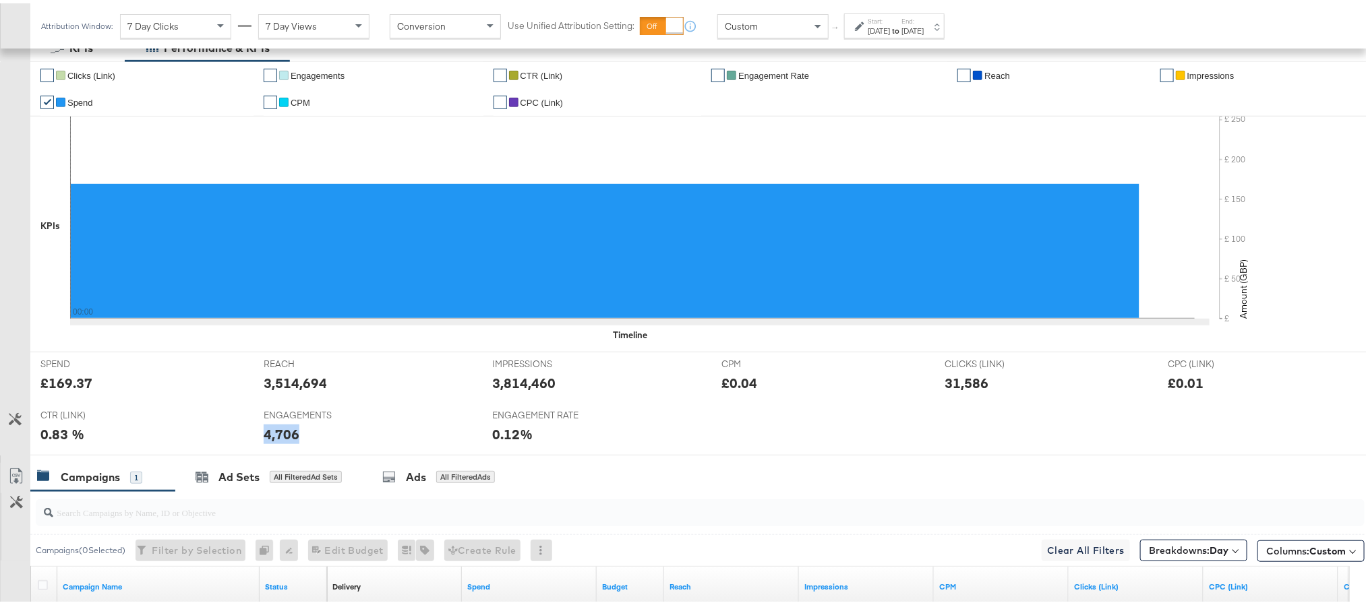
copy div "4,706"
click at [273, 441] on div "4,706" at bounding box center [282, 431] width 36 height 20
click at [876, 25] on div "Sep 21st 2025" at bounding box center [879, 27] width 22 height 11
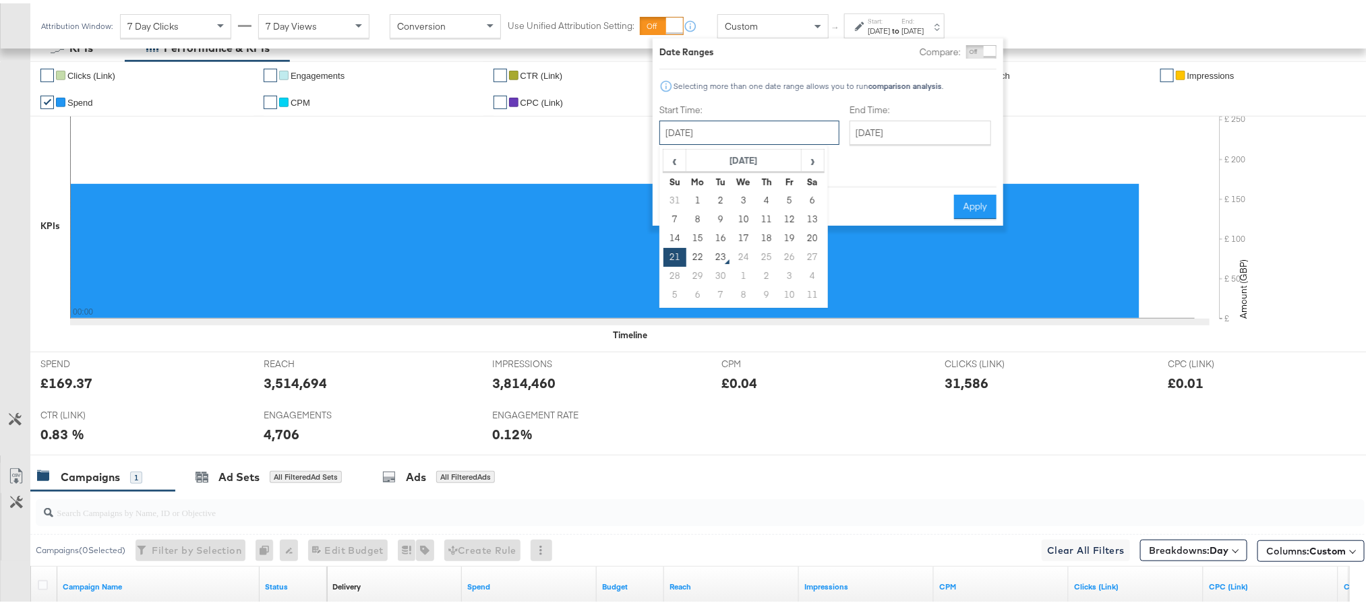
click at [728, 136] on input "September 21st 2025" at bounding box center [749, 129] width 180 height 24
click at [700, 249] on td "22" at bounding box center [697, 254] width 23 height 19
type input "[DATE]"
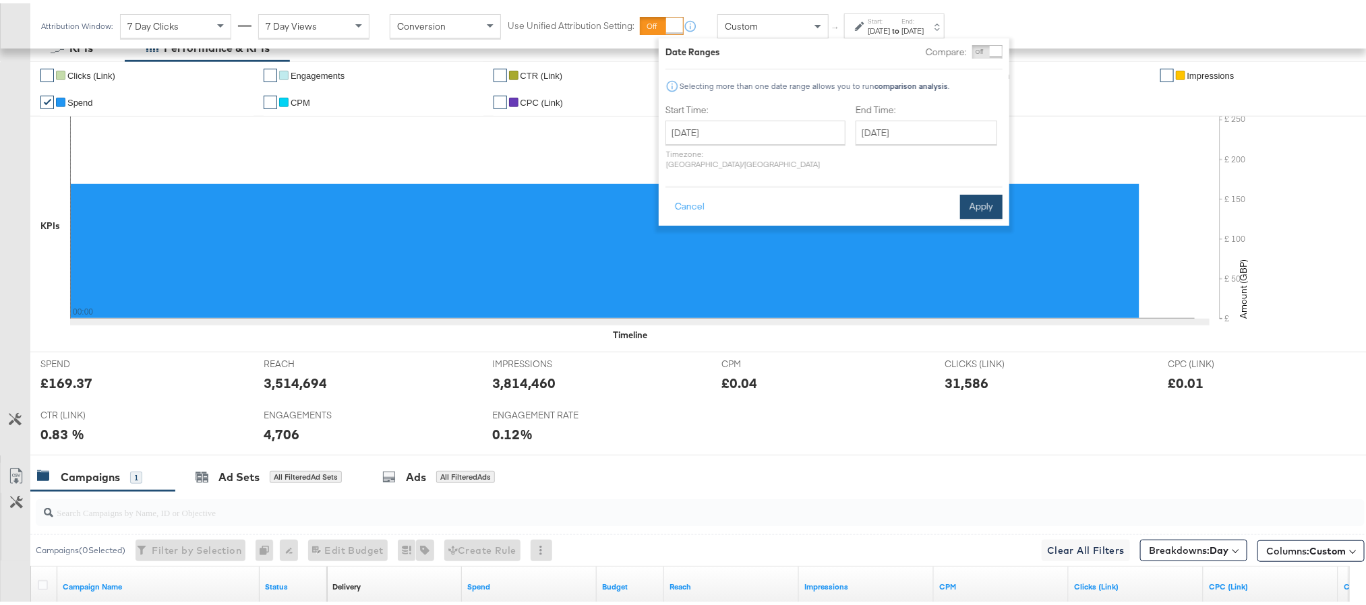
click at [965, 191] on button "Apply" at bounding box center [981, 203] width 42 height 24
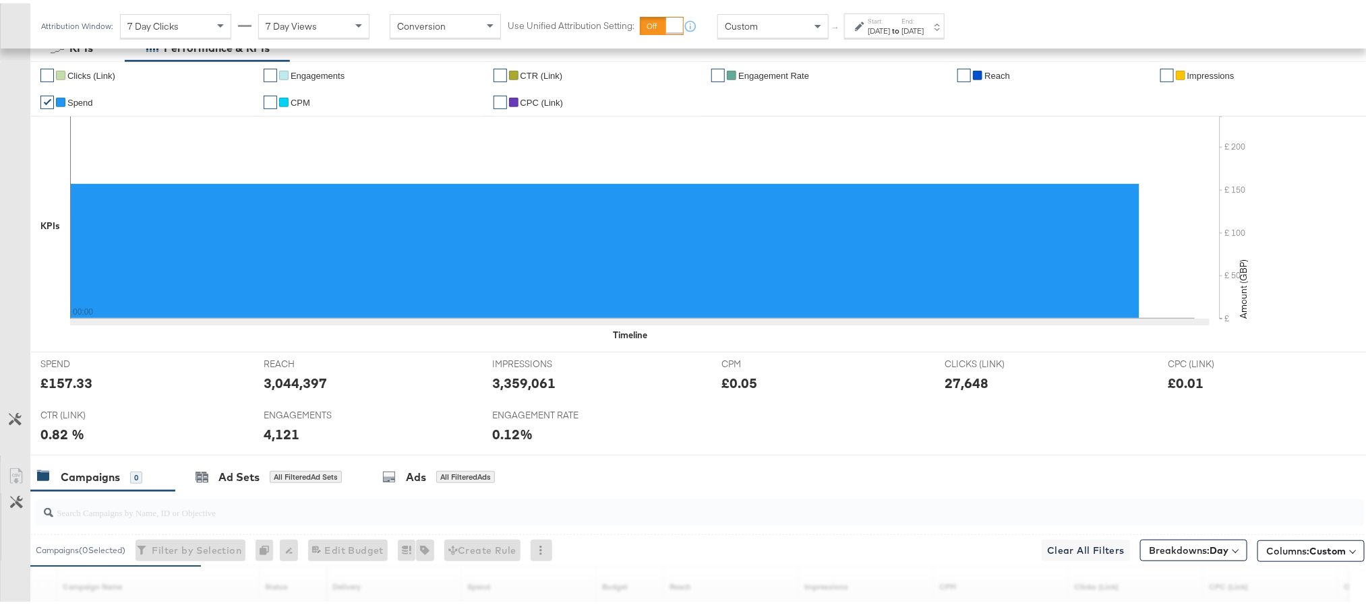
click at [73, 381] on div "£157.33" at bounding box center [66, 380] width 52 height 20
copy div "157.33"
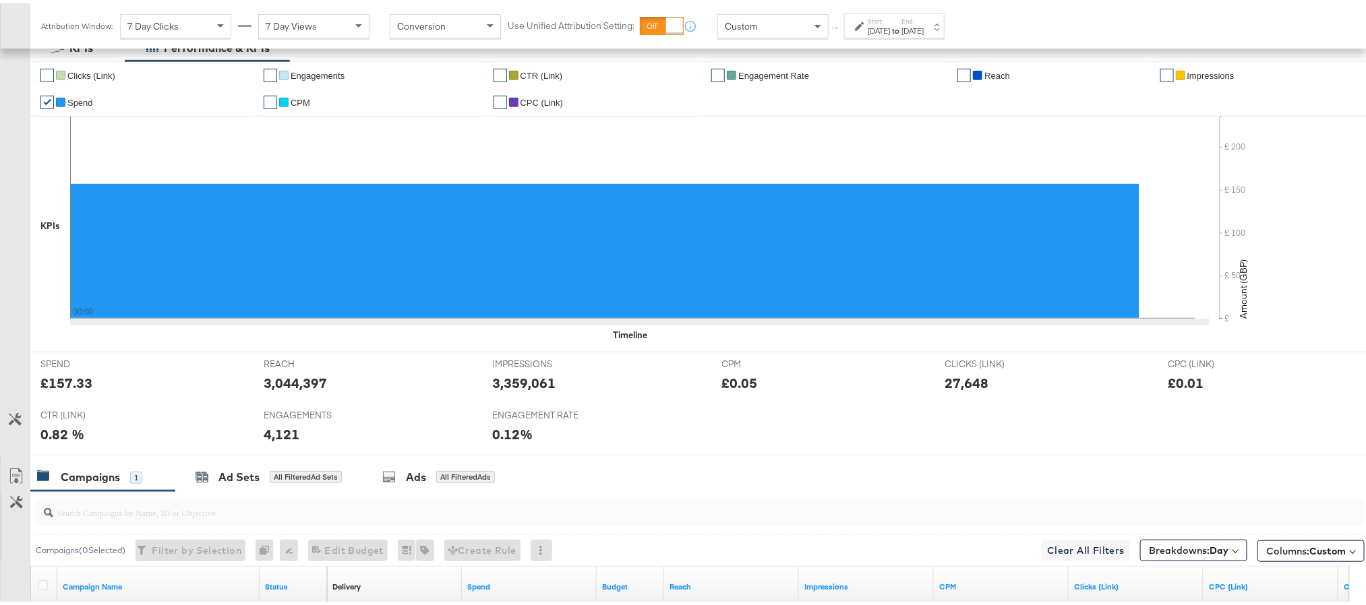
click at [282, 385] on div "3,044,397" at bounding box center [295, 380] width 63 height 20
copy div "3,044,397"
click at [282, 385] on div "3,044,397" at bounding box center [295, 380] width 63 height 20
click at [525, 386] on div "3,359,061" at bounding box center [524, 380] width 63 height 20
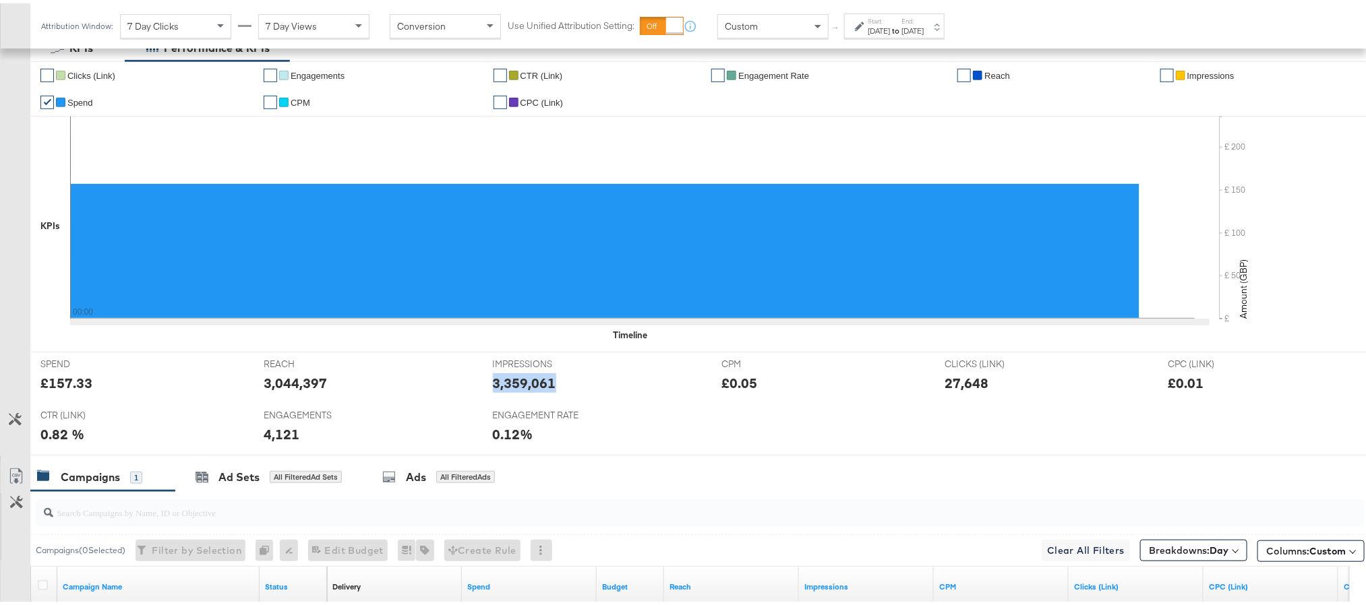
copy div "3,359,061"
click at [947, 384] on div "27,648" at bounding box center [967, 380] width 44 height 20
copy div "27,648"
click at [947, 384] on div "27,648" at bounding box center [967, 380] width 44 height 20
click at [269, 433] on div "4,121" at bounding box center [282, 431] width 36 height 20
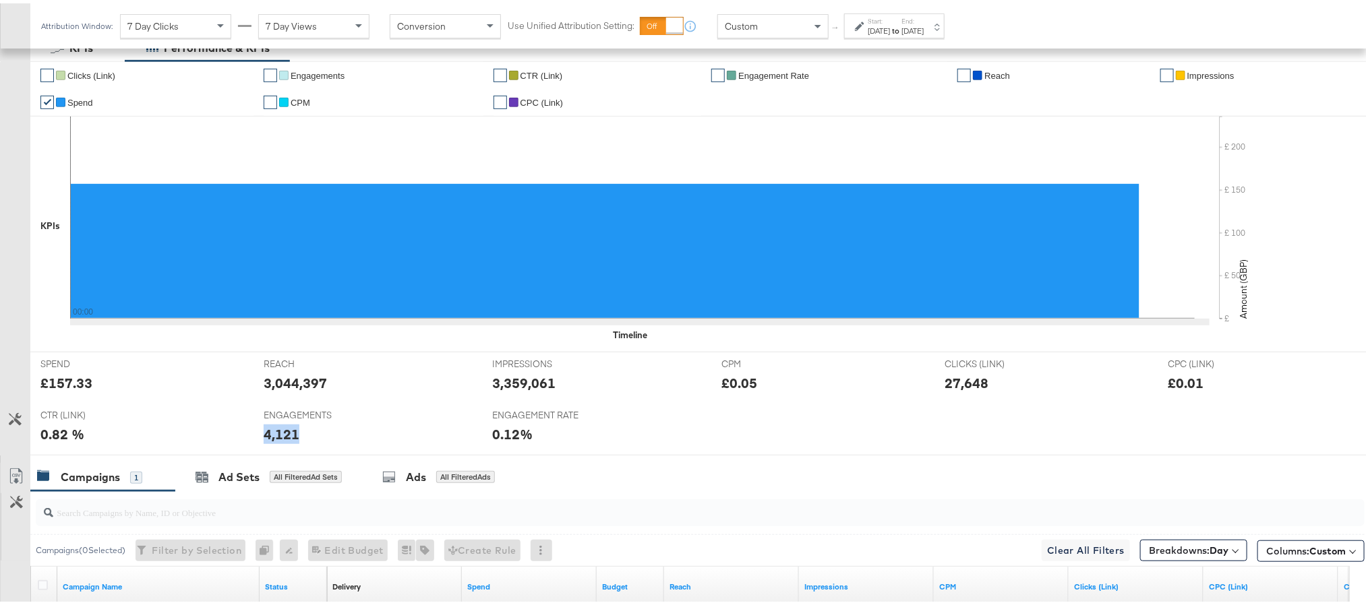
click at [269, 433] on div "4,121" at bounding box center [282, 431] width 36 height 20
copy div "4,121"
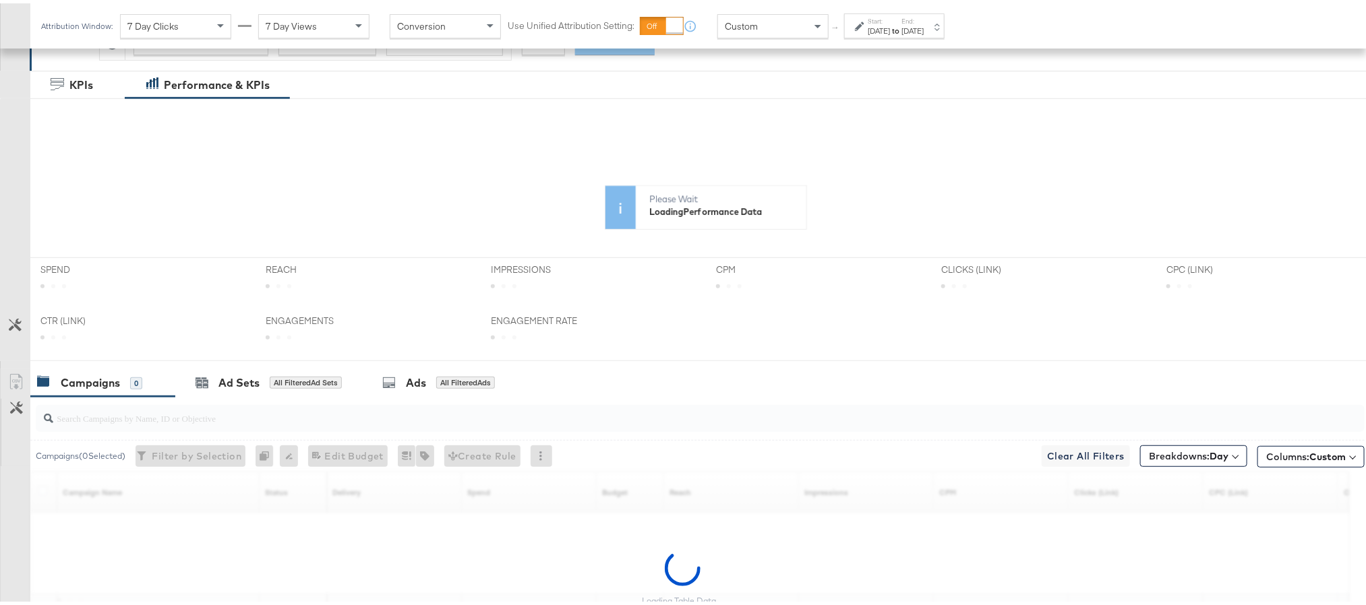
scroll to position [298, 0]
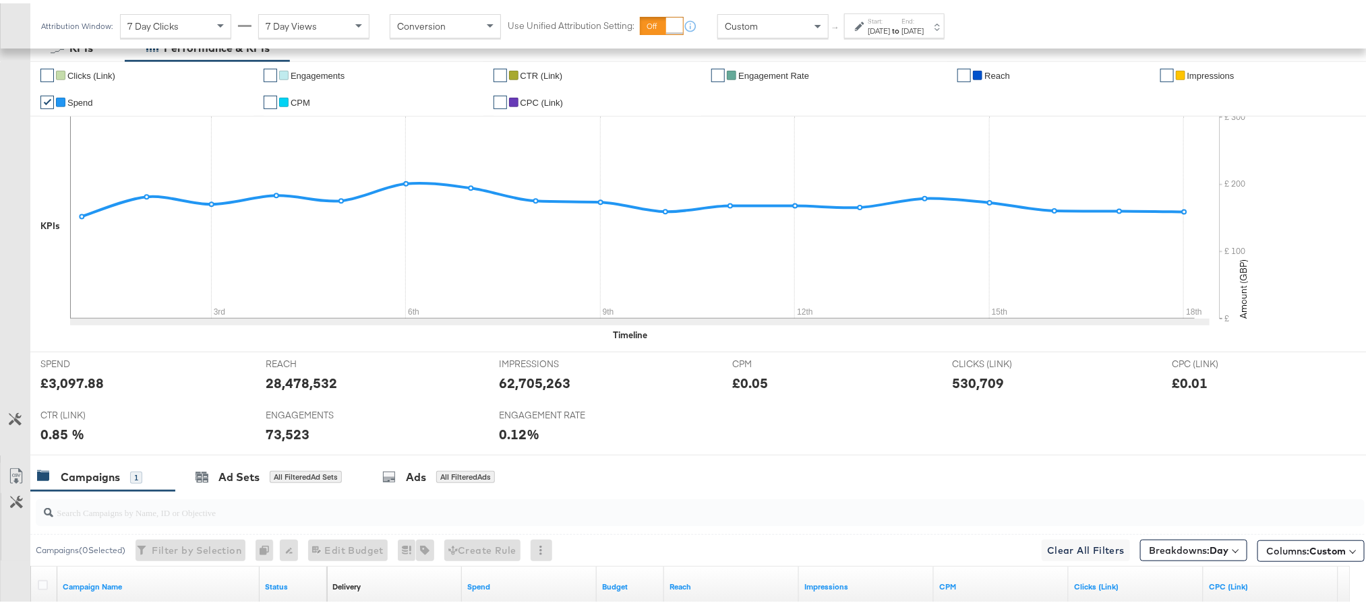
click at [924, 30] on div "[DATE]" at bounding box center [912, 27] width 22 height 11
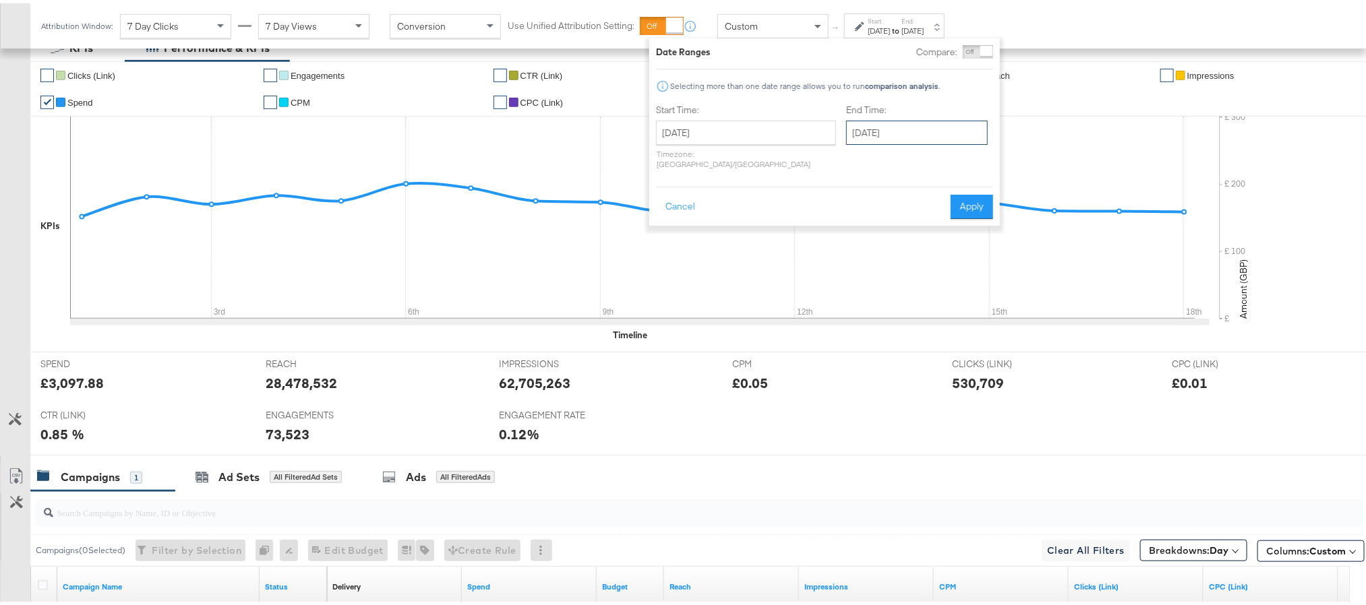
click at [860, 117] on input "[DATE]" at bounding box center [917, 129] width 142 height 24
click at [873, 251] on td "22" at bounding box center [884, 254] width 23 height 19
type input "[DATE]"
click at [985, 191] on button "Apply" at bounding box center [974, 203] width 42 height 24
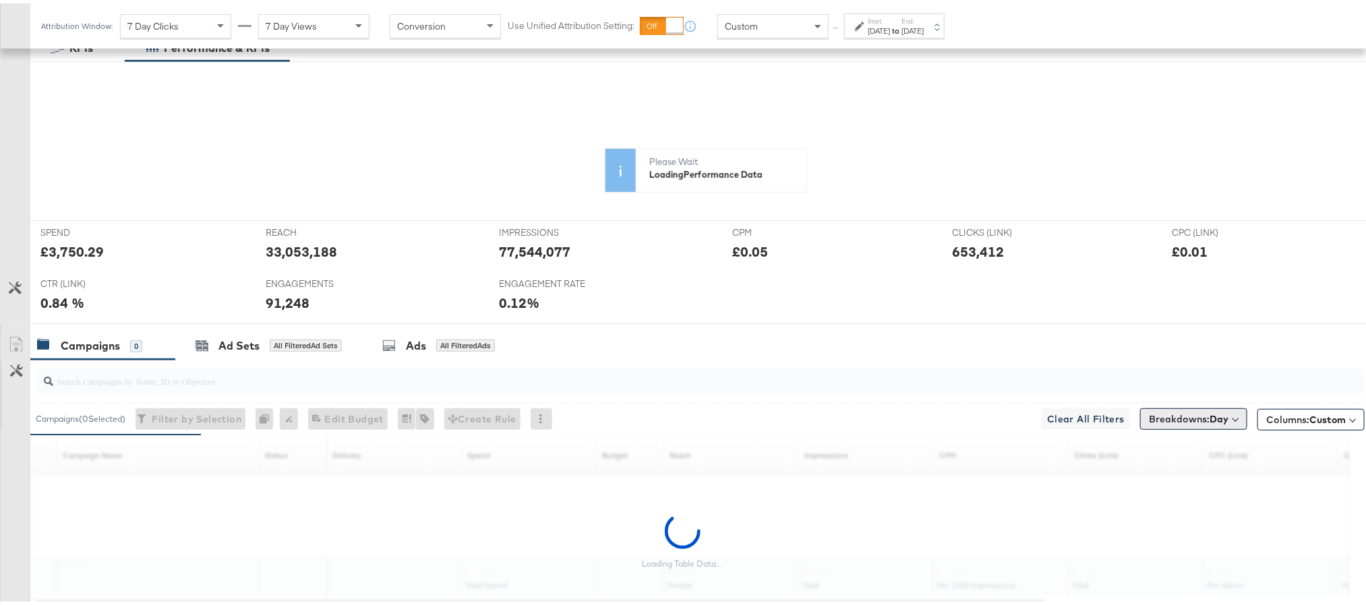
click at [1209, 419] on div "KPIs Performance & KPIs Customize KPIs ✔ Clicks (Link) ✔ Engagements ✔ CTR (Lin…" at bounding box center [690, 361] width 1381 height 663
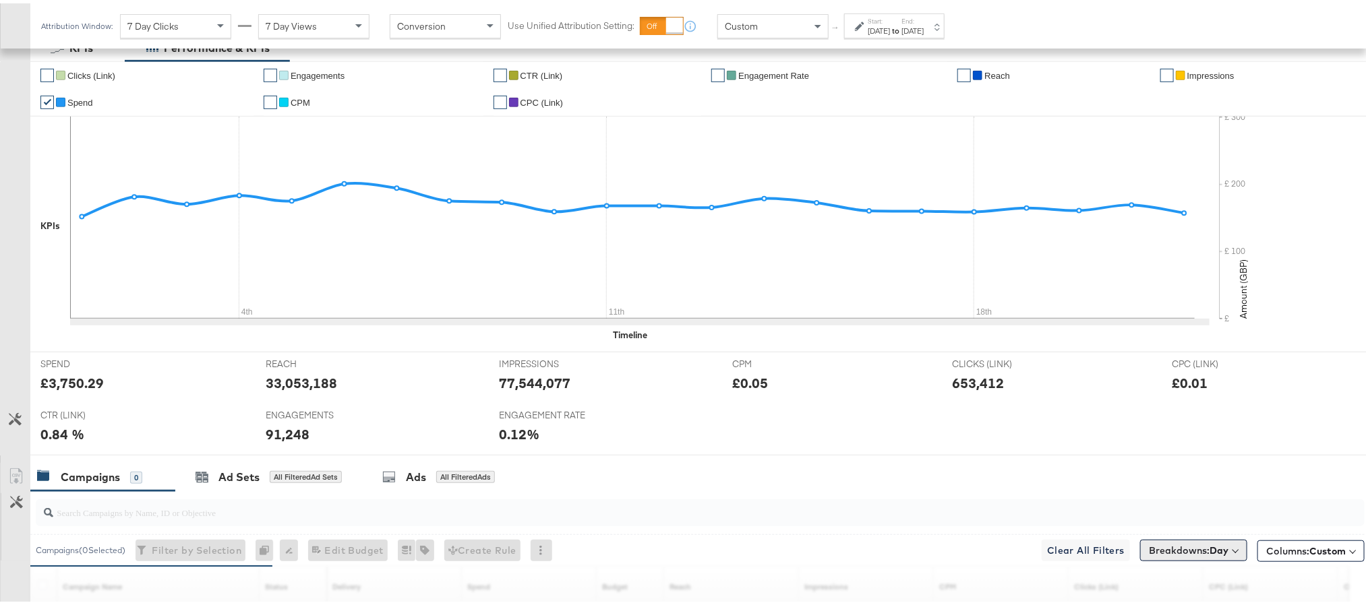
click at [1209, 553] on b "Day" at bounding box center [1218, 547] width 19 height 12
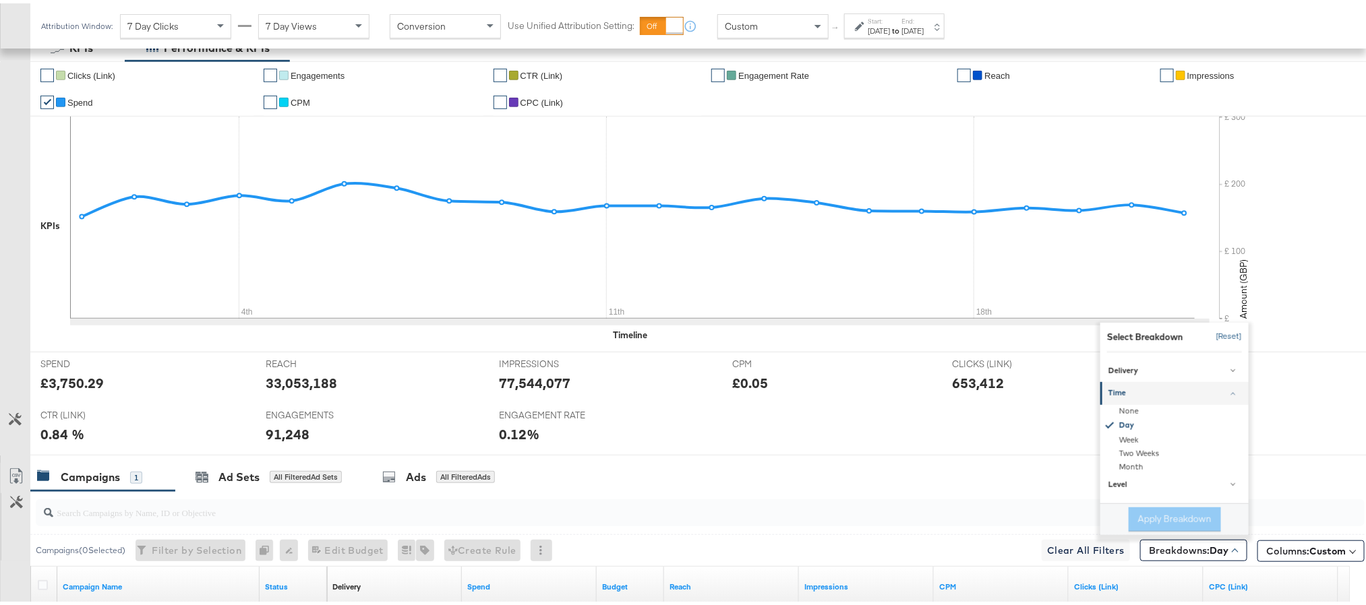
click at [1212, 336] on button "[Reset]" at bounding box center [1225, 334] width 34 height 22
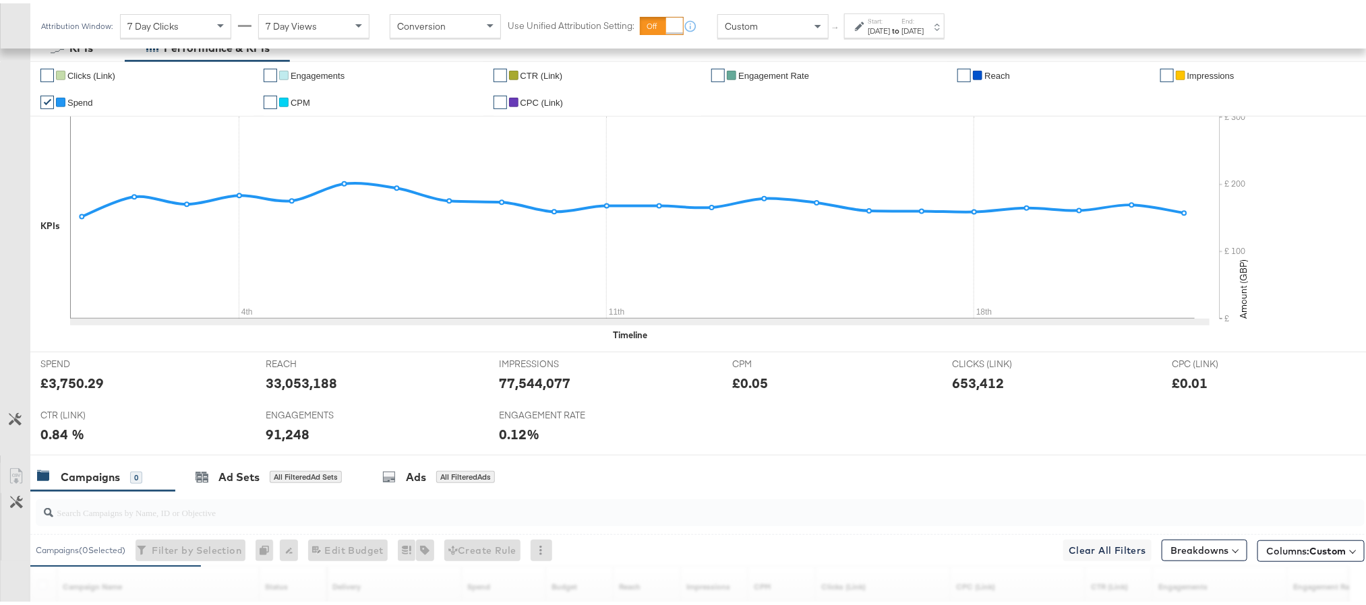
click at [78, 388] on div "£3,750.29" at bounding box center [71, 380] width 63 height 20
copy div "3,750.29"
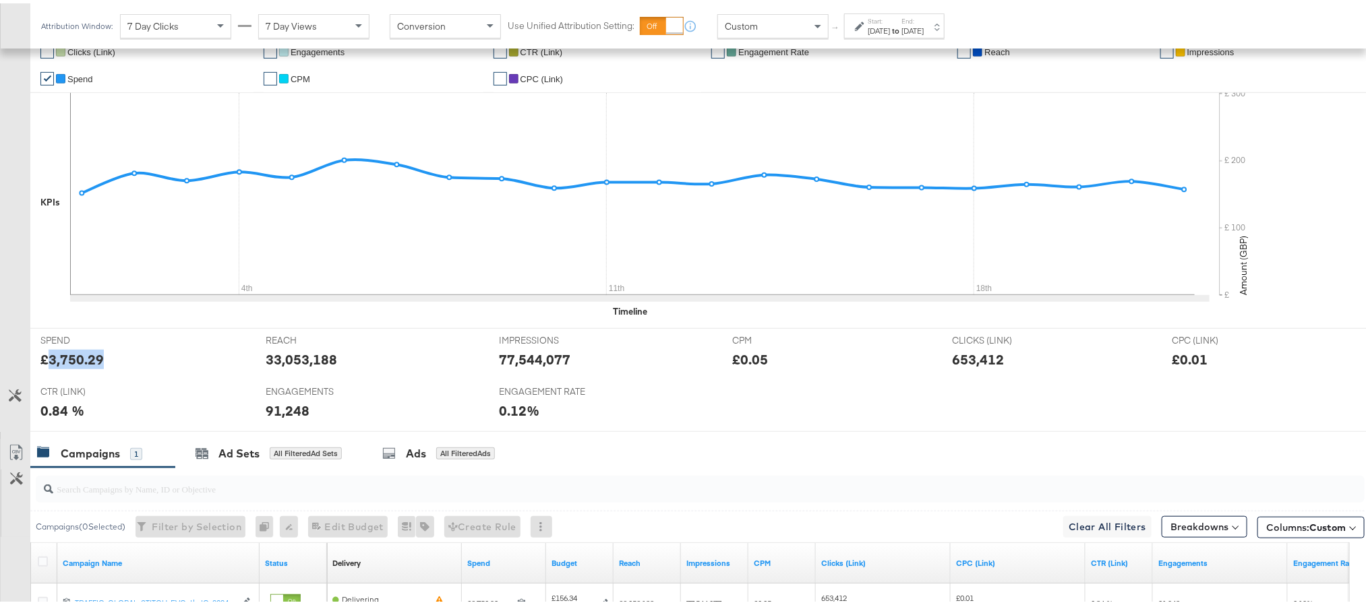
scroll to position [482, 0]
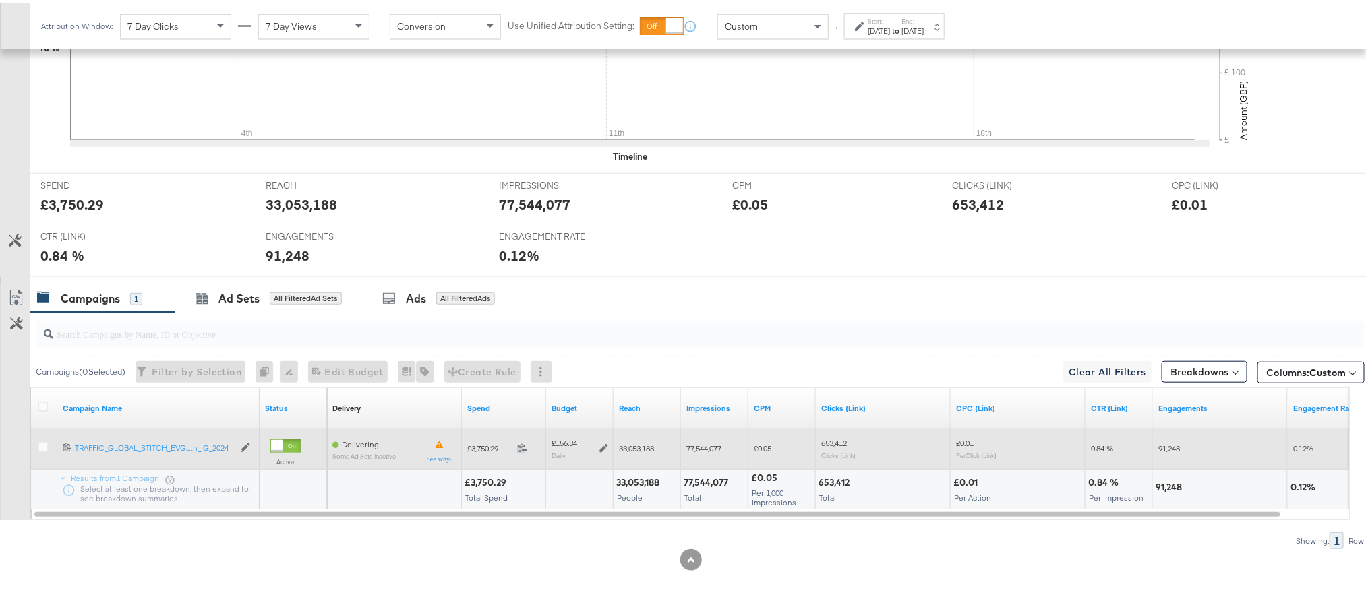
click at [601, 444] on icon at bounding box center [603, 445] width 9 height 9
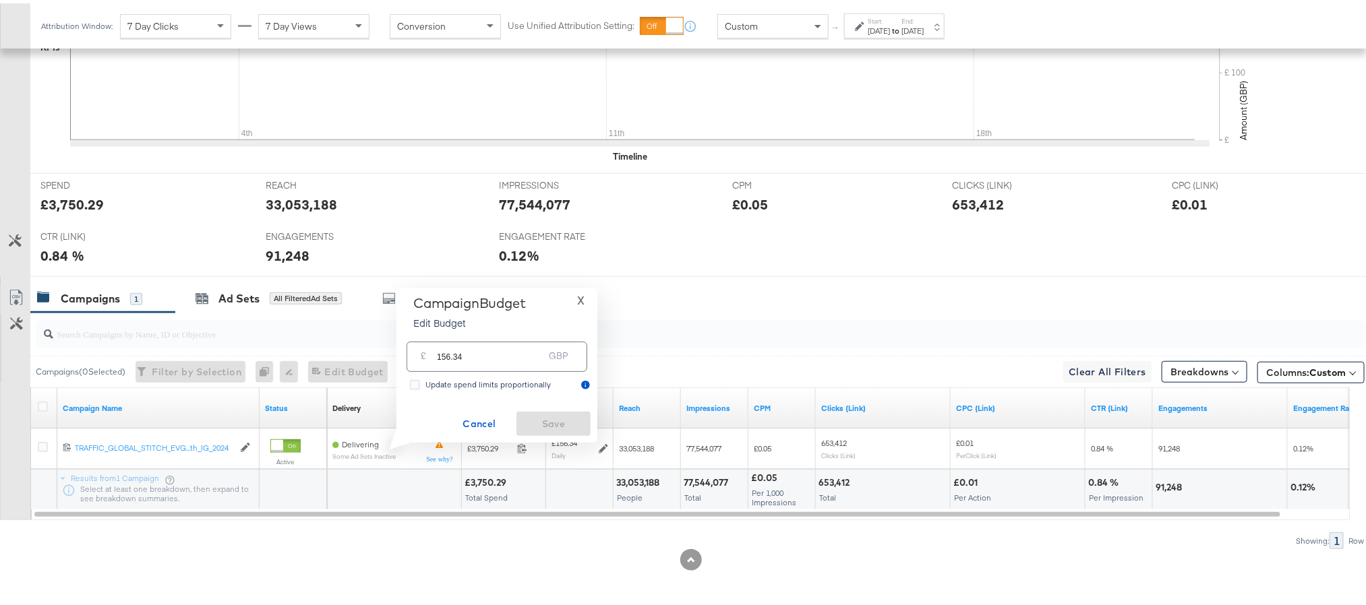
click at [514, 350] on input "156.34" at bounding box center [490, 348] width 107 height 29
paste input "£156.21"
type input "156.21"
click at [542, 431] on button "Save" at bounding box center [553, 421] width 74 height 24
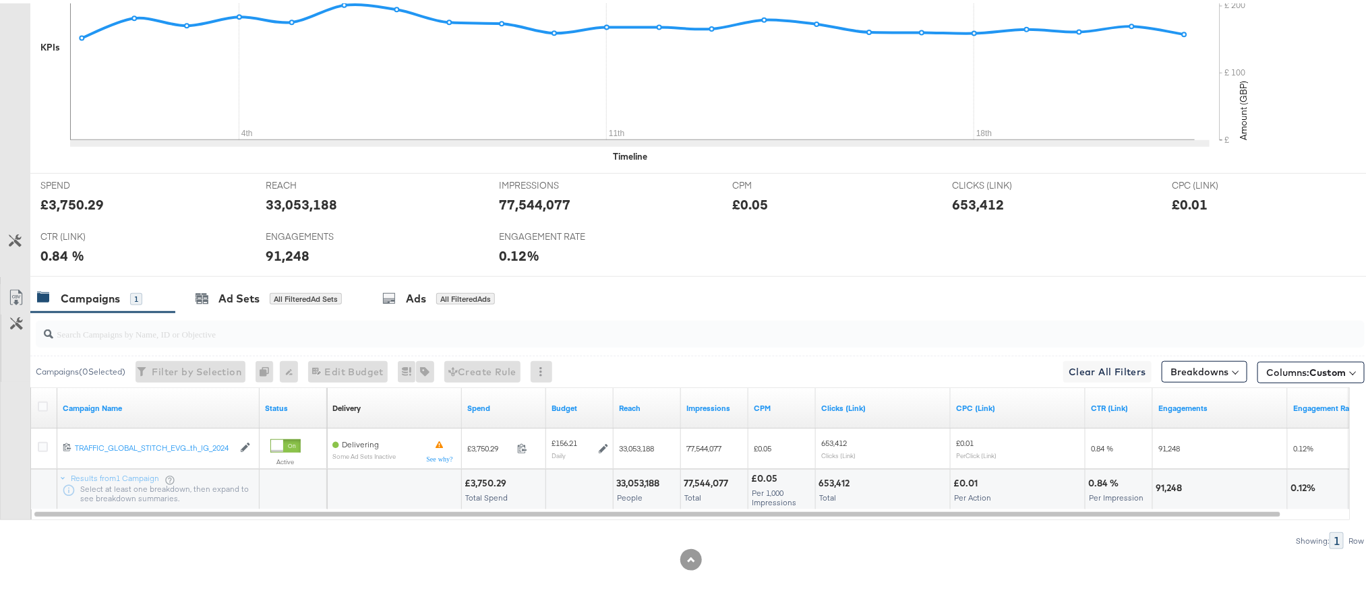
scroll to position [0, 0]
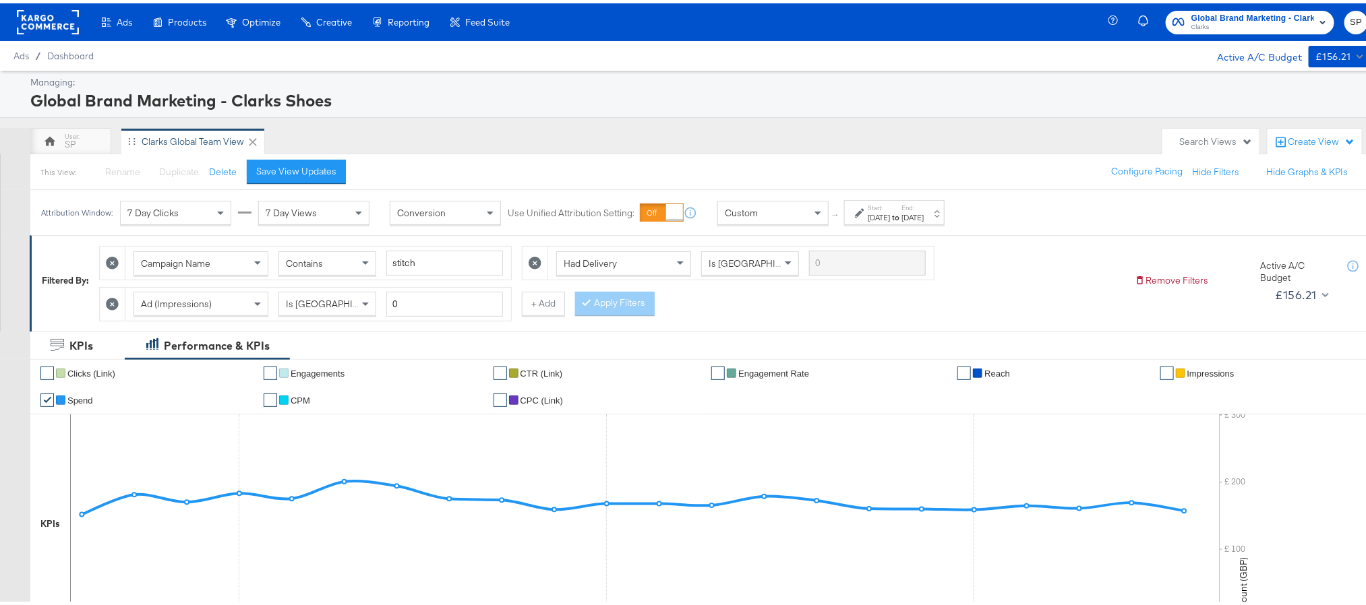
click at [55, 18] on rect at bounding box center [48, 19] width 62 height 24
